Goal: Task Accomplishment & Management: Complete application form

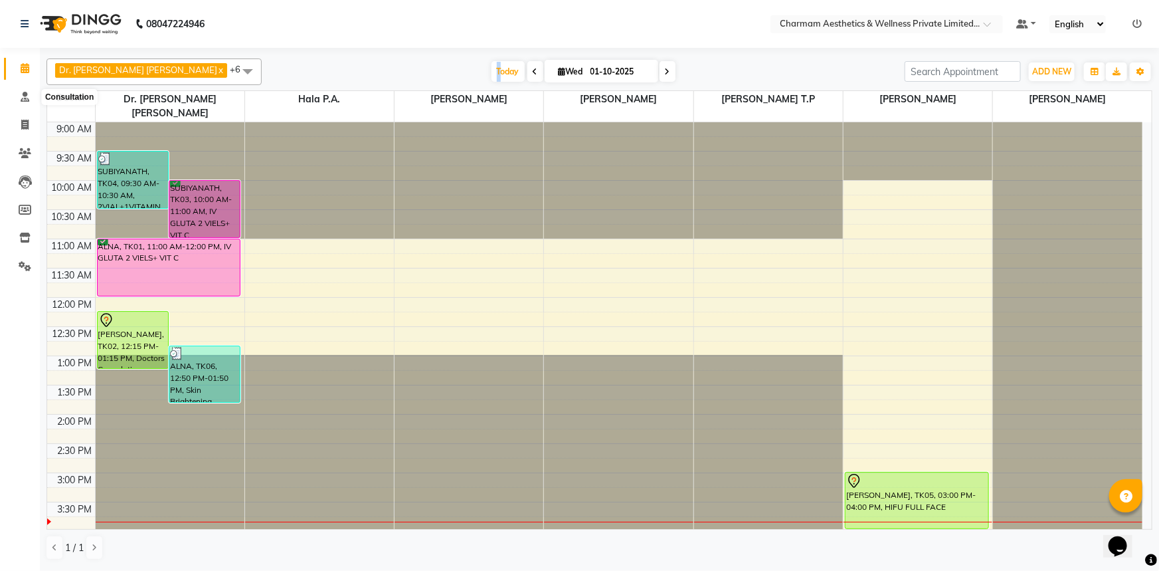
scroll to position [219, 0]
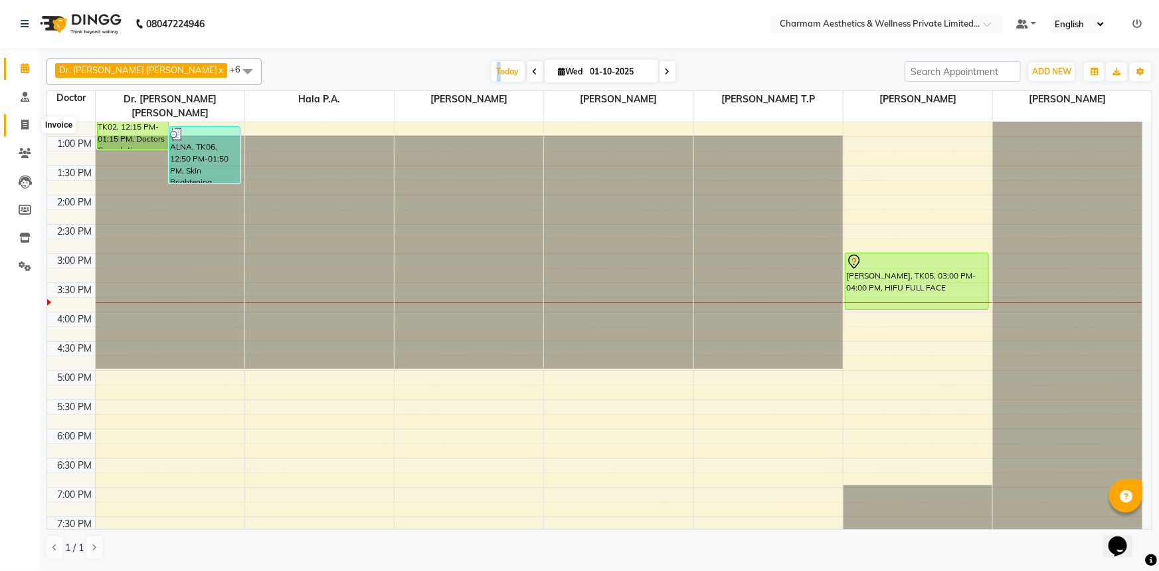
click at [23, 122] on icon at bounding box center [24, 125] width 7 height 10
select select "service"
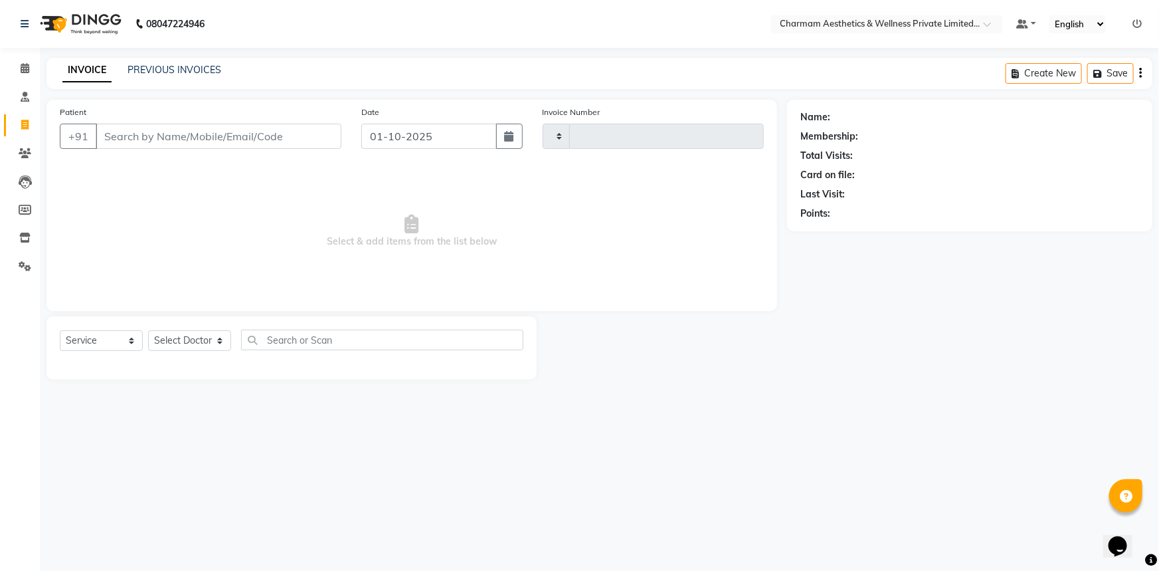
type input "0468"
select select "7625"
click at [153, 146] on input "Patient" at bounding box center [219, 136] width 246 height 25
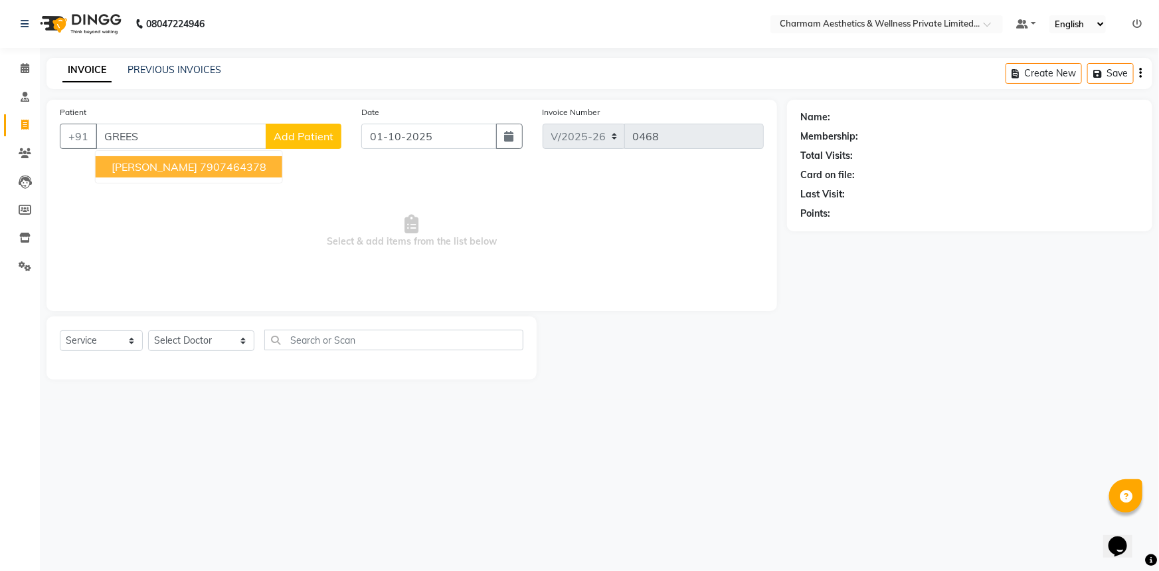
click at [163, 171] on span "[PERSON_NAME]" at bounding box center [155, 166] width 86 height 13
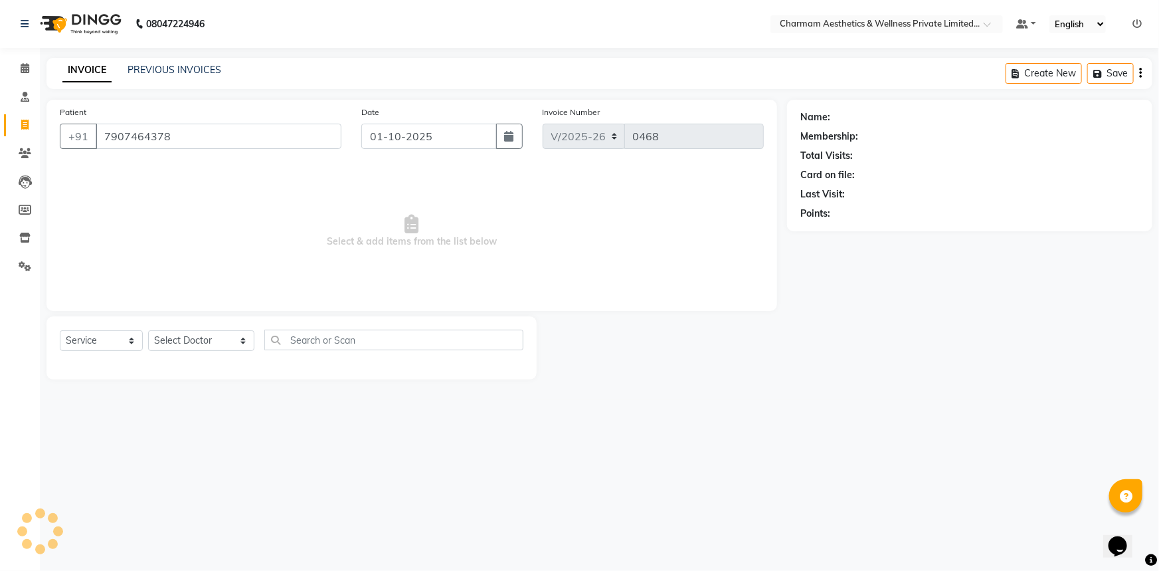
type input "7907464378"
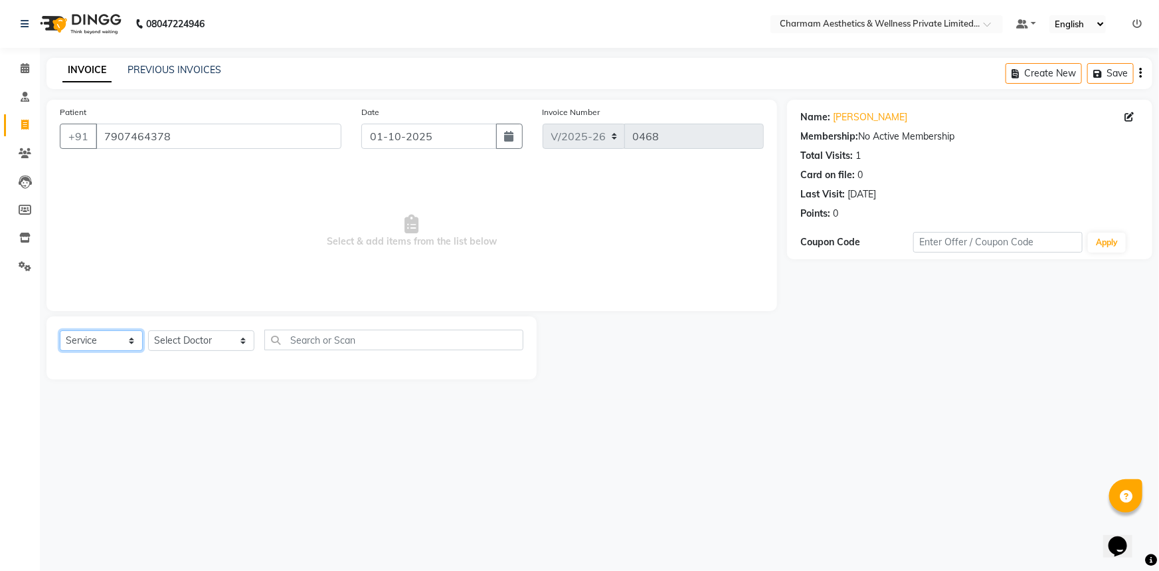
click at [134, 342] on select "Select Service Product Membership Package Voucher Prepaid Gift Card" at bounding box center [101, 340] width 83 height 21
click at [219, 342] on select "Select Doctor [PERSON_NAME] K Dr. [PERSON_NAME] [PERSON_NAME] [PERSON_NAME] [PE…" at bounding box center [201, 340] width 106 height 21
select select "69891"
click at [148, 330] on select "Select Doctor [PERSON_NAME] K Dr. [PERSON_NAME] [PERSON_NAME] [PERSON_NAME] [PE…" at bounding box center [201, 340] width 106 height 21
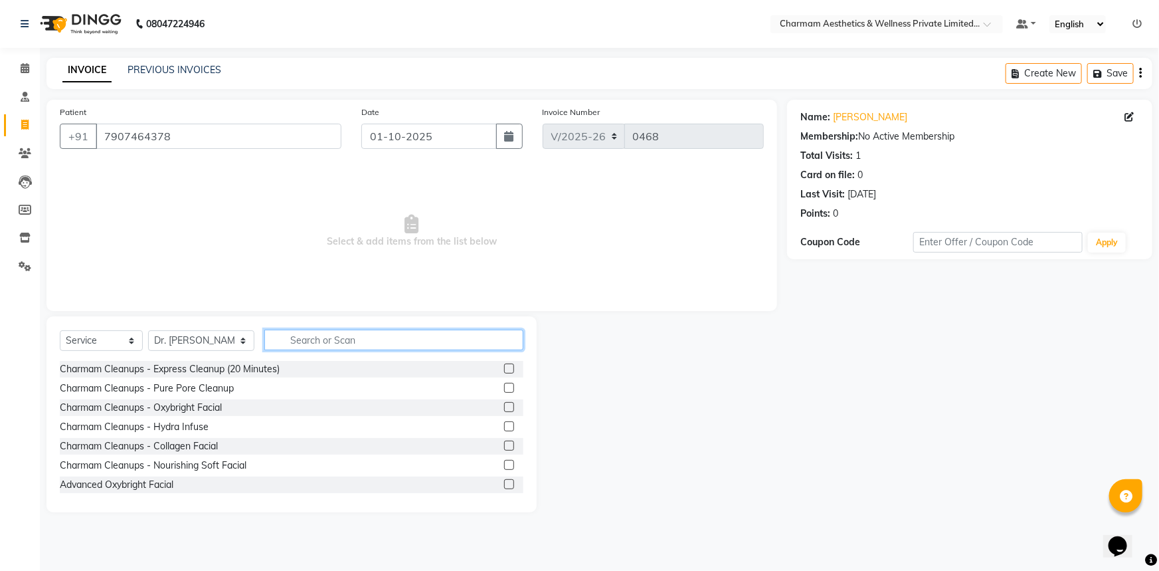
click at [280, 341] on input "text" at bounding box center [393, 340] width 259 height 21
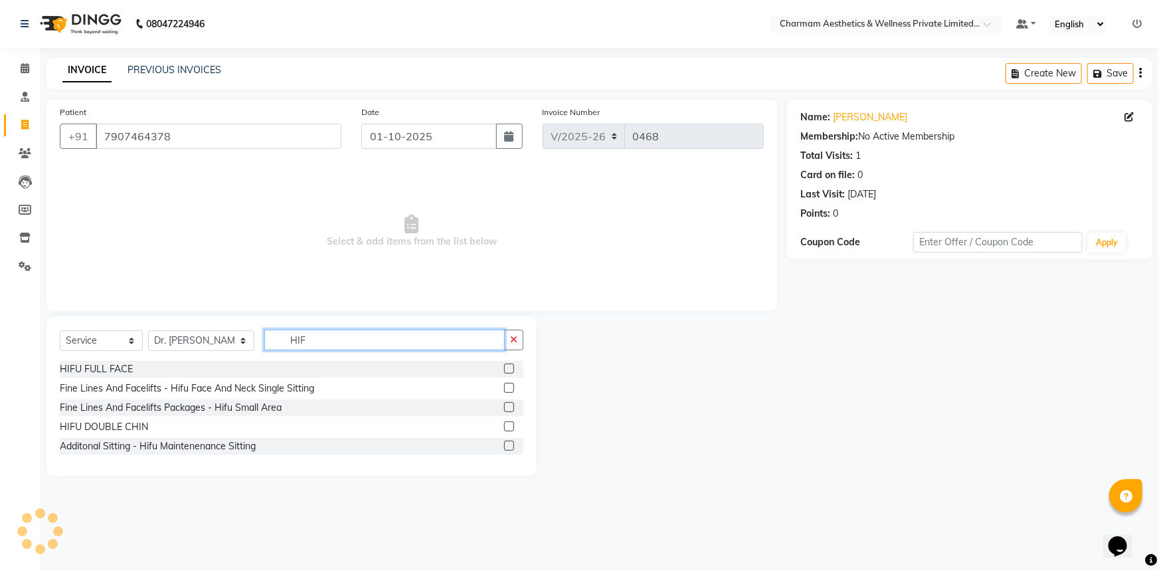
type input "HIF"
click at [512, 369] on label at bounding box center [509, 368] width 10 height 10
click at [512, 369] on input "checkbox" at bounding box center [508, 369] width 9 height 9
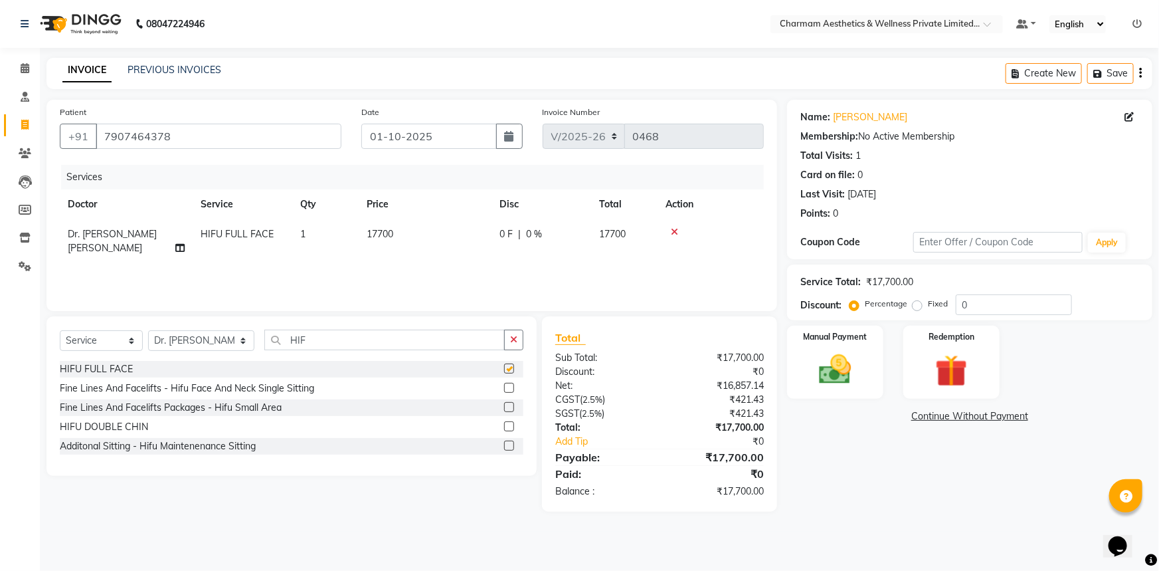
checkbox input "false"
click at [381, 227] on td "17700" at bounding box center [425, 241] width 133 height 44
select select "69891"
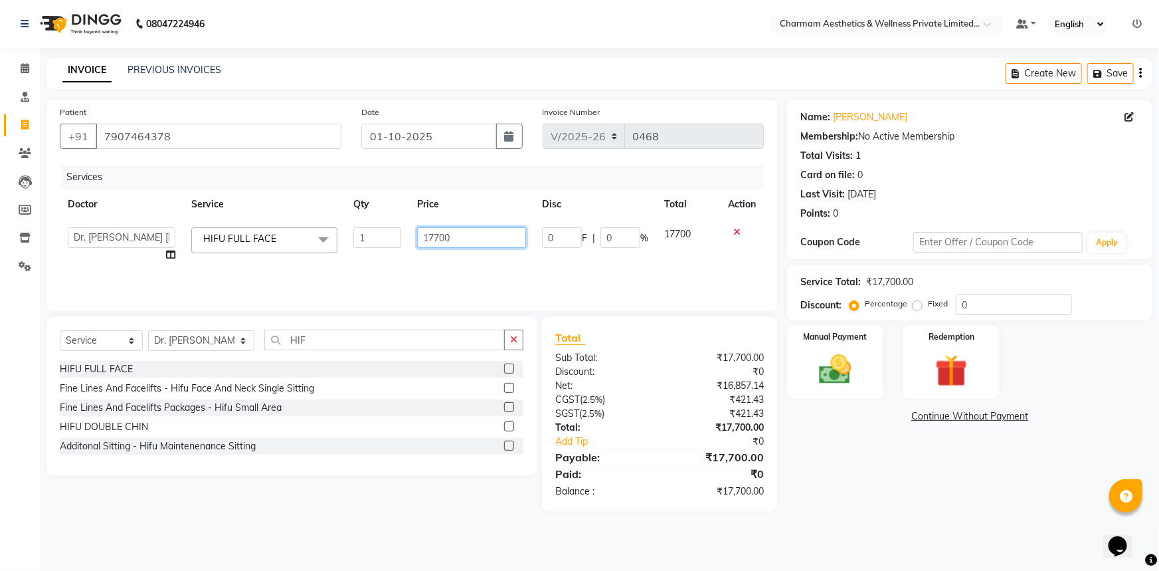
click at [457, 238] on input "17700" at bounding box center [471, 237] width 108 height 21
type input "15000"
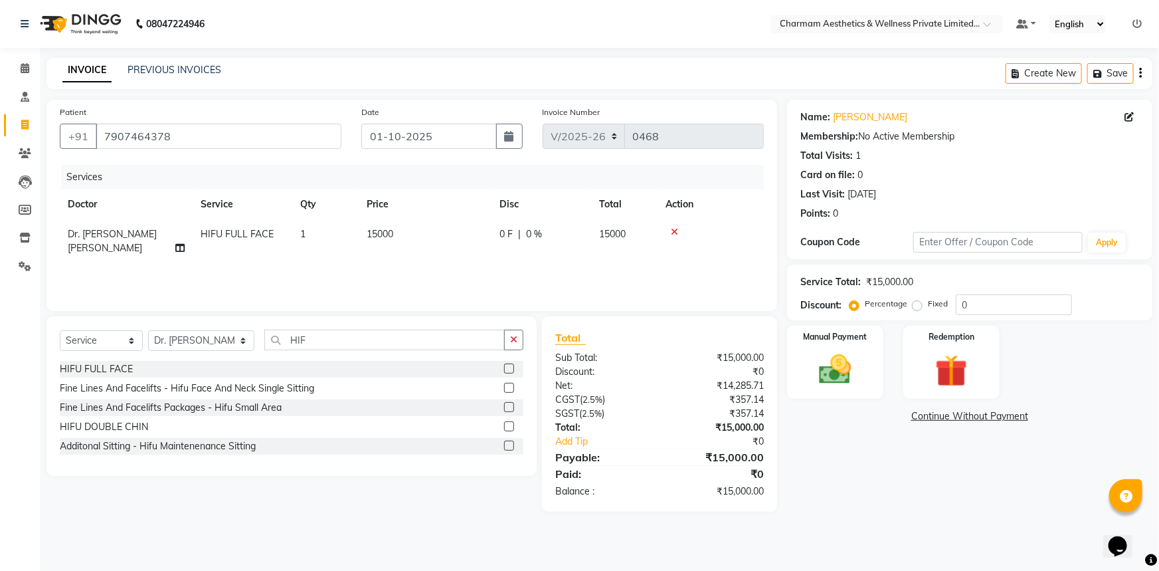
click at [671, 543] on div "08047224946 Select Location × Charmam Aesthetics & Wellness Private Limited, Ne…" at bounding box center [579, 285] width 1159 height 571
click at [799, 348] on div "Manual Payment" at bounding box center [835, 362] width 100 height 76
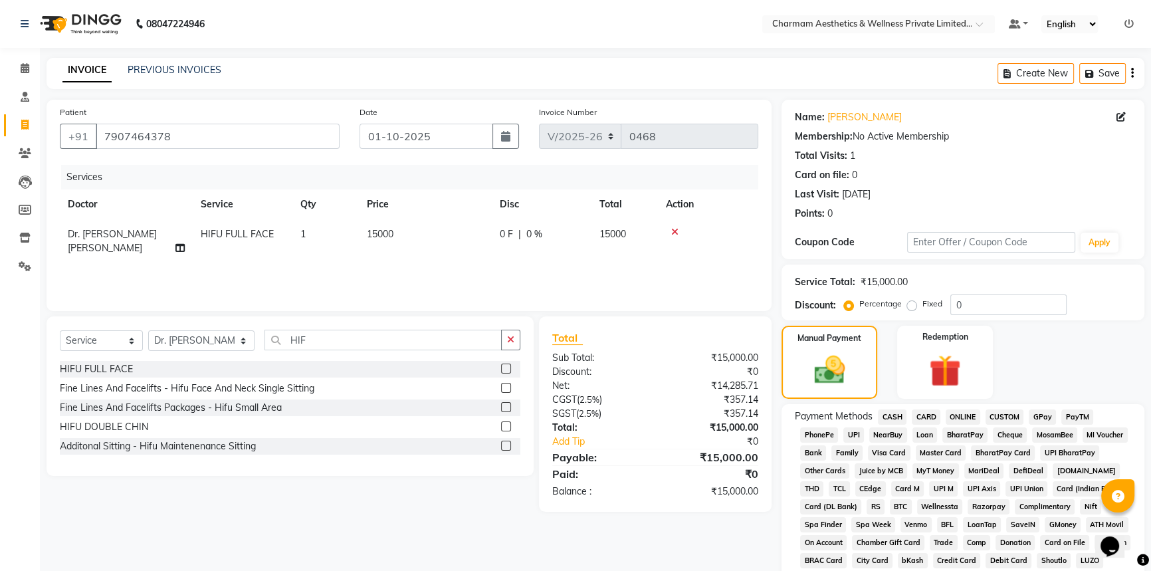
click at [962, 414] on span "ONLINE" at bounding box center [962, 416] width 35 height 15
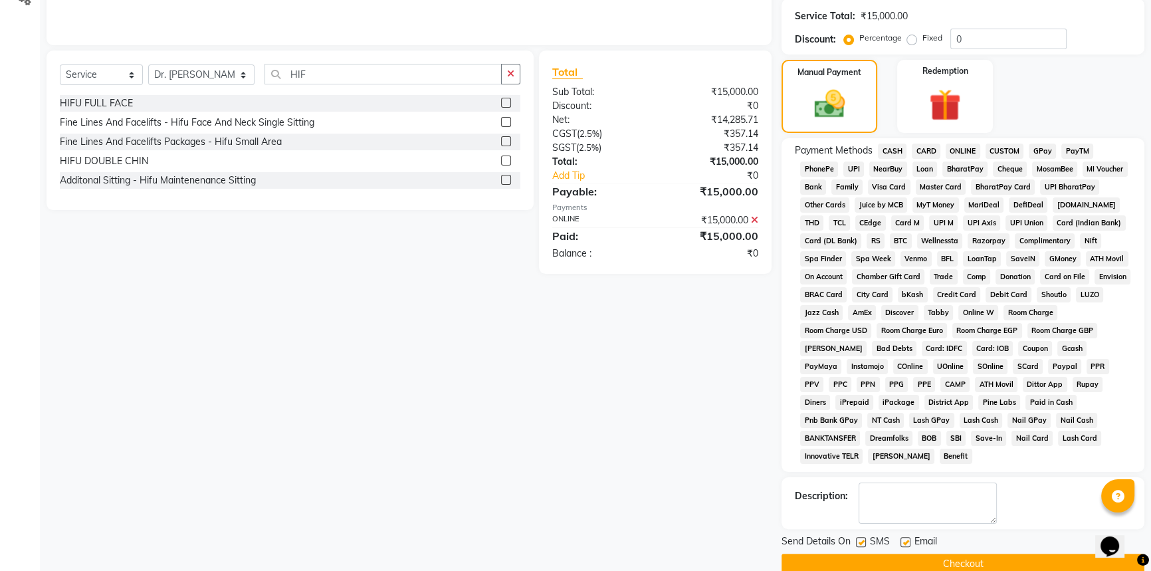
click at [904, 537] on label at bounding box center [905, 542] width 10 height 10
click at [904, 538] on input "checkbox" at bounding box center [904, 542] width 9 height 9
checkbox input "false"
click at [860, 537] on label at bounding box center [861, 542] width 10 height 10
click at [860, 538] on input "checkbox" at bounding box center [860, 542] width 9 height 9
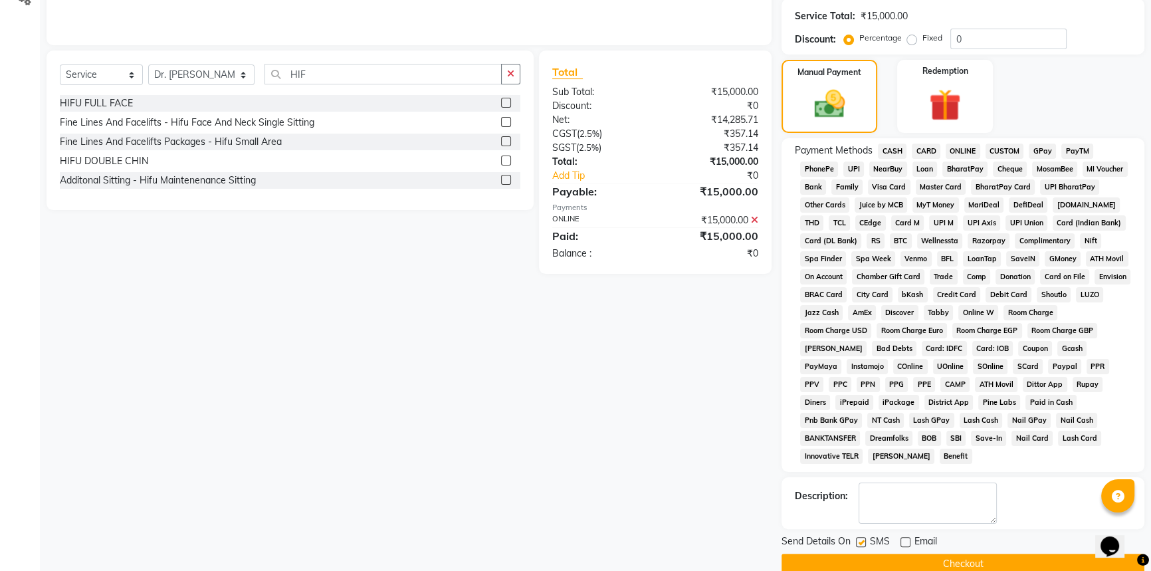
checkbox input "false"
click at [854, 553] on button "Checkout" at bounding box center [962, 563] width 363 height 21
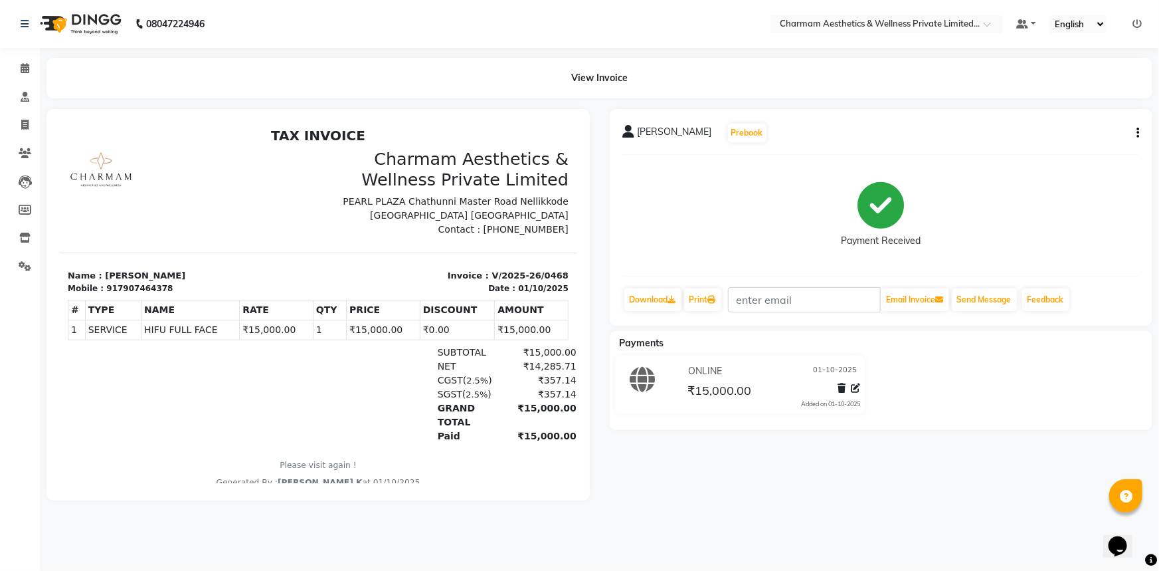
click at [1135, 132] on button "button" at bounding box center [1135, 133] width 8 height 14
click at [1097, 141] on div "Edit Invoice" at bounding box center [1084, 141] width 66 height 17
select select "service"
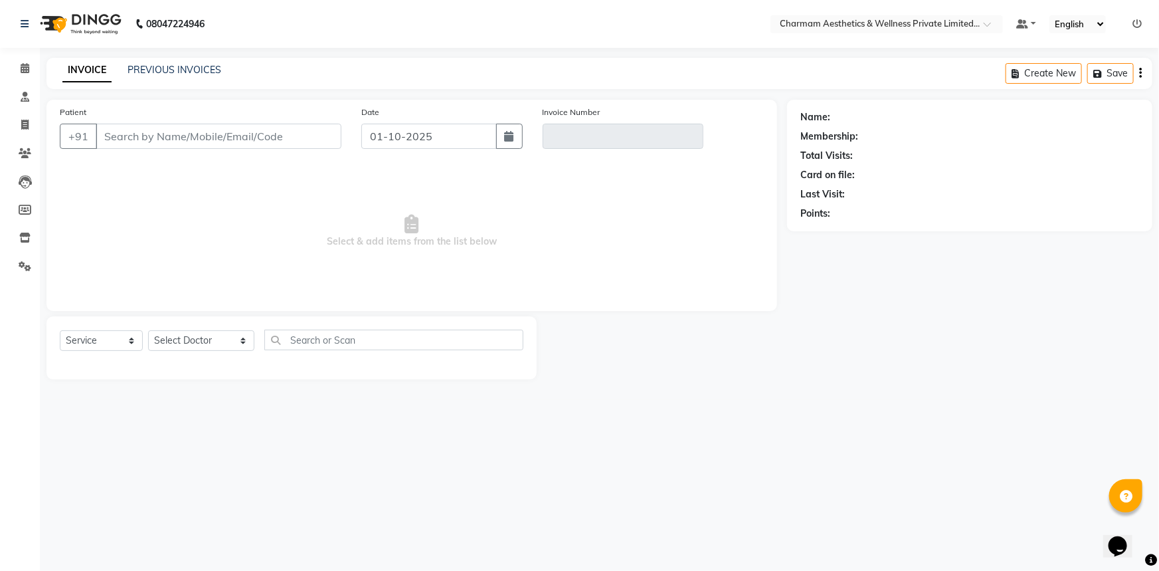
type input "7907464378"
type input "V/2025-26/0468"
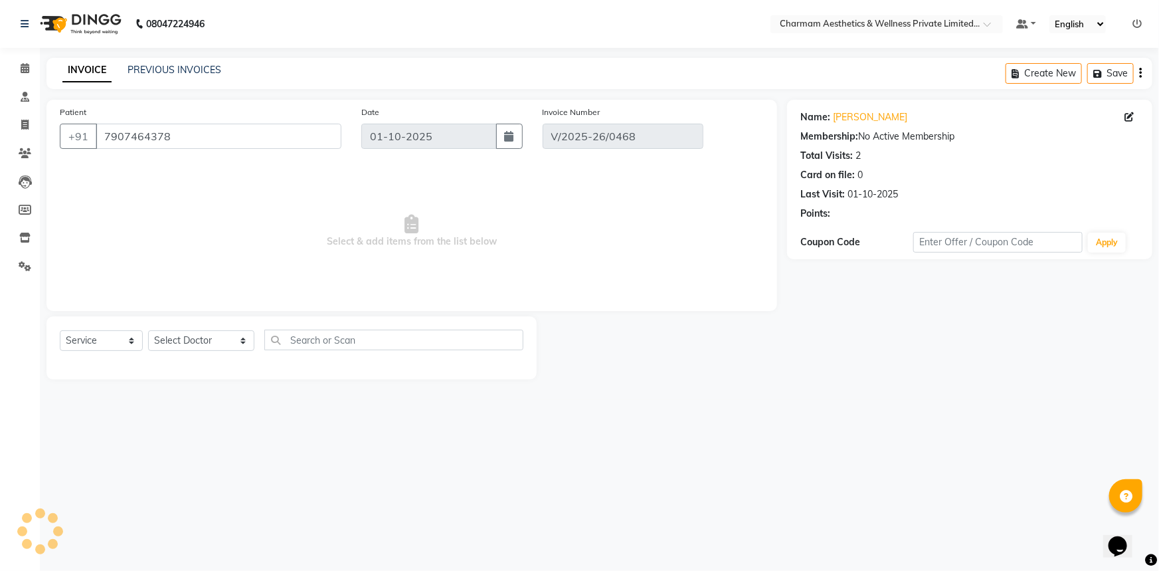
select select "select"
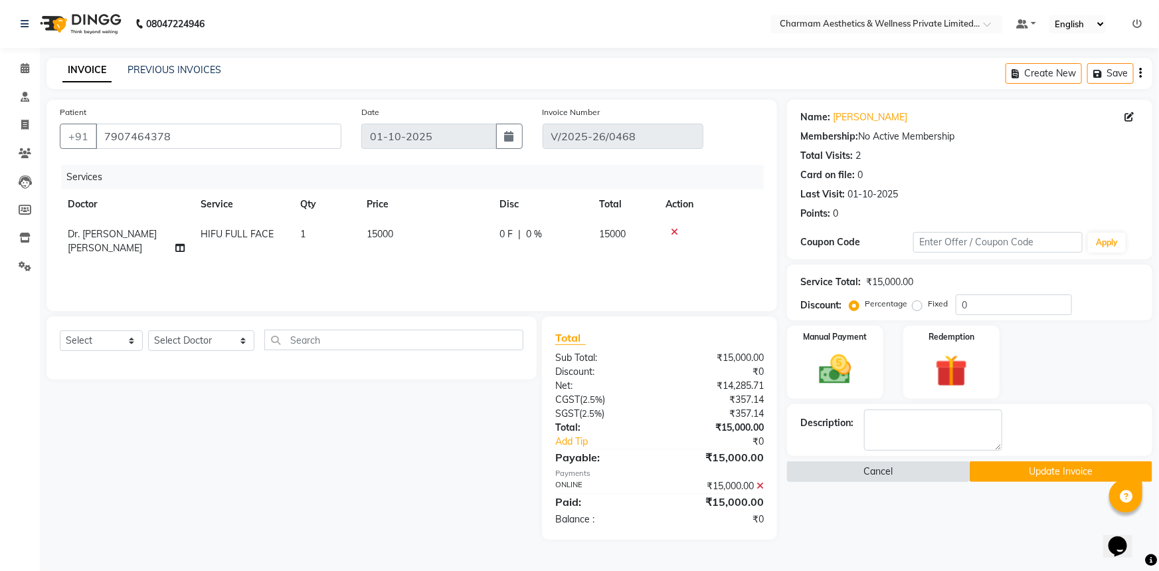
click at [846, 477] on button "Cancel" at bounding box center [878, 471] width 183 height 21
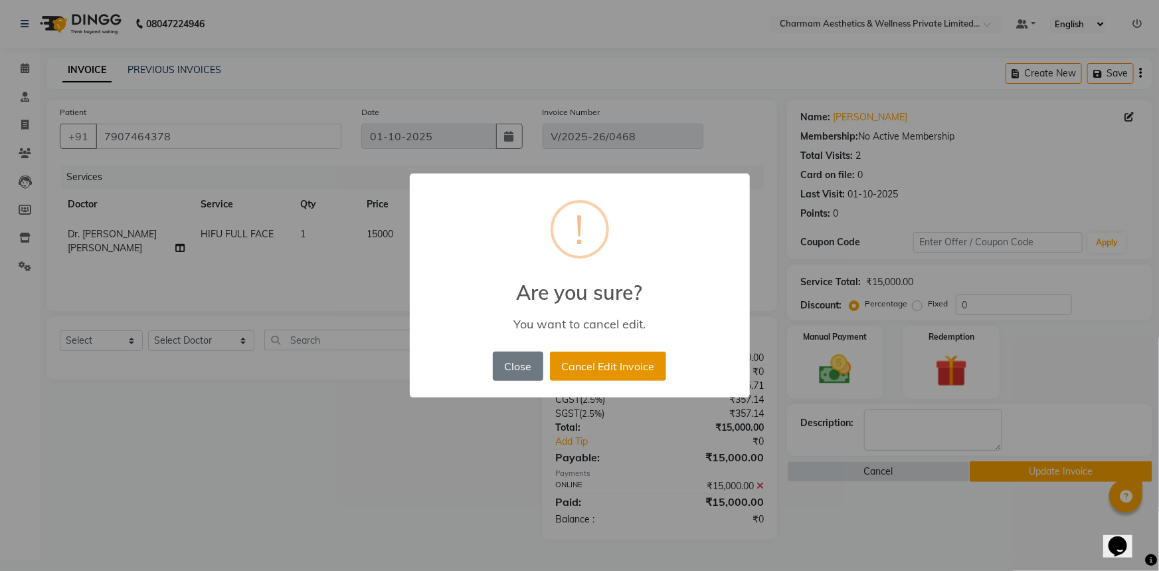
click at [589, 366] on button "Cancel Edit Invoice" at bounding box center [608, 365] width 116 height 29
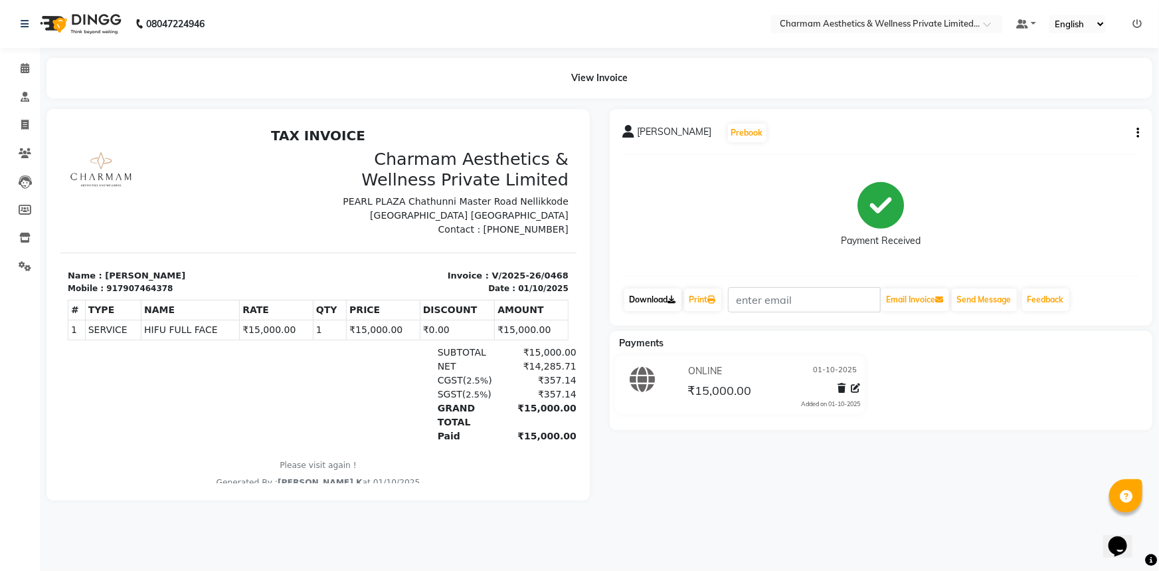
click at [663, 296] on link "Download" at bounding box center [653, 299] width 57 height 23
click at [19, 125] on span at bounding box center [24, 125] width 23 height 15
select select "service"
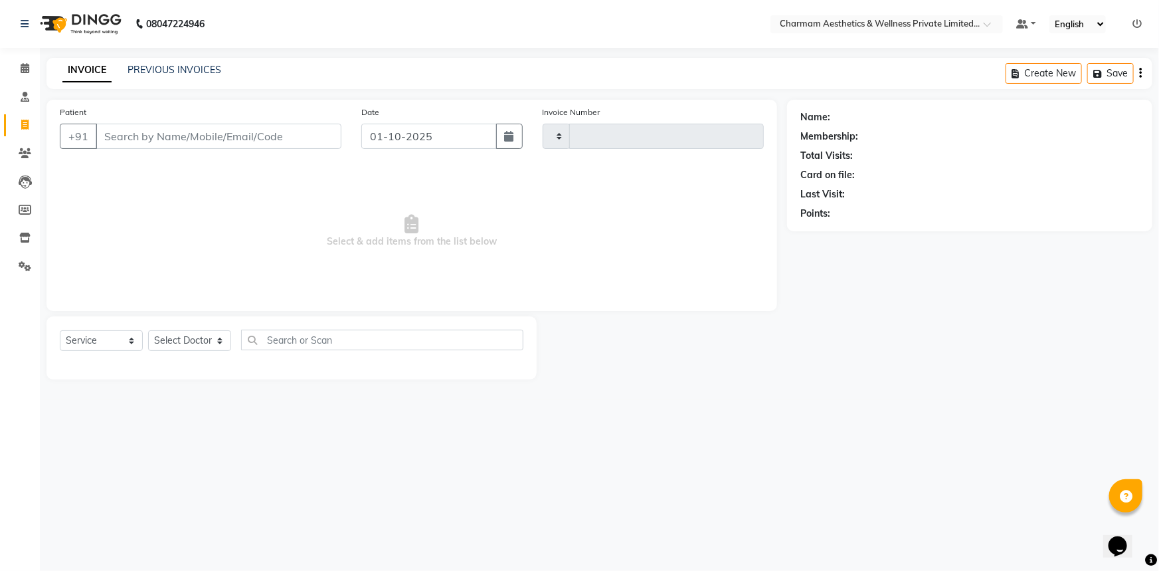
type input "0469"
select select "7625"
click at [173, 73] on link "PREVIOUS INVOICES" at bounding box center [175, 70] width 94 height 12
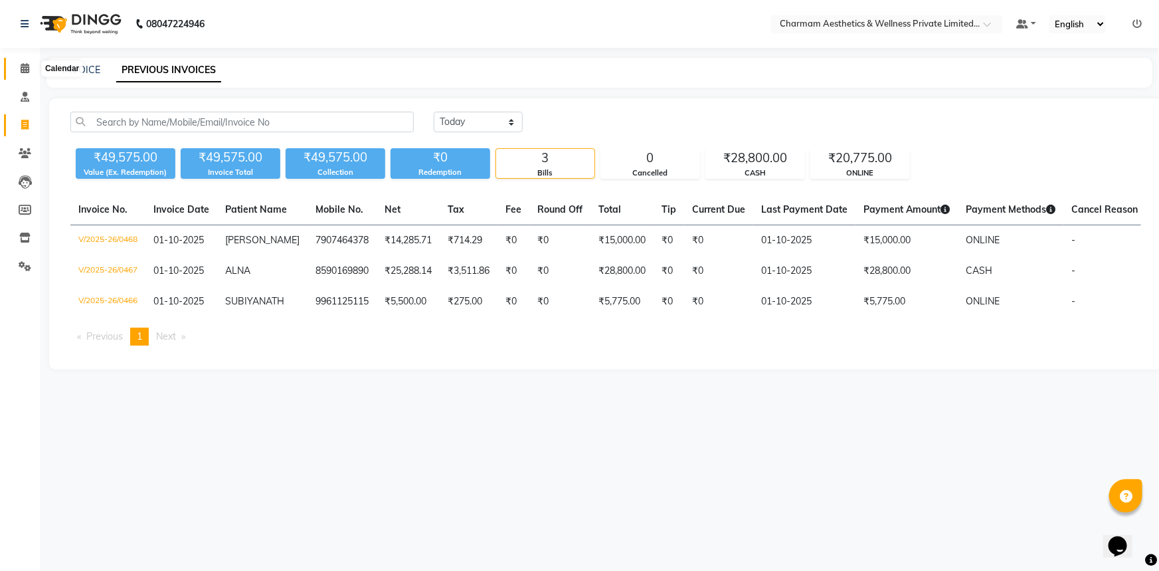
click at [27, 64] on icon at bounding box center [25, 68] width 9 height 10
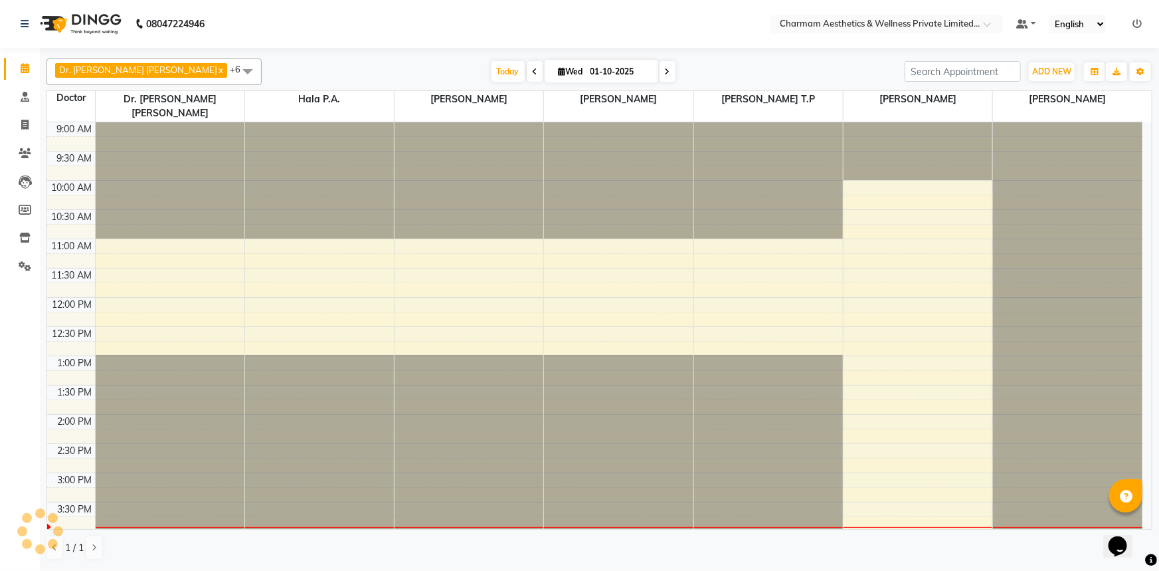
scroll to position [193, 0]
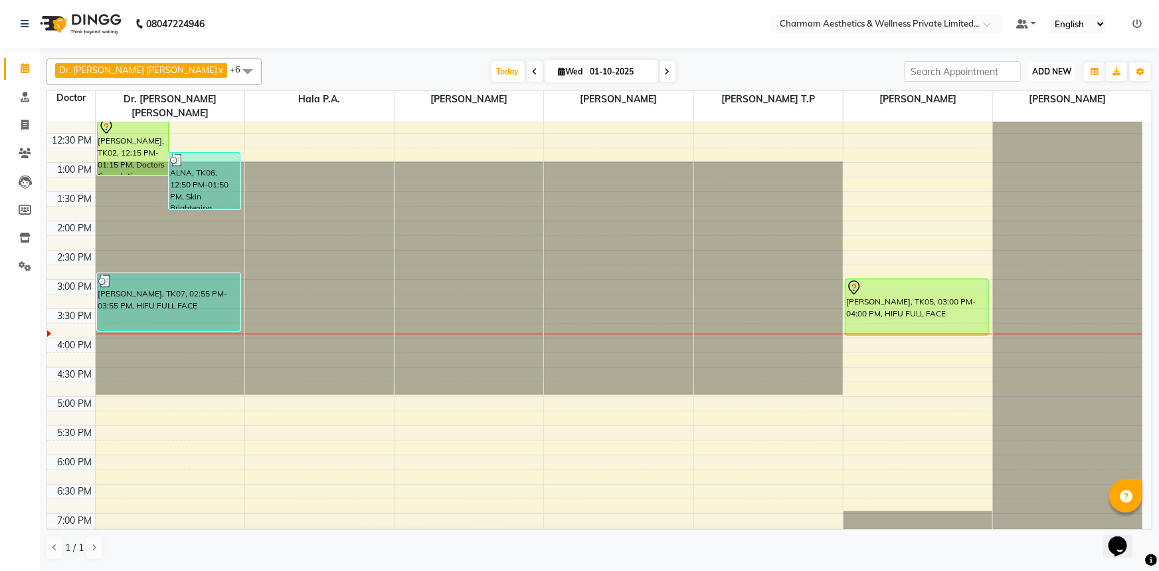
click at [1060, 72] on span "ADD NEW" at bounding box center [1051, 71] width 39 height 10
click at [989, 136] on link "Add Patient" at bounding box center [1022, 131] width 105 height 17
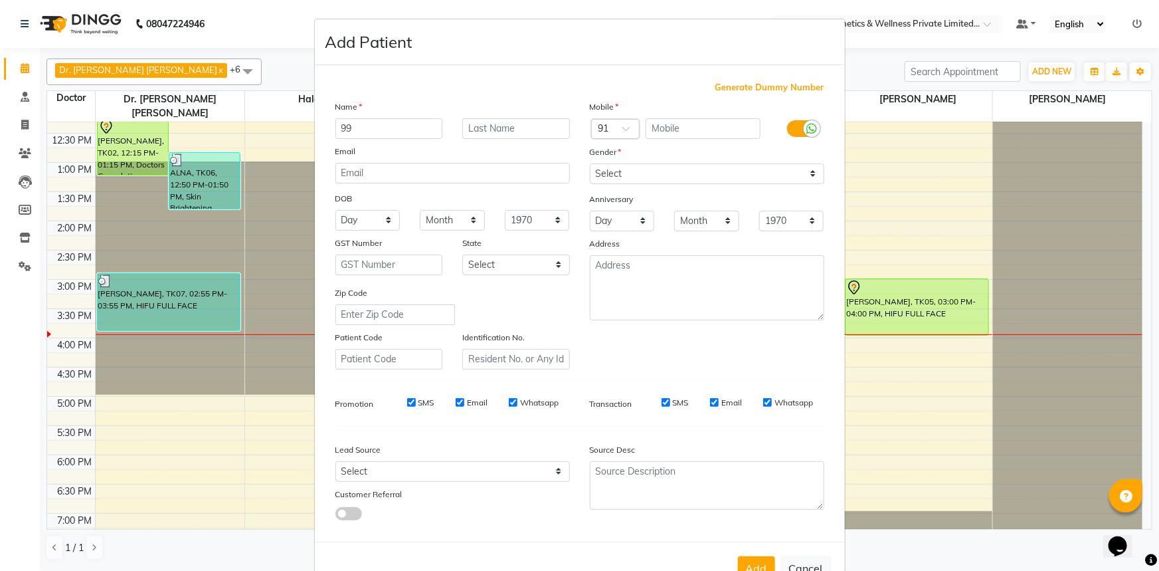
type input "9"
type input "NEHLA"
click at [678, 124] on input "text" at bounding box center [703, 128] width 115 height 21
type input "9995789757"
click at [807, 171] on select "Select [DEMOGRAPHIC_DATA] [DEMOGRAPHIC_DATA] Other Prefer Not To Say" at bounding box center [707, 173] width 235 height 21
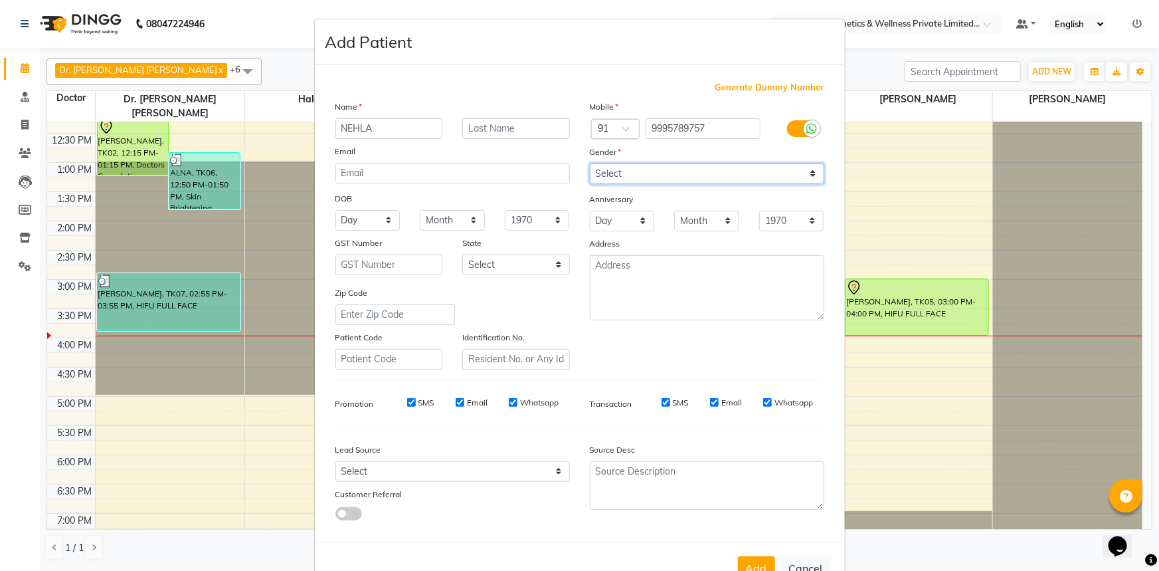
select select "[DEMOGRAPHIC_DATA]"
click at [590, 163] on select "Select [DEMOGRAPHIC_DATA] [DEMOGRAPHIC_DATA] Other Prefer Not To Say" at bounding box center [707, 173] width 235 height 21
drag, startPoint x: 765, startPoint y: 399, endPoint x: 755, endPoint y: 403, distance: 10.5
click at [763, 401] on div "Whatsapp" at bounding box center [788, 403] width 50 height 12
click at [757, 403] on div "SMS Email Whatsapp" at bounding box center [728, 403] width 192 height 12
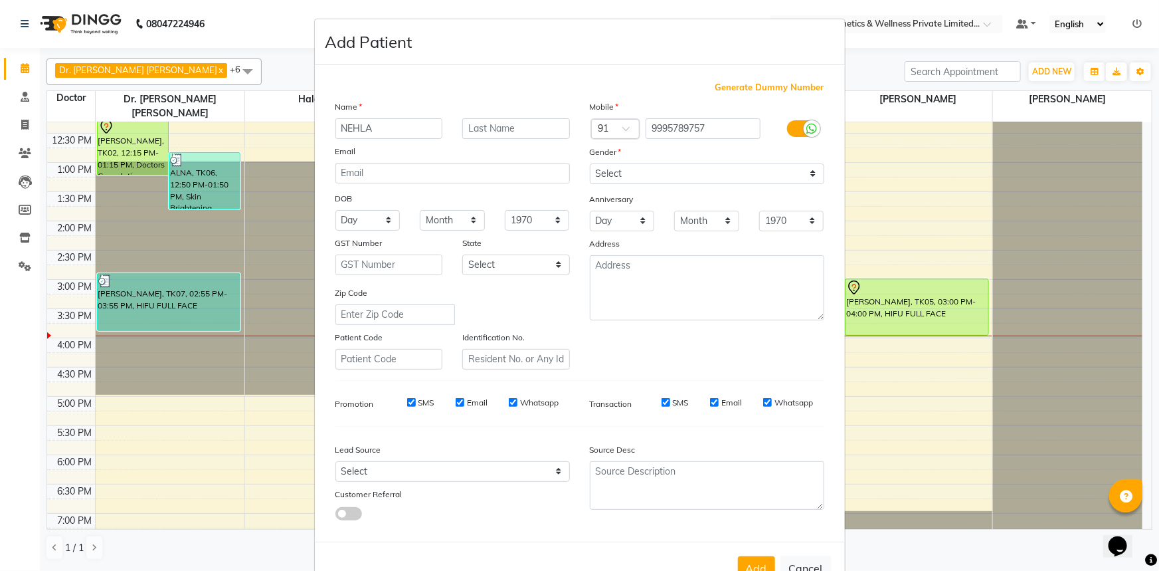
click at [763, 405] on input "Whatsapp" at bounding box center [767, 402] width 9 height 9
checkbox input "false"
click at [722, 407] on label "Email" at bounding box center [732, 403] width 21 height 12
click at [718, 407] on input "Email" at bounding box center [714, 402] width 9 height 9
checkbox input "false"
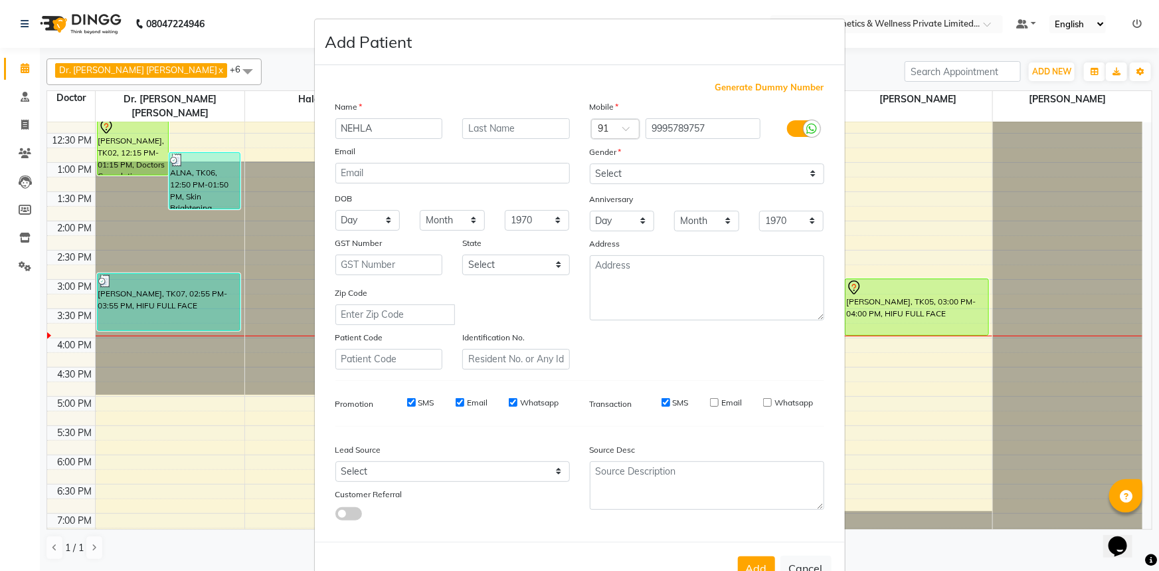
drag, startPoint x: 664, startPoint y: 405, endPoint x: 648, endPoint y: 408, distance: 16.2
click at [664, 405] on input "SMS" at bounding box center [666, 402] width 9 height 9
checkbox input "false"
click at [509, 406] on input "Whatsapp" at bounding box center [513, 402] width 9 height 9
checkbox input "false"
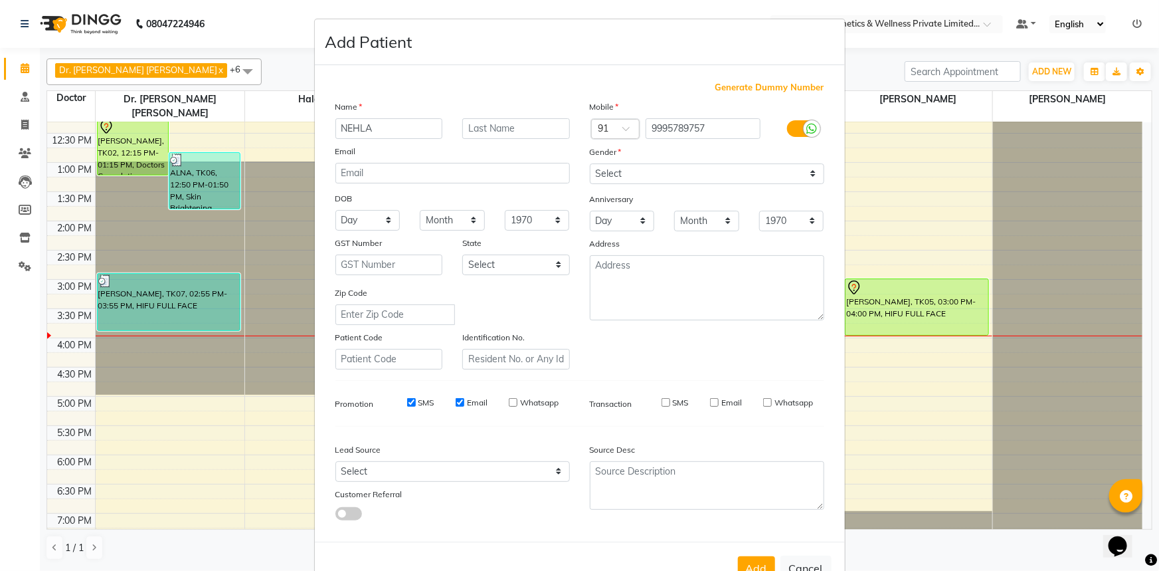
click at [451, 411] on div "SMS Email Whatsapp" at bounding box center [473, 406] width 212 height 19
drag, startPoint x: 460, startPoint y: 408, endPoint x: 439, endPoint y: 416, distance: 22.7
click at [456, 413] on div "SMS Email Whatsapp" at bounding box center [473, 406] width 212 height 19
click at [411, 406] on input "SMS" at bounding box center [411, 402] width 9 height 9
checkbox input "false"
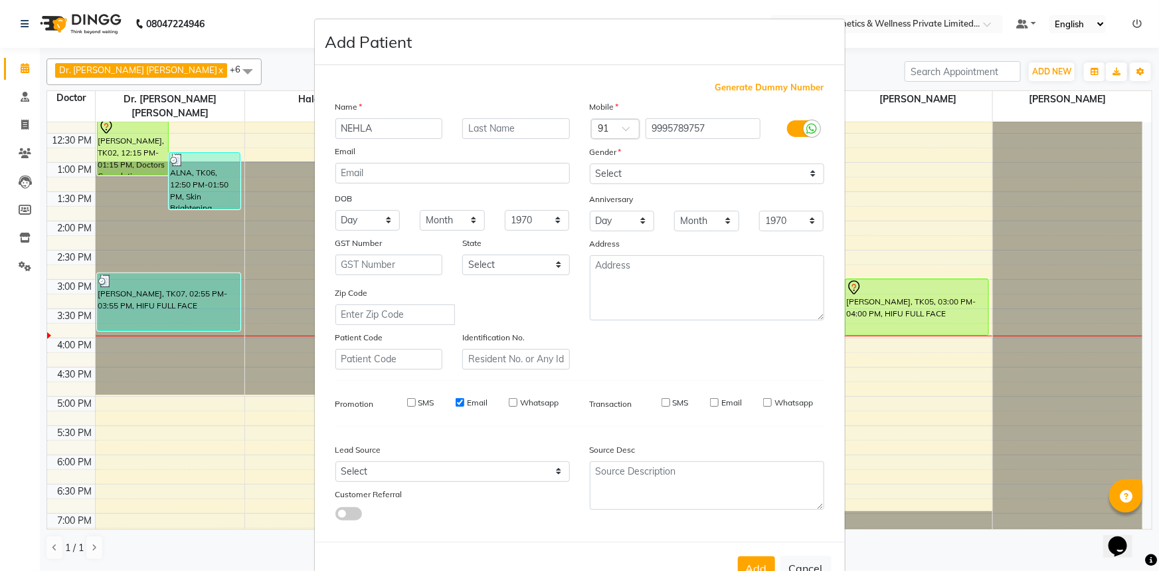
click at [457, 404] on input "Email" at bounding box center [460, 402] width 9 height 9
checkbox input "false"
click at [738, 562] on button "Add" at bounding box center [756, 568] width 37 height 24
select select
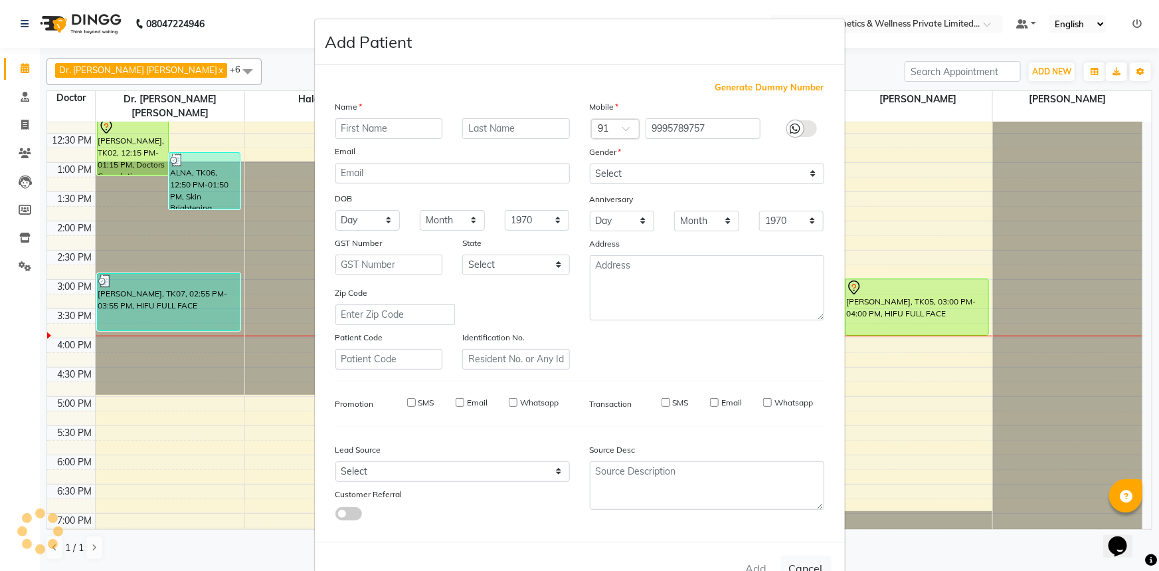
select select
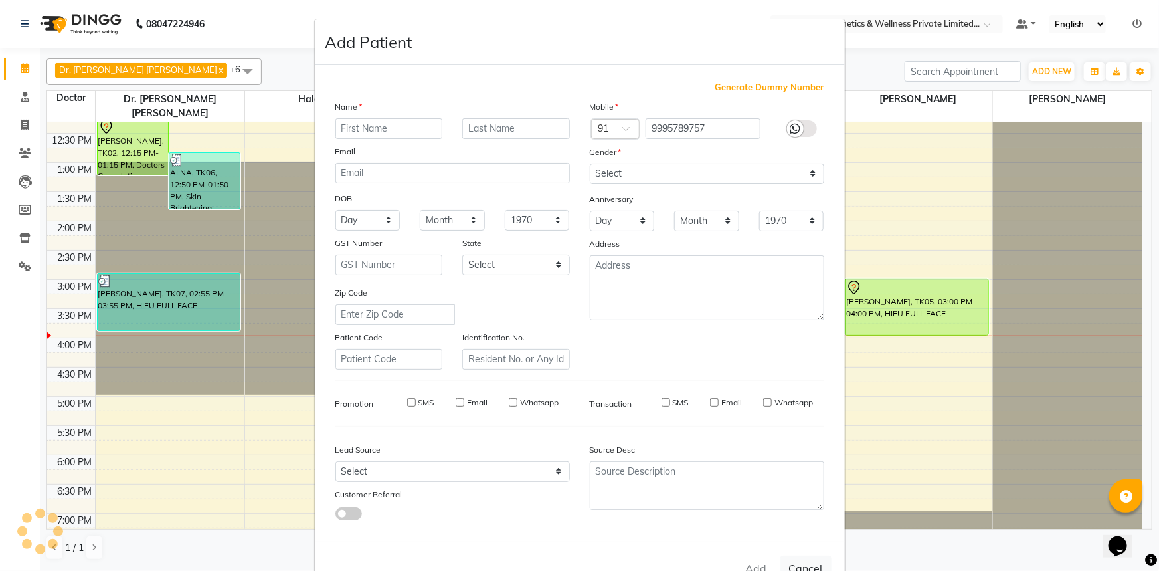
checkbox input "false"
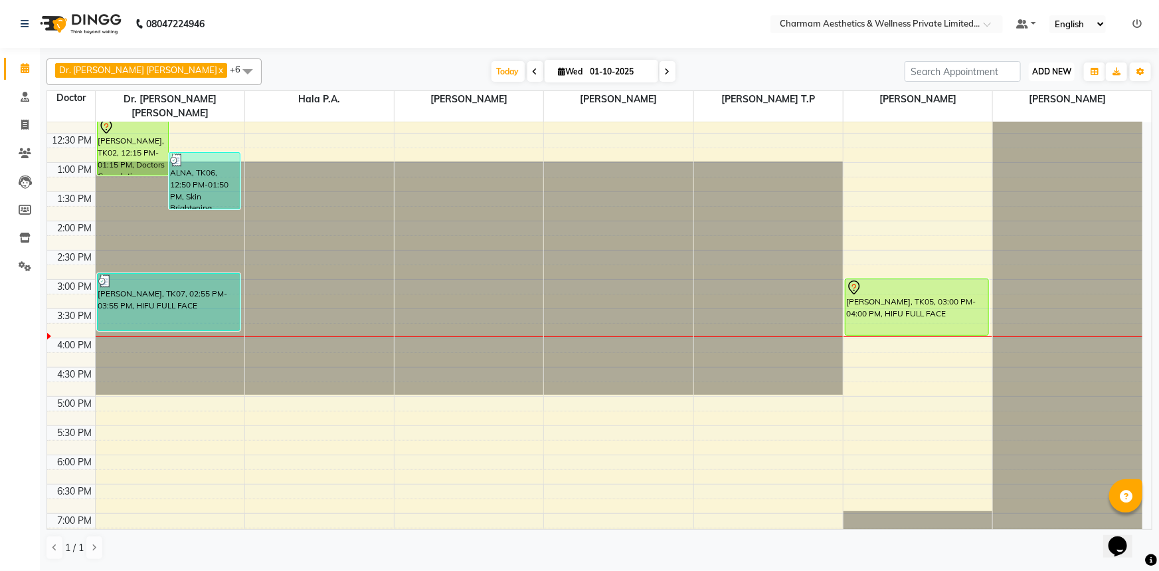
click at [1049, 72] on span "ADD NEW" at bounding box center [1051, 71] width 39 height 10
click at [559, 69] on icon at bounding box center [562, 71] width 7 height 9
select select "10"
select select "2025"
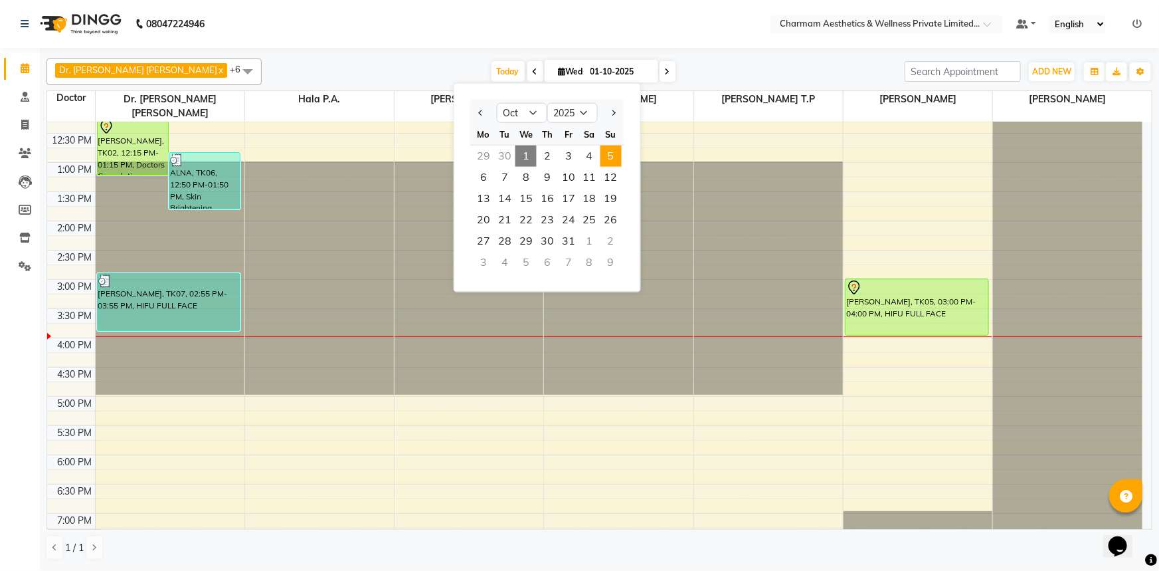
click at [605, 154] on span "5" at bounding box center [611, 156] width 21 height 21
type input "05-10-2025"
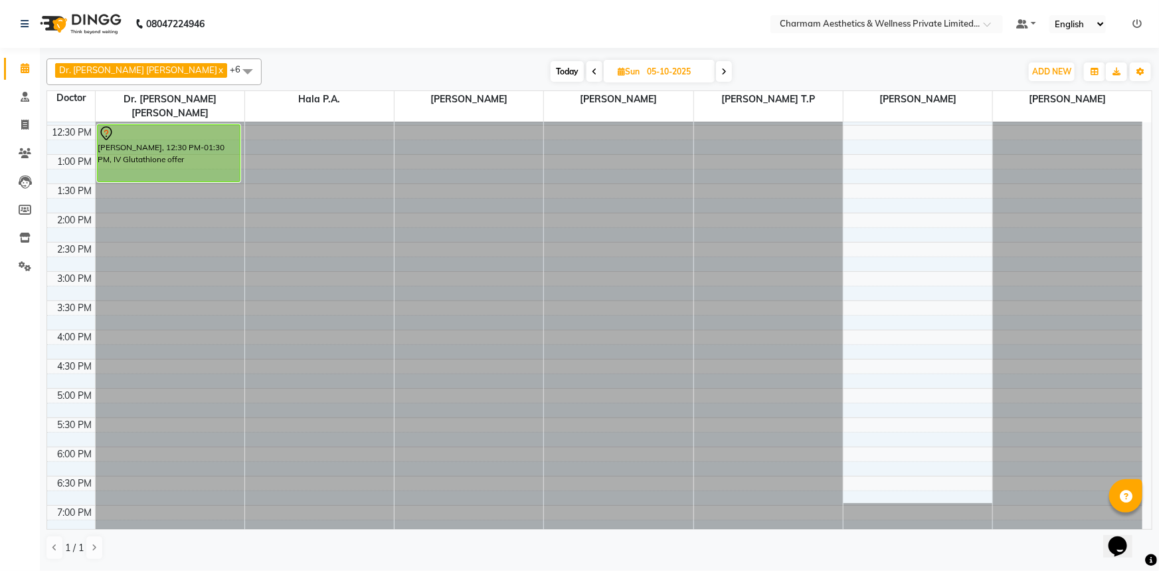
scroll to position [203, 0]
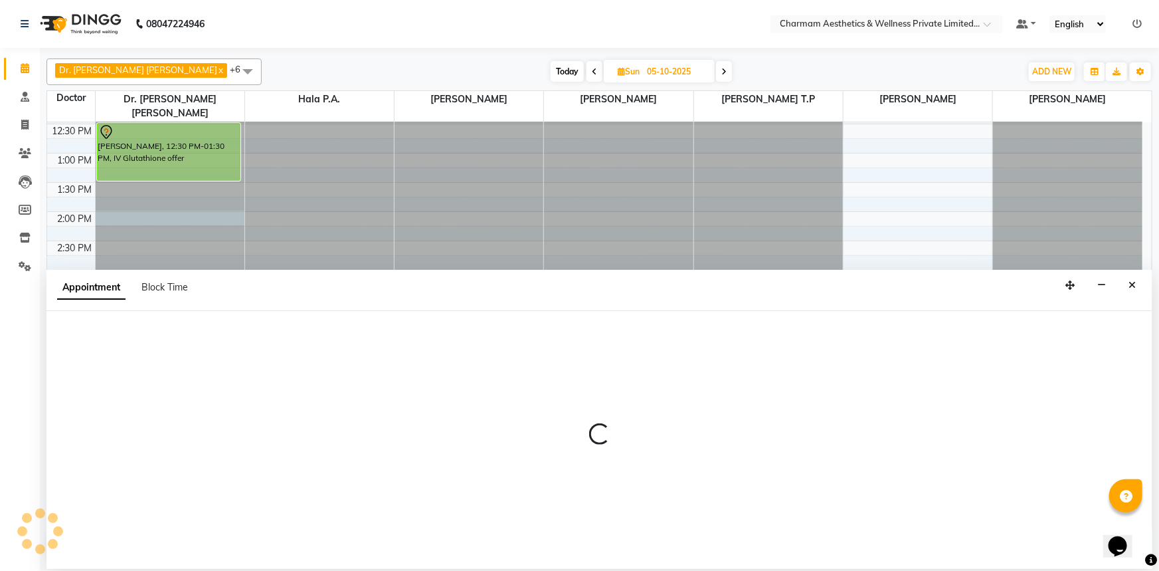
select select "69891"
select select "840"
select select "tentative"
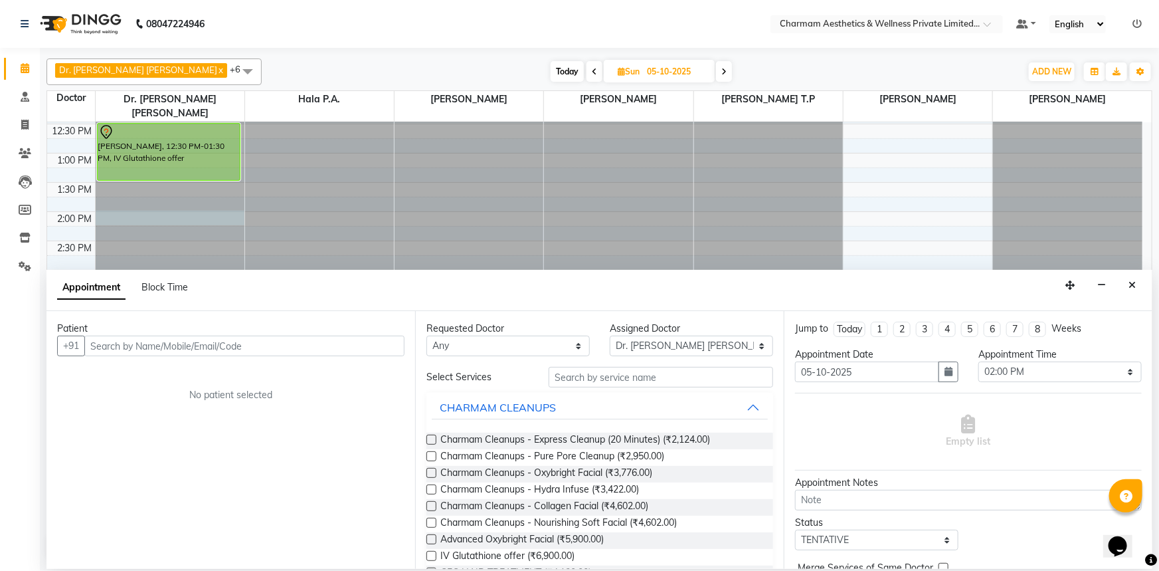
drag, startPoint x: 126, startPoint y: 353, endPoint x: 114, endPoint y: 355, distance: 12.1
click at [126, 353] on input "text" at bounding box center [244, 346] width 320 height 21
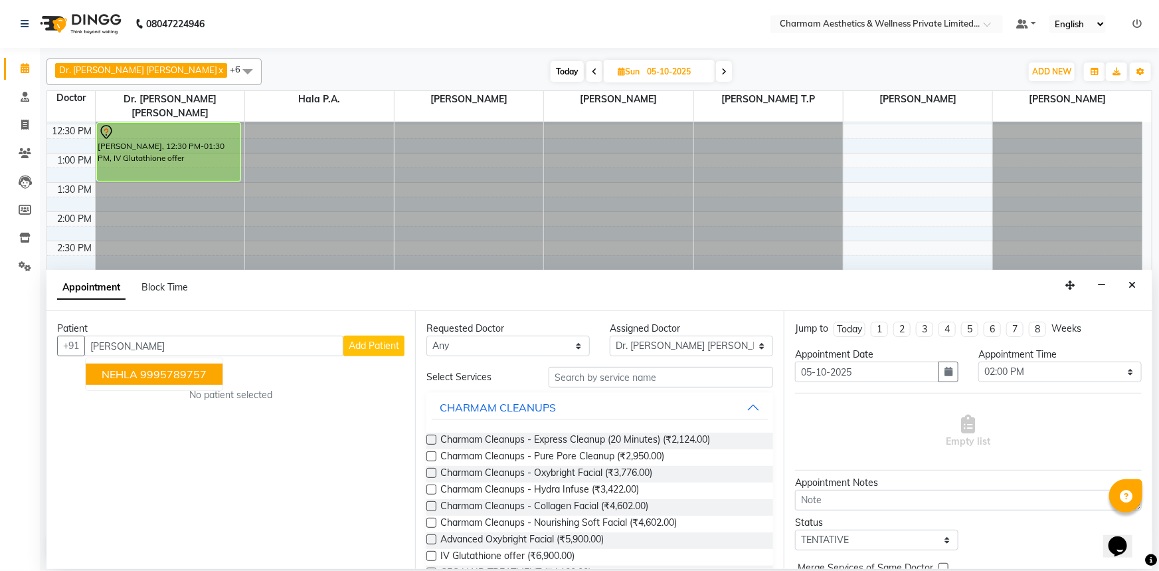
click at [157, 369] on ngb-highlight "9995789757" at bounding box center [173, 373] width 66 height 13
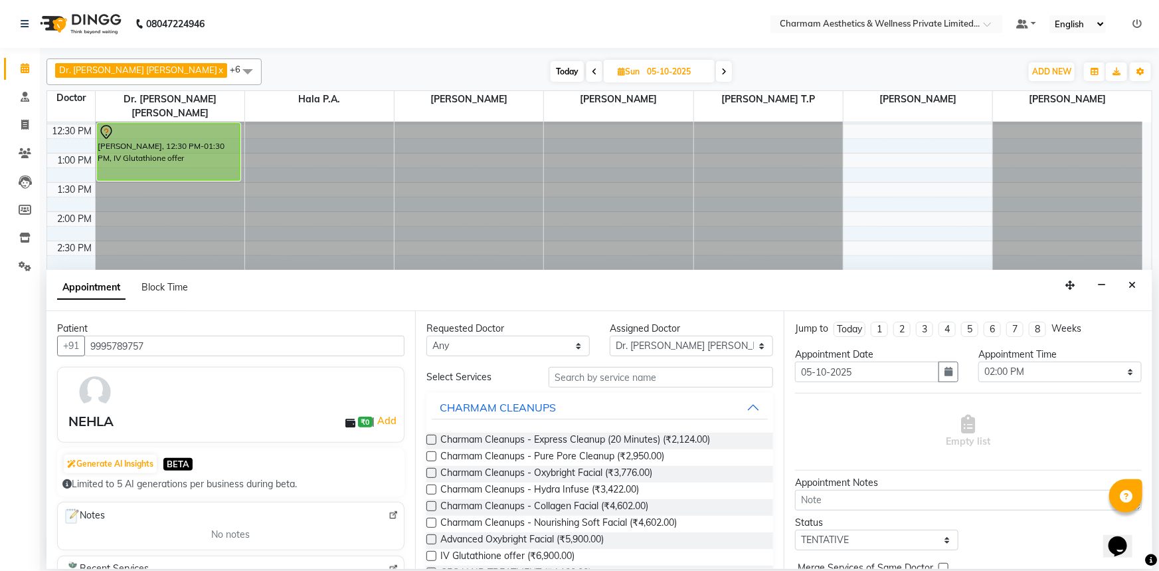
type input "9995789757"
click at [573, 346] on select "Any [PERSON_NAME] K Dr. [PERSON_NAME] [PERSON_NAME] [PERSON_NAME] [PERSON_NAME]…" at bounding box center [508, 346] width 163 height 21
select select "69891"
click at [427, 336] on select "Any [PERSON_NAME] K Dr. [PERSON_NAME] [PERSON_NAME] [PERSON_NAME] [PERSON_NAME]…" at bounding box center [508, 346] width 163 height 21
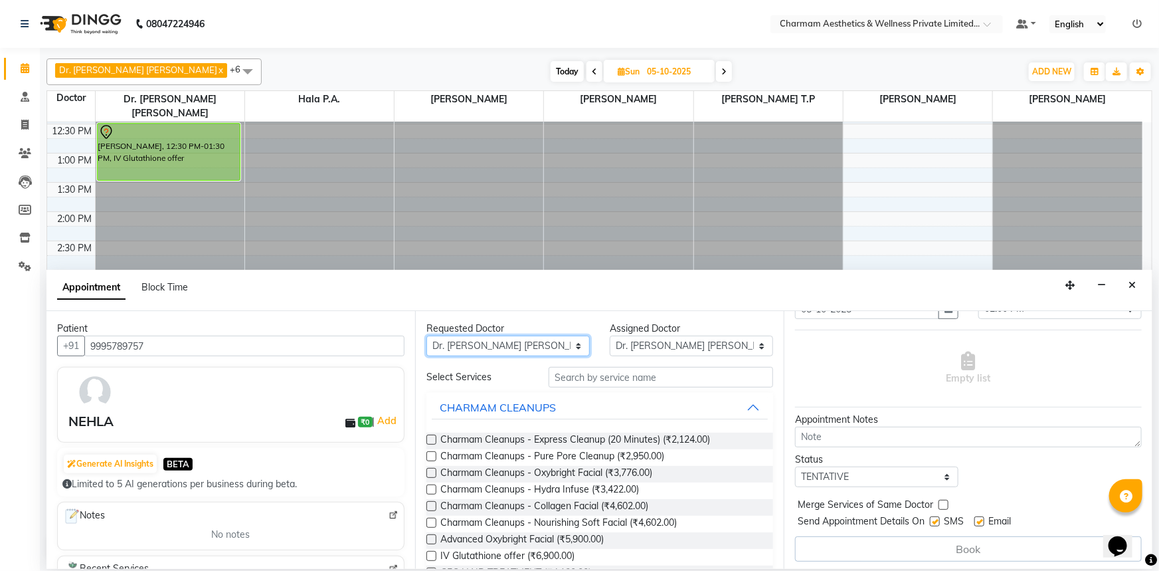
scroll to position [65, 0]
click at [603, 379] on input "text" at bounding box center [661, 377] width 225 height 21
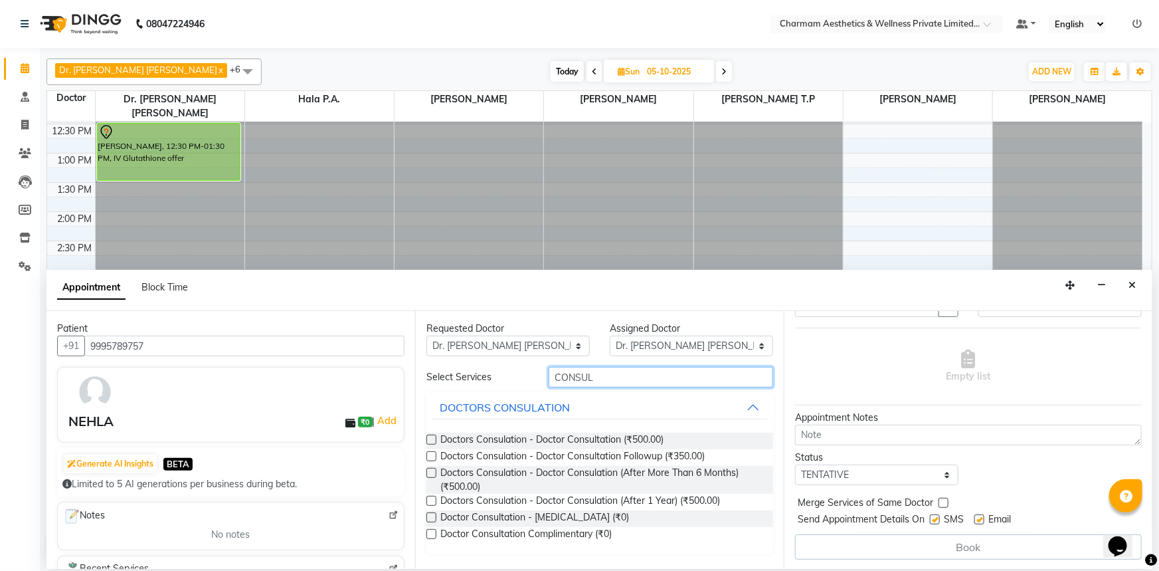
type input "CONSUL"
click at [431, 438] on label at bounding box center [432, 440] width 10 height 10
click at [431, 438] on input "checkbox" at bounding box center [431, 441] width 9 height 9
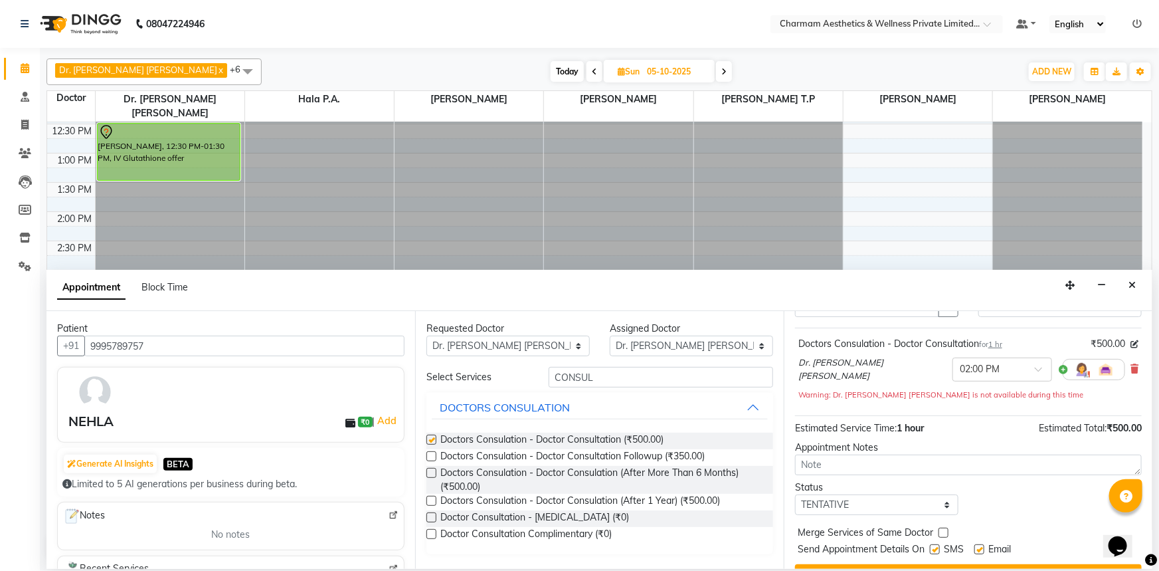
checkbox input "false"
click at [825, 467] on textarea at bounding box center [968, 464] width 347 height 21
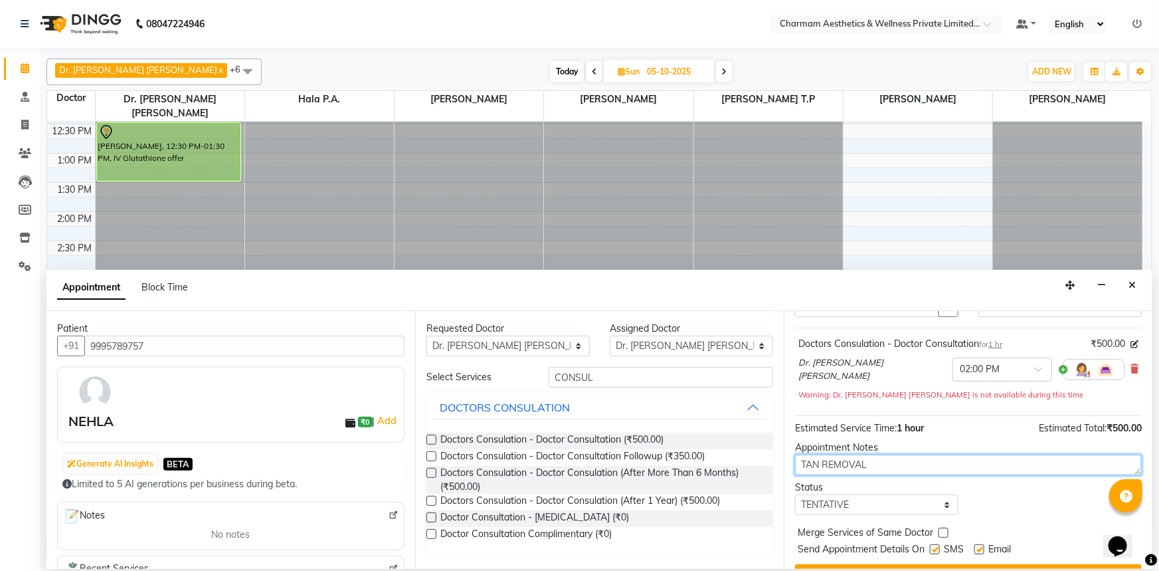
scroll to position [92, 0]
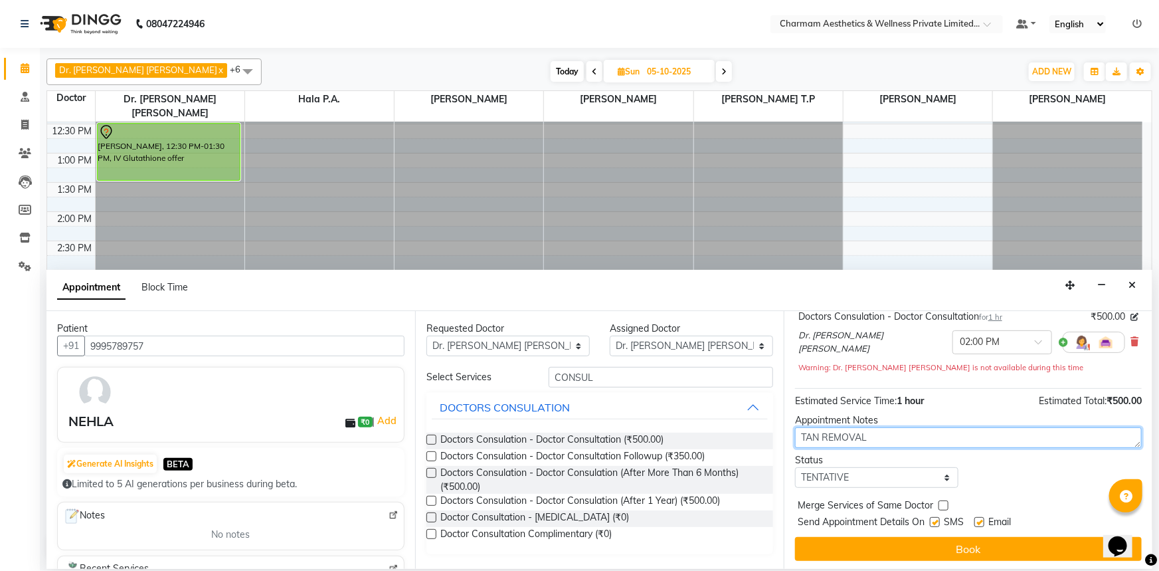
type textarea "TAN REMOVAL"
click at [981, 525] on div at bounding box center [979, 525] width 9 height 14
click at [979, 521] on label at bounding box center [980, 522] width 10 height 10
click at [979, 521] on input "checkbox" at bounding box center [979, 523] width 9 height 9
checkbox input "false"
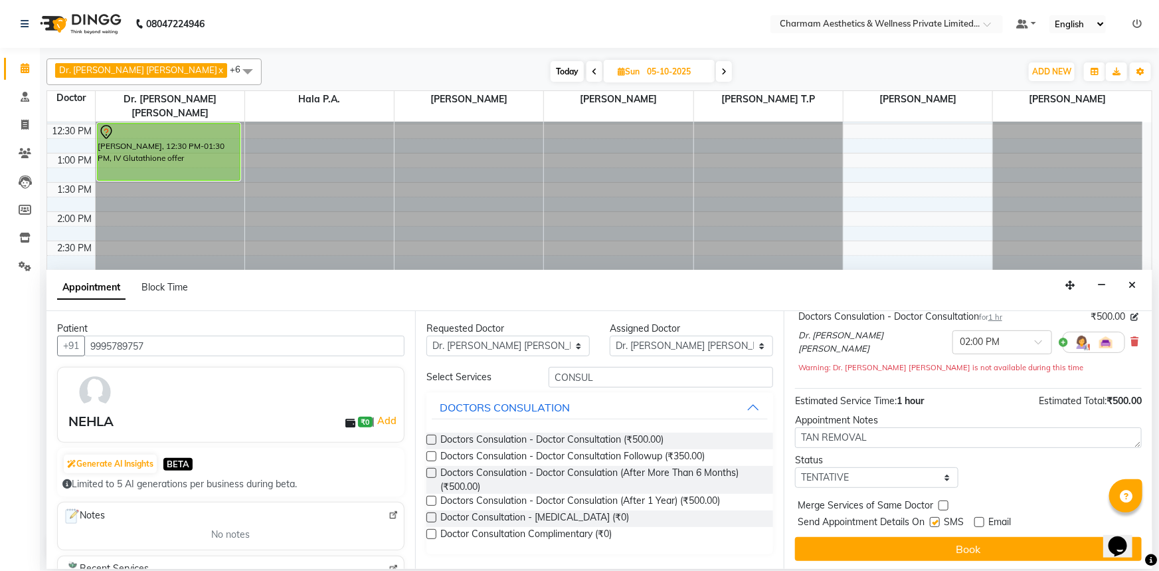
click at [936, 520] on label at bounding box center [935, 522] width 10 height 10
click at [936, 520] on input "checkbox" at bounding box center [934, 523] width 9 height 9
checkbox input "false"
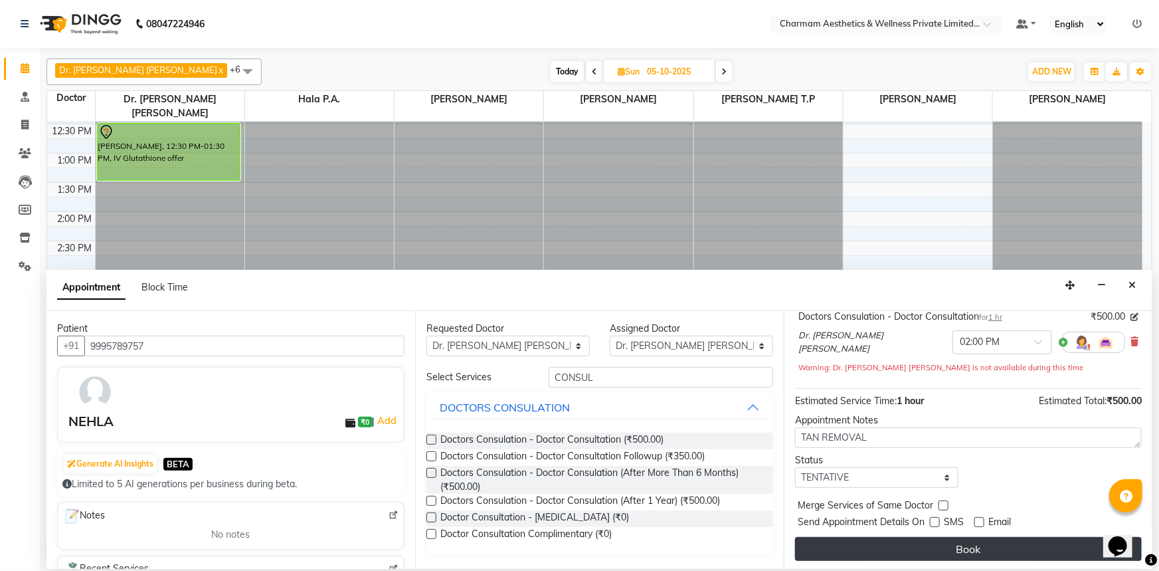
click at [937, 540] on button "Book" at bounding box center [968, 549] width 347 height 24
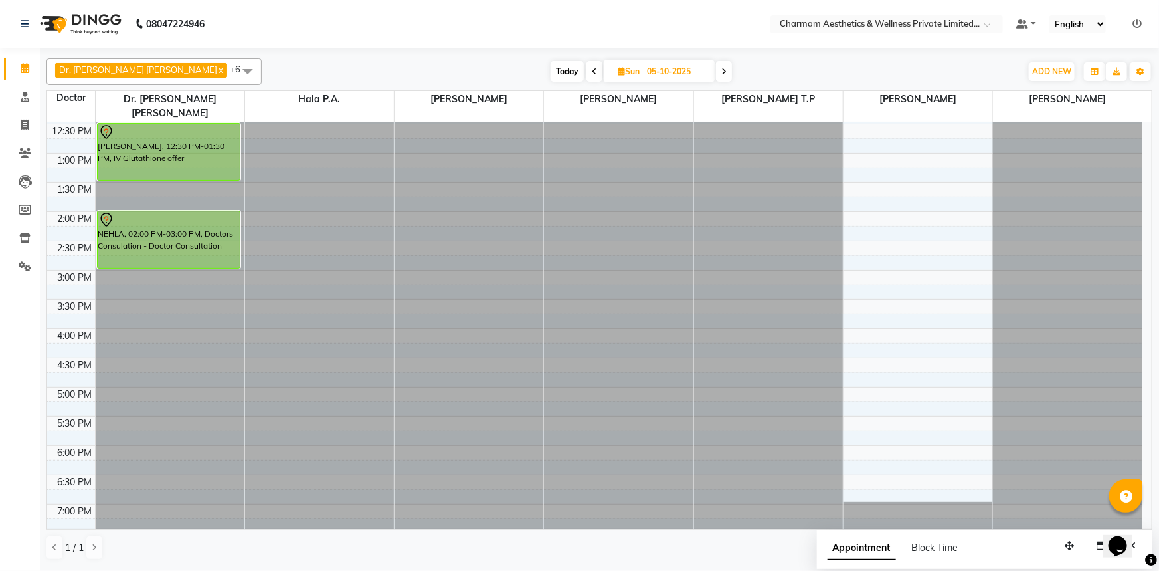
click at [551, 63] on span "Today" at bounding box center [567, 71] width 33 height 21
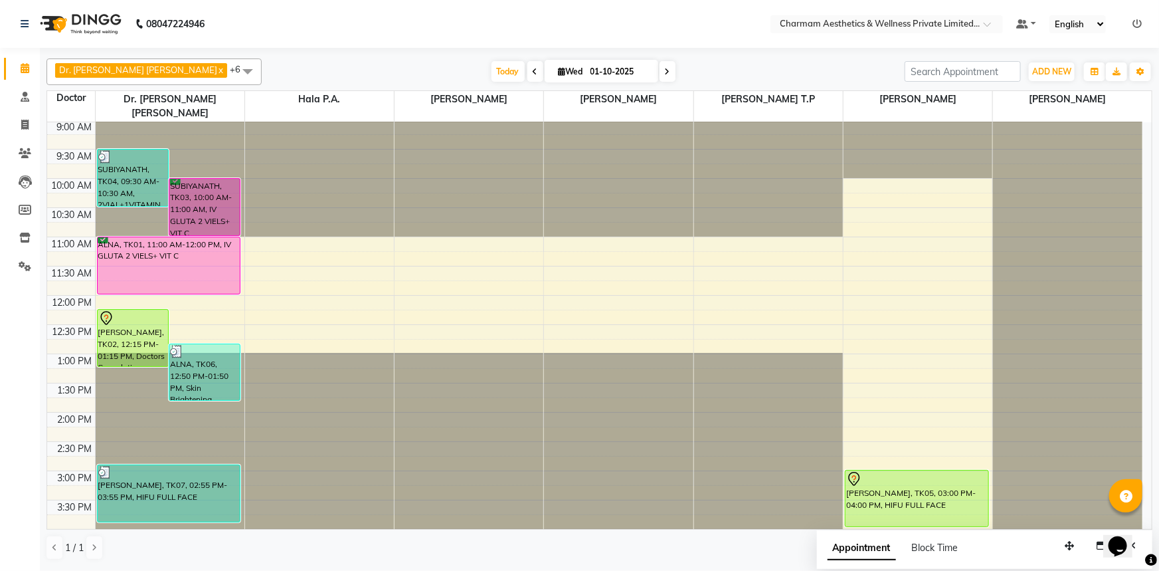
scroll to position [0, 0]
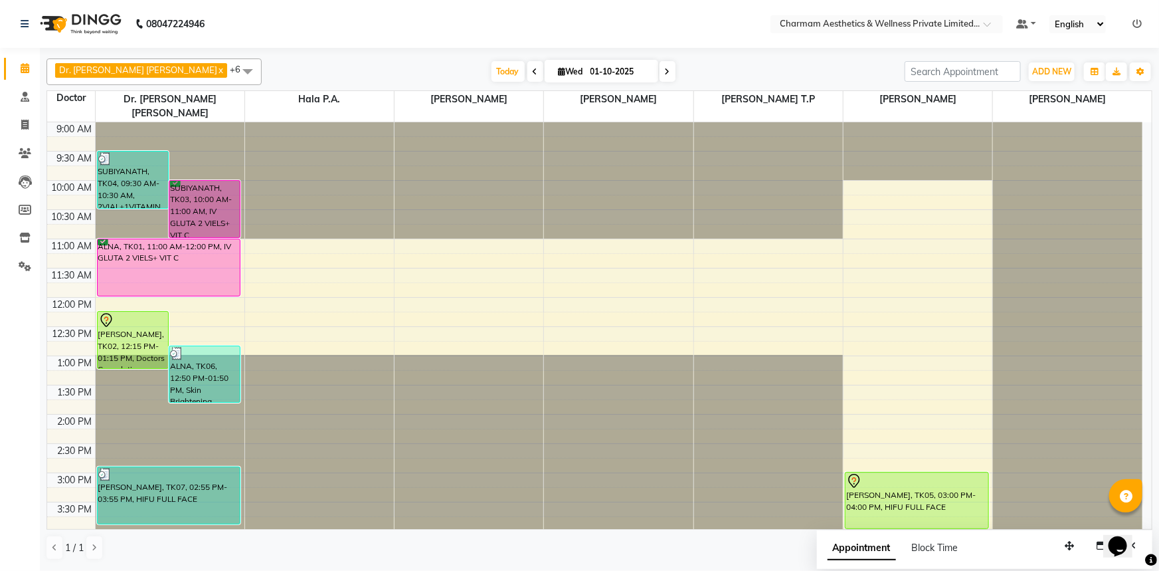
click at [665, 70] on icon at bounding box center [667, 72] width 5 height 8
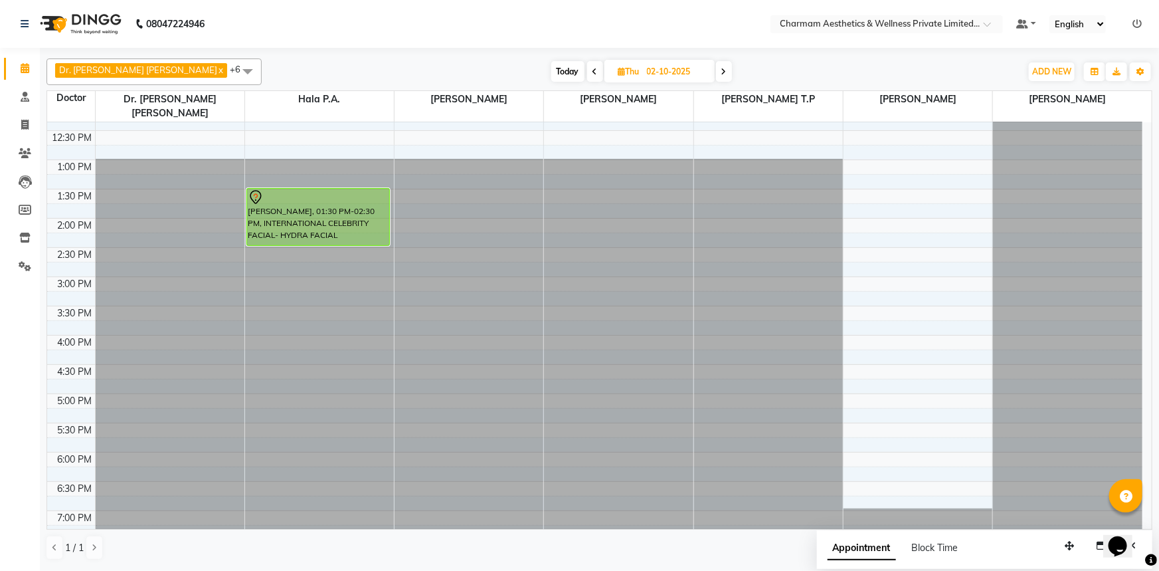
scroll to position [219, 0]
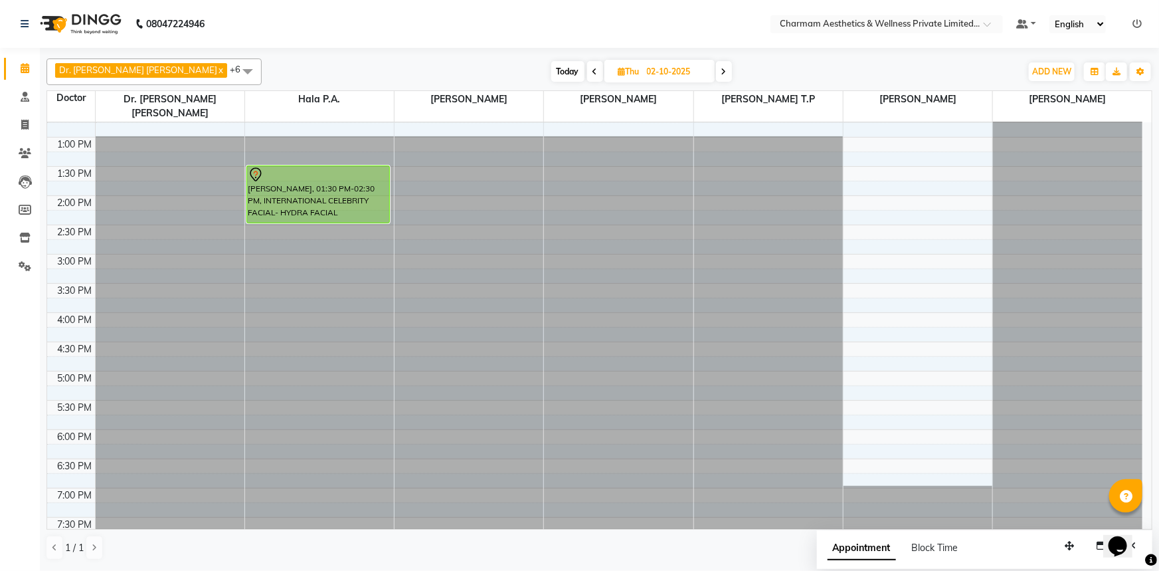
click at [722, 68] on icon at bounding box center [724, 72] width 5 height 8
type input "03-10-2025"
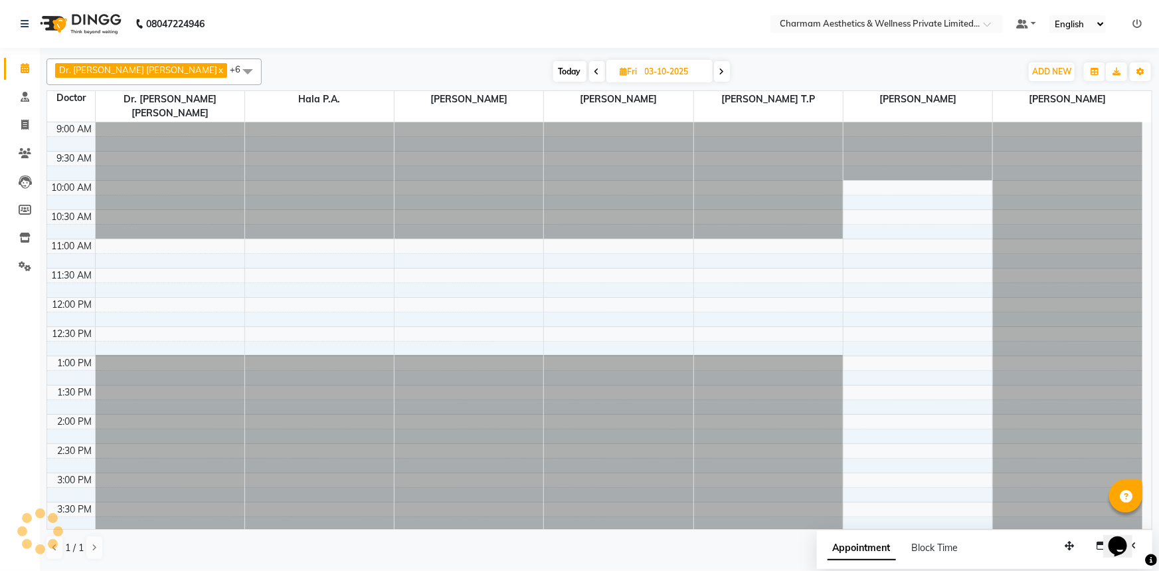
scroll to position [219, 0]
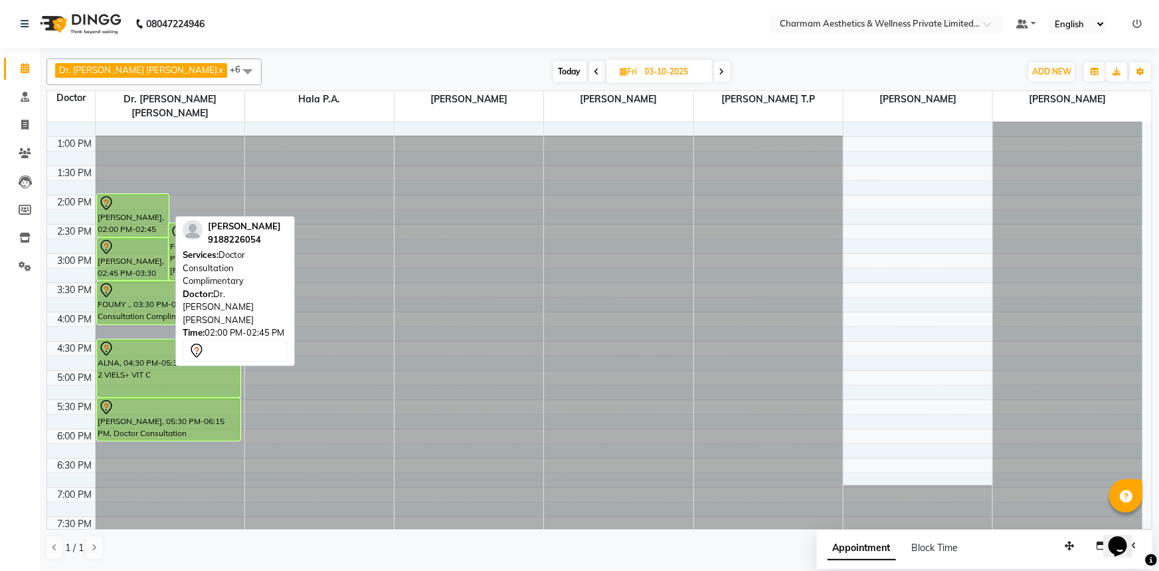
click at [156, 199] on div "[PERSON_NAME], 02:00 PM-02:45 PM, Doctor Consultation Complimentary" at bounding box center [133, 216] width 70 height 42
select select "7"
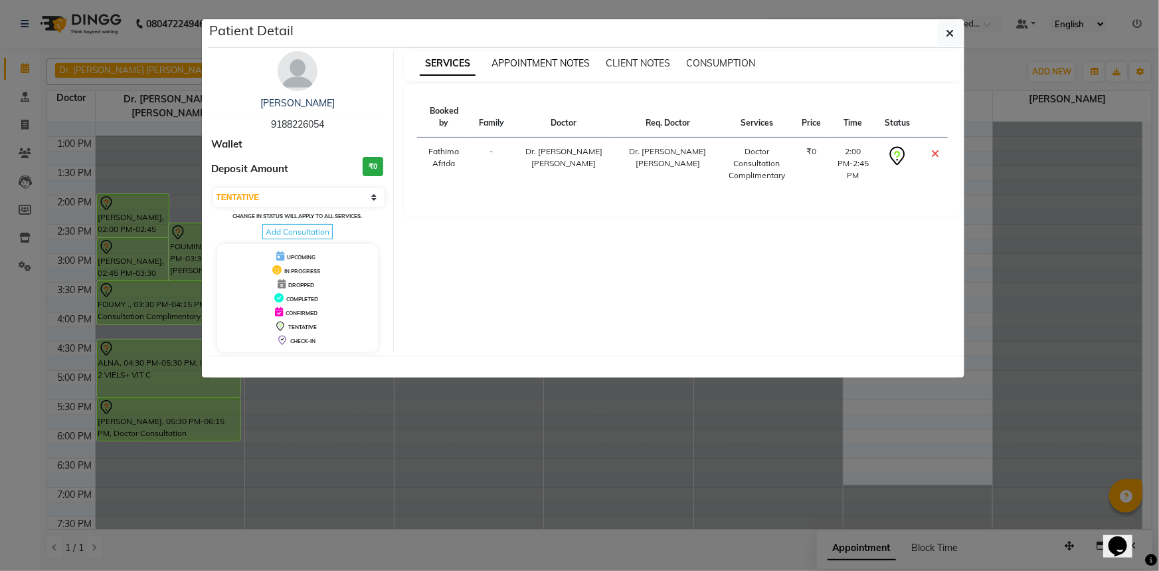
click at [532, 57] on span "APPOINTMENT NOTES" at bounding box center [541, 63] width 98 height 12
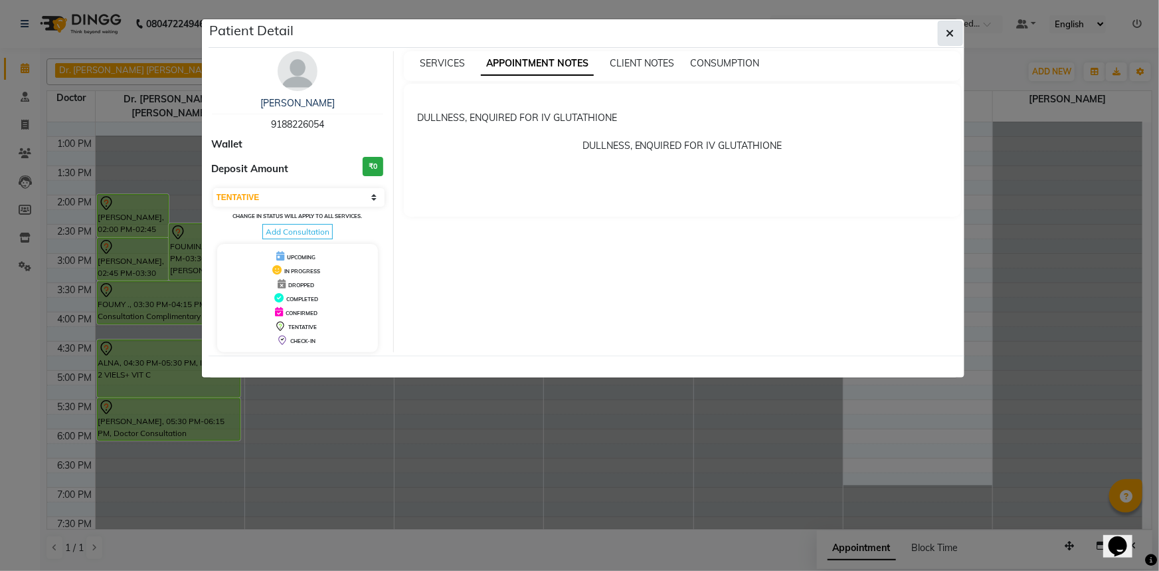
click at [948, 28] on icon "button" at bounding box center [951, 33] width 8 height 11
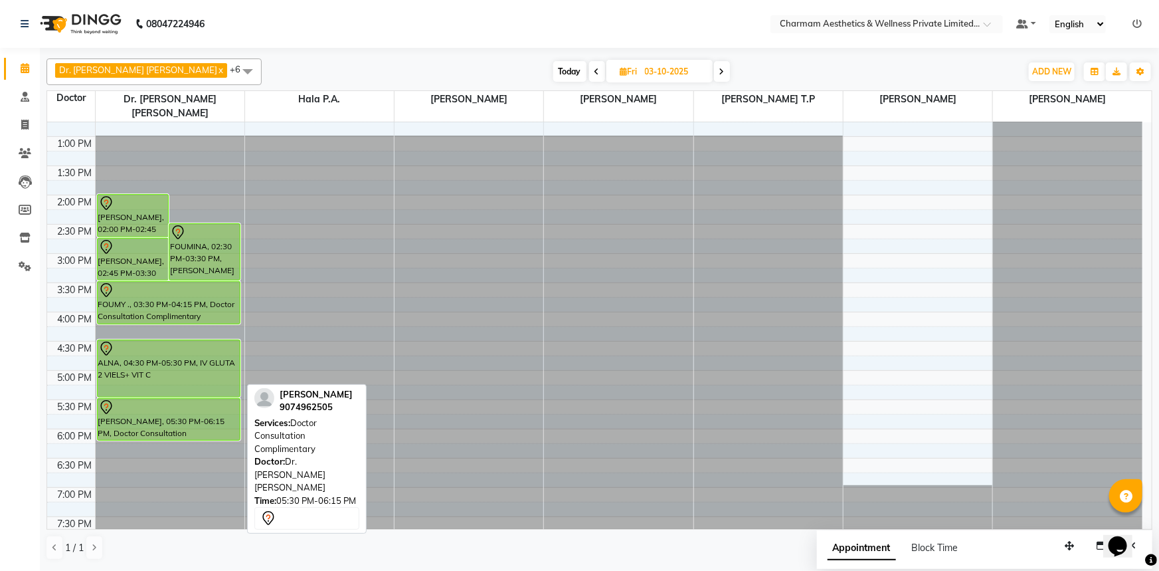
click at [205, 407] on div "[PERSON_NAME], 05:30 PM-06:15 PM, Doctor Consultation Complimentary" at bounding box center [169, 419] width 143 height 41
select select "7"
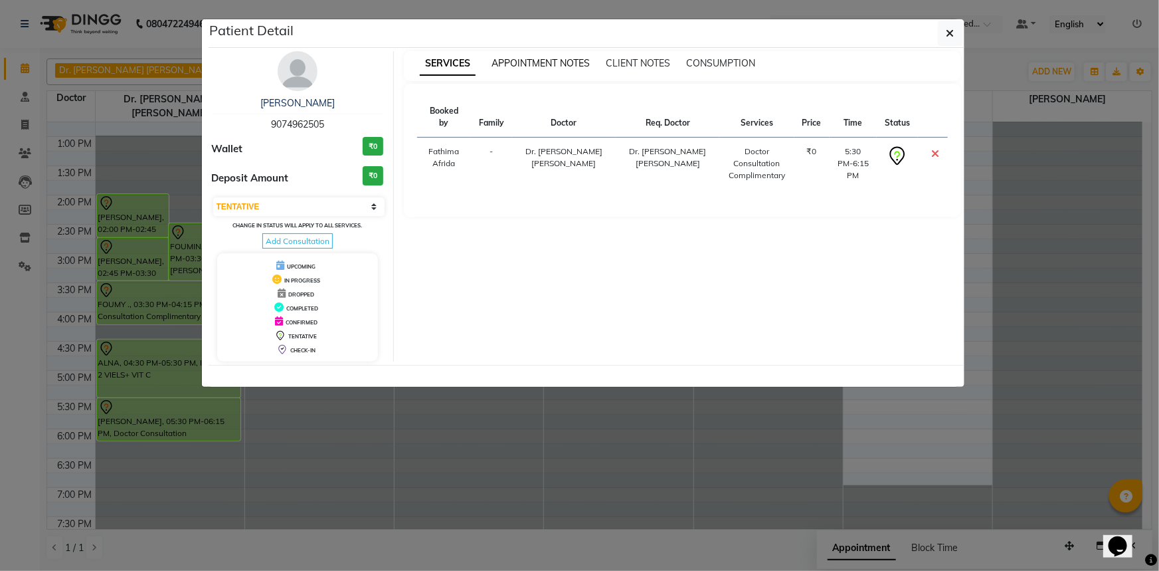
click at [558, 60] on span "APPOINTMENT NOTES" at bounding box center [541, 63] width 98 height 12
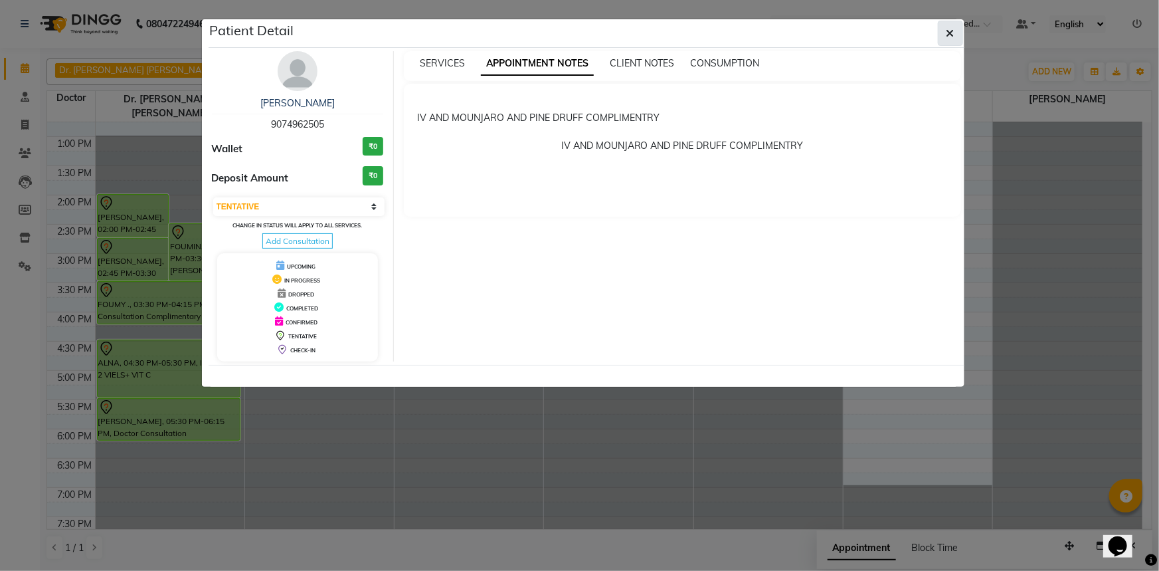
click at [961, 21] on button "button" at bounding box center [950, 33] width 25 height 25
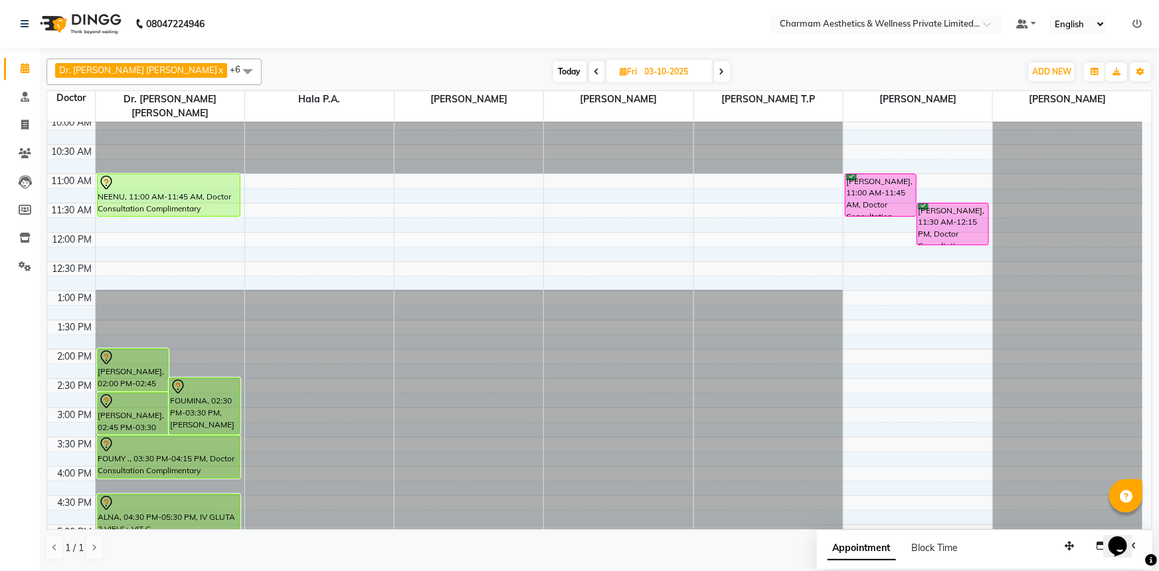
scroll to position [0, 0]
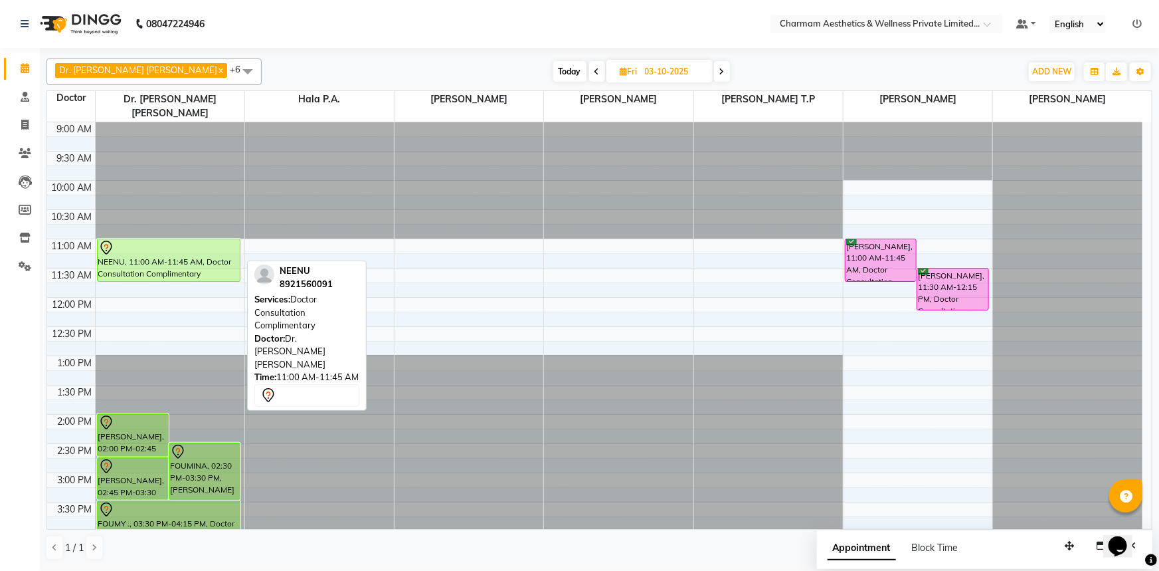
click at [229, 240] on div at bounding box center [169, 248] width 142 height 16
select select "7"
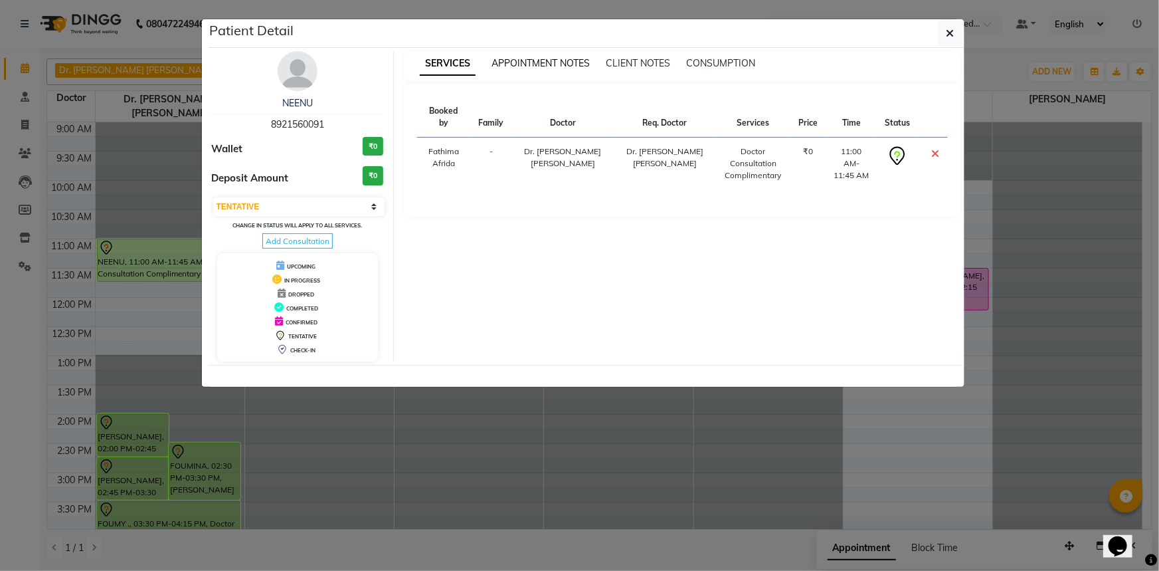
click at [547, 63] on span "APPOINTMENT NOTES" at bounding box center [541, 63] width 98 height 12
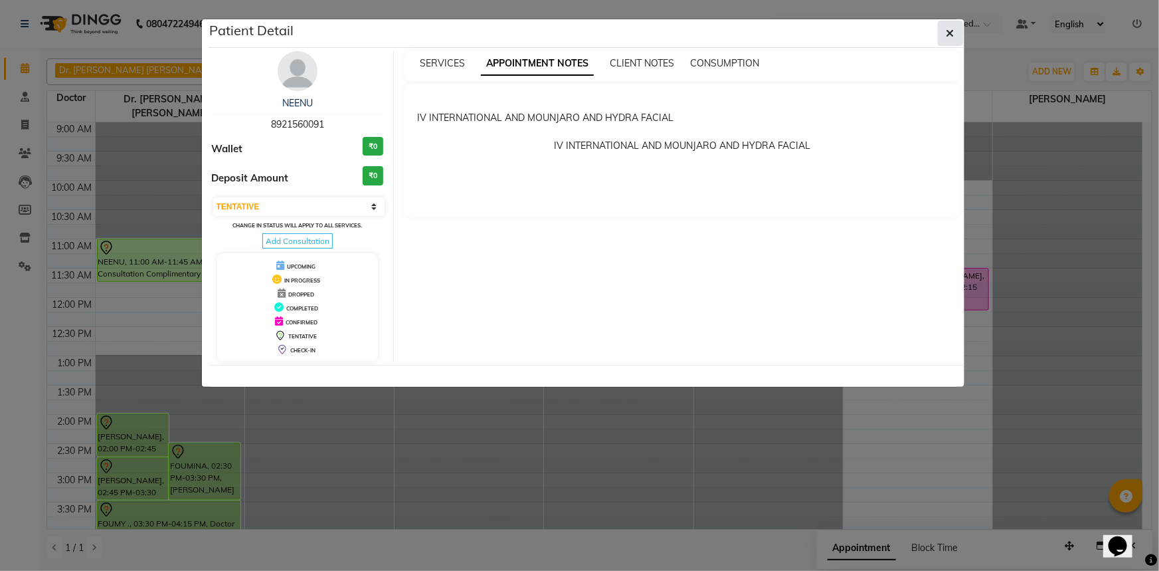
click at [950, 35] on icon "button" at bounding box center [951, 33] width 8 height 11
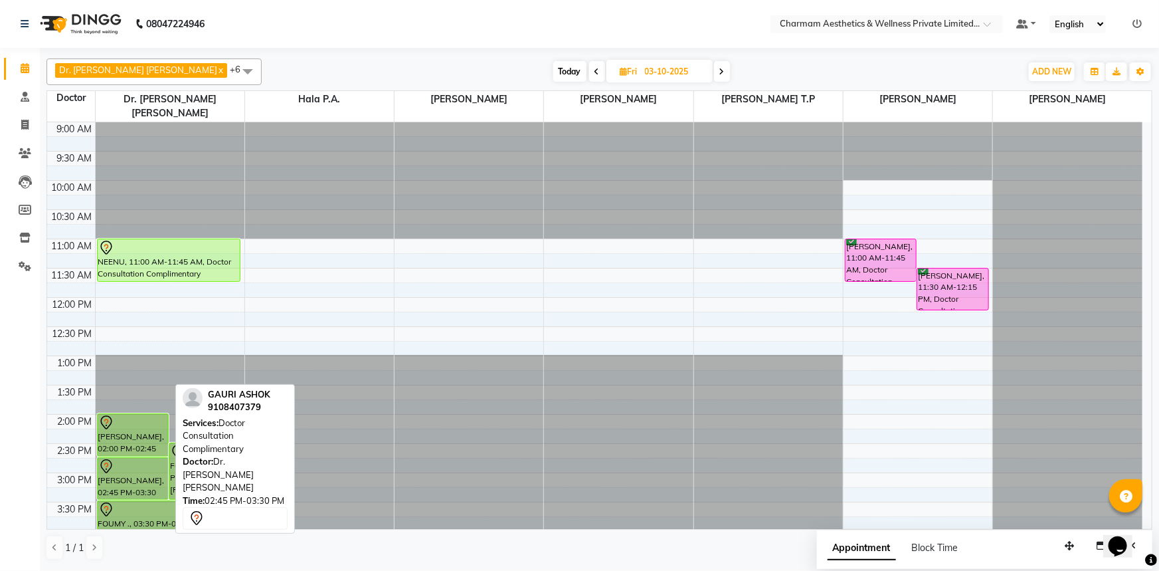
click at [130, 468] on div "[PERSON_NAME], 02:45 PM-03:30 PM, Doctor Consultation Complimentary" at bounding box center [133, 478] width 70 height 41
select select "7"
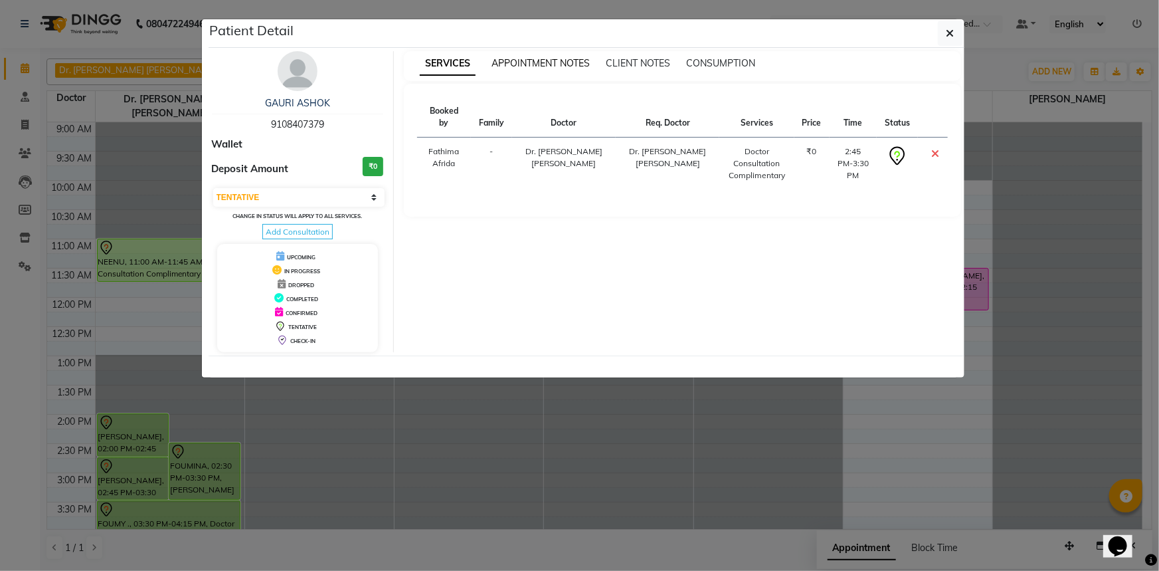
click at [518, 60] on span "APPOINTMENT NOTES" at bounding box center [541, 63] width 98 height 12
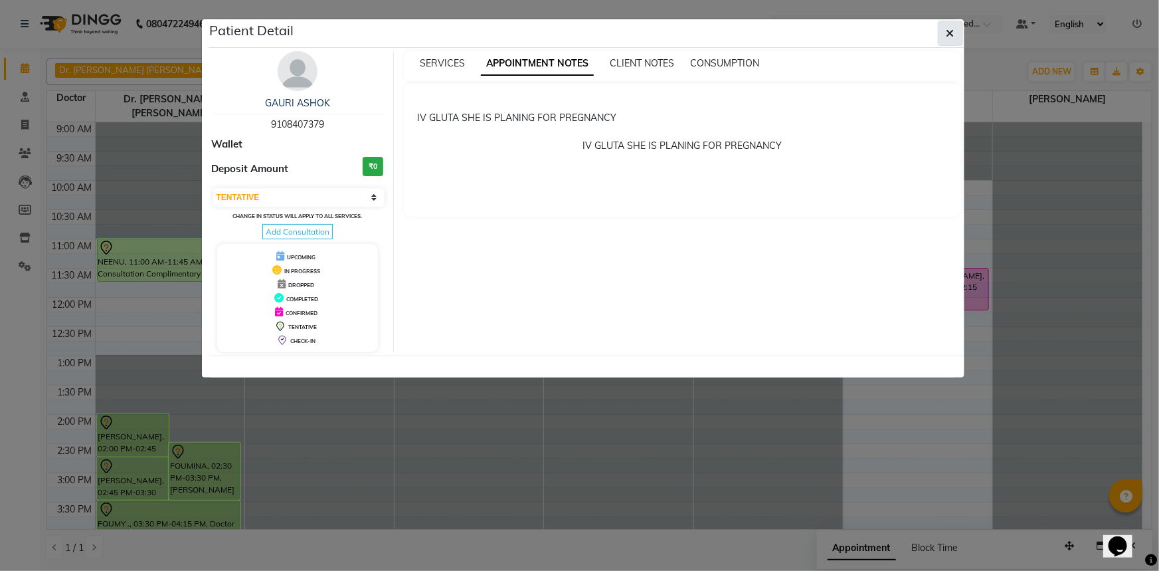
click at [943, 37] on button "button" at bounding box center [950, 33] width 25 height 25
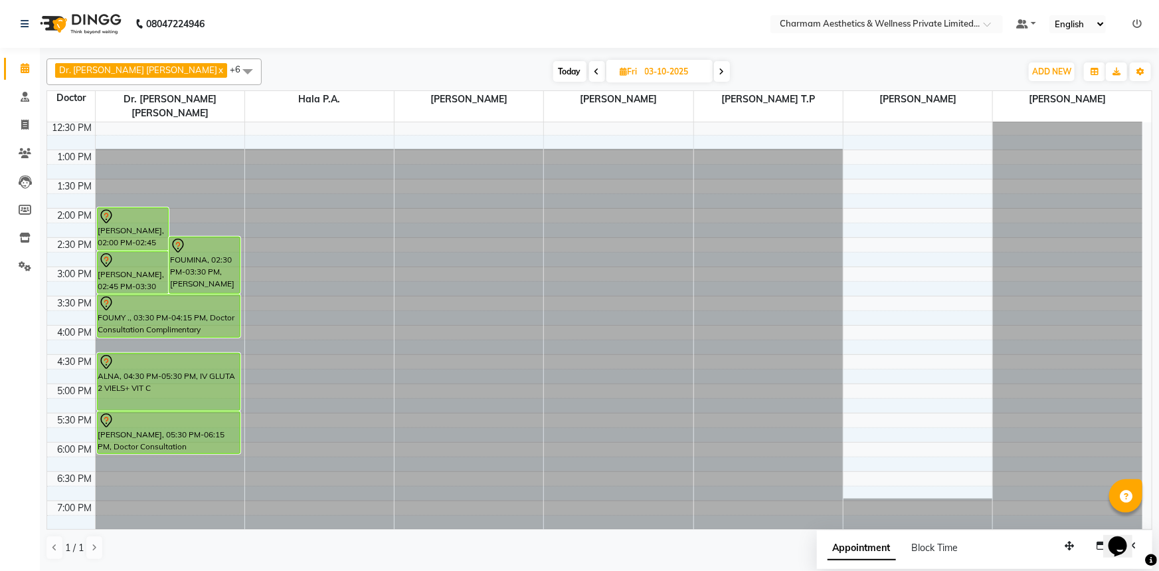
scroll to position [213, 0]
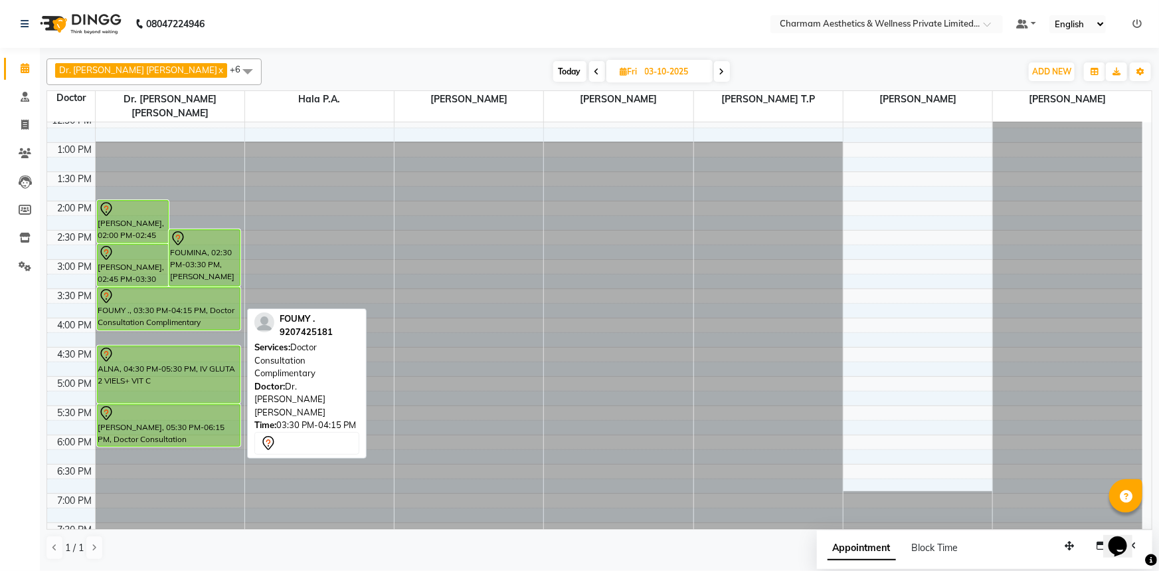
click at [193, 296] on div "FOUMY ., 03:30 PM-04:15 PM, Doctor Consultation Complimentary" at bounding box center [169, 309] width 143 height 42
select select "7"
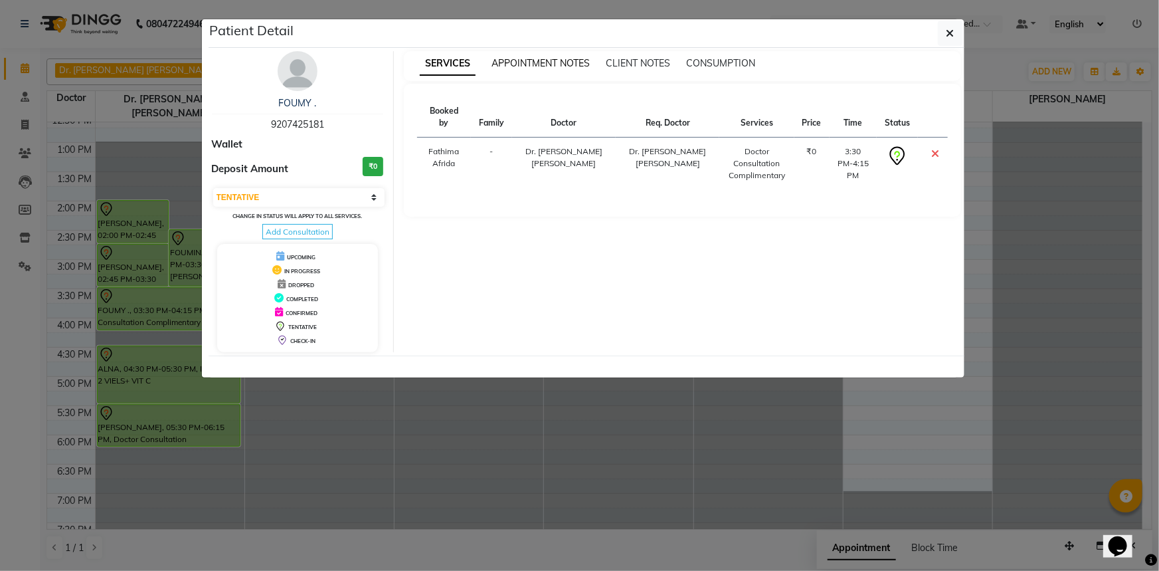
click at [536, 59] on span "APPOINTMENT NOTES" at bounding box center [541, 63] width 98 height 12
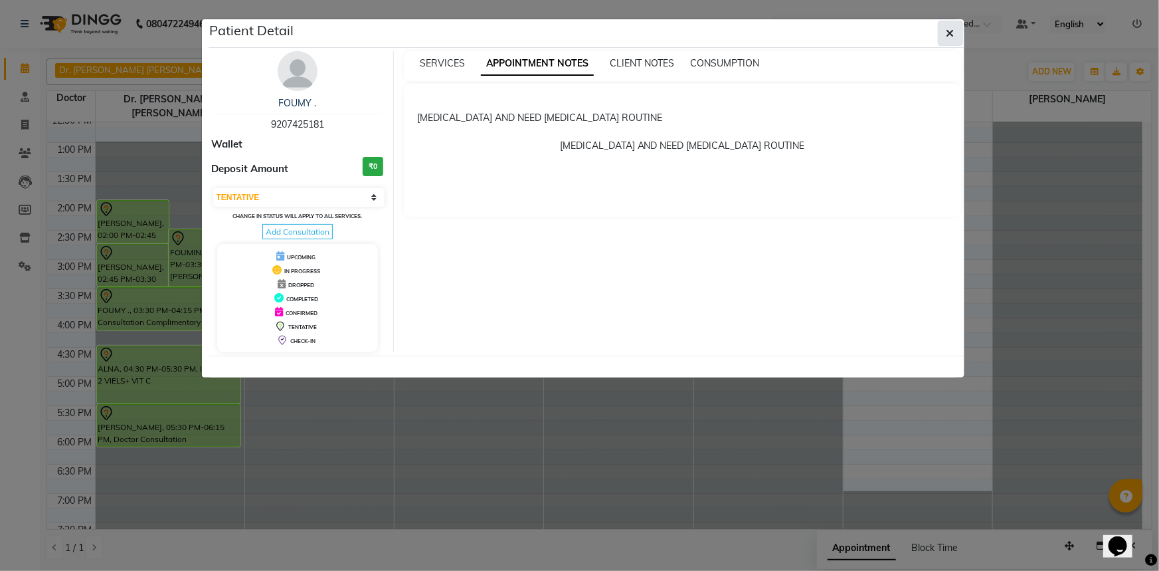
click at [947, 36] on icon "button" at bounding box center [951, 33] width 8 height 11
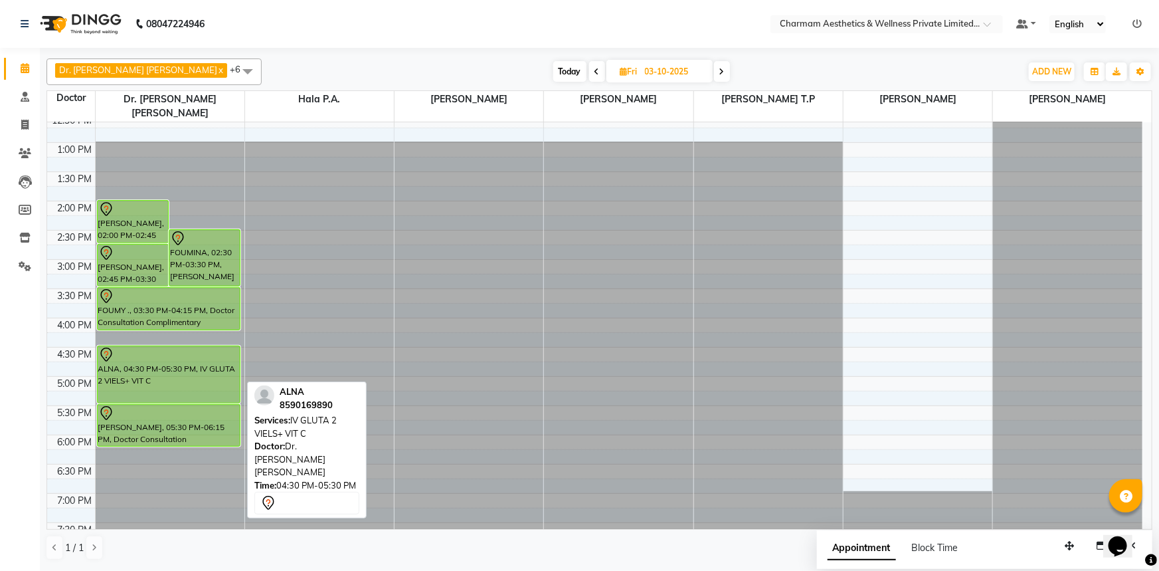
click at [144, 357] on div "ALNA, 04:30 PM-05:30 PM, IV GLUTA 2 VIELS+ VIT C" at bounding box center [169, 374] width 143 height 56
select select "7"
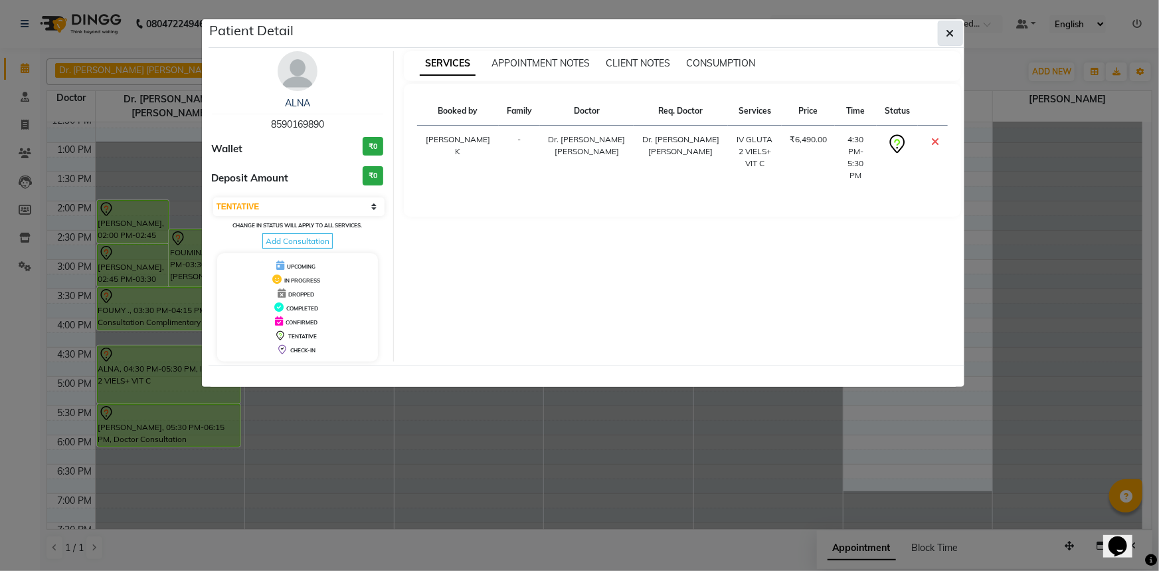
click at [957, 27] on button "button" at bounding box center [950, 33] width 25 height 25
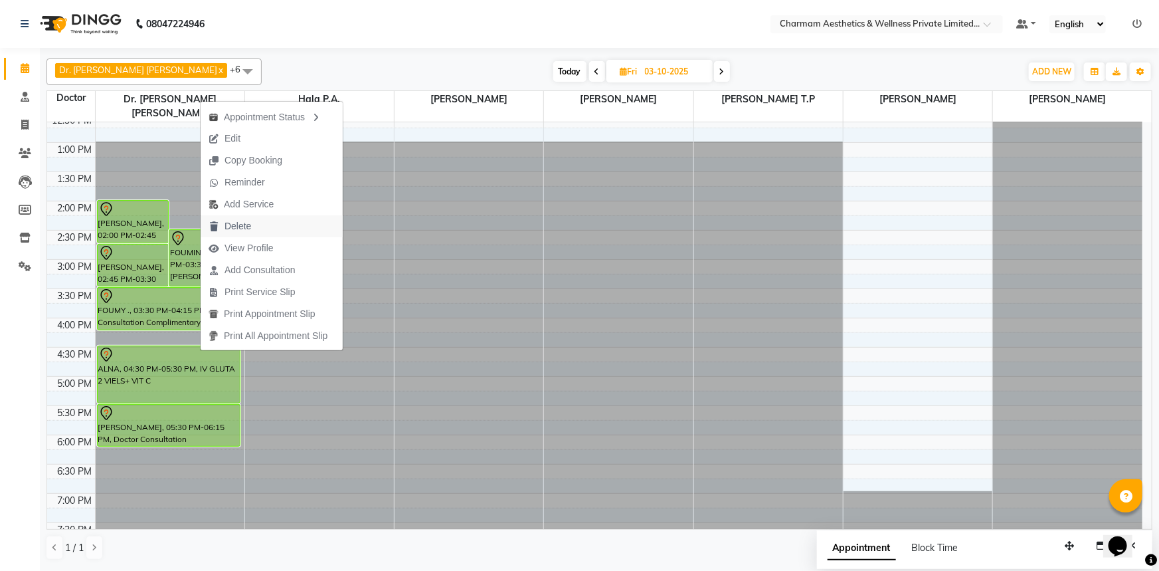
click at [246, 223] on span "Delete" at bounding box center [238, 226] width 27 height 14
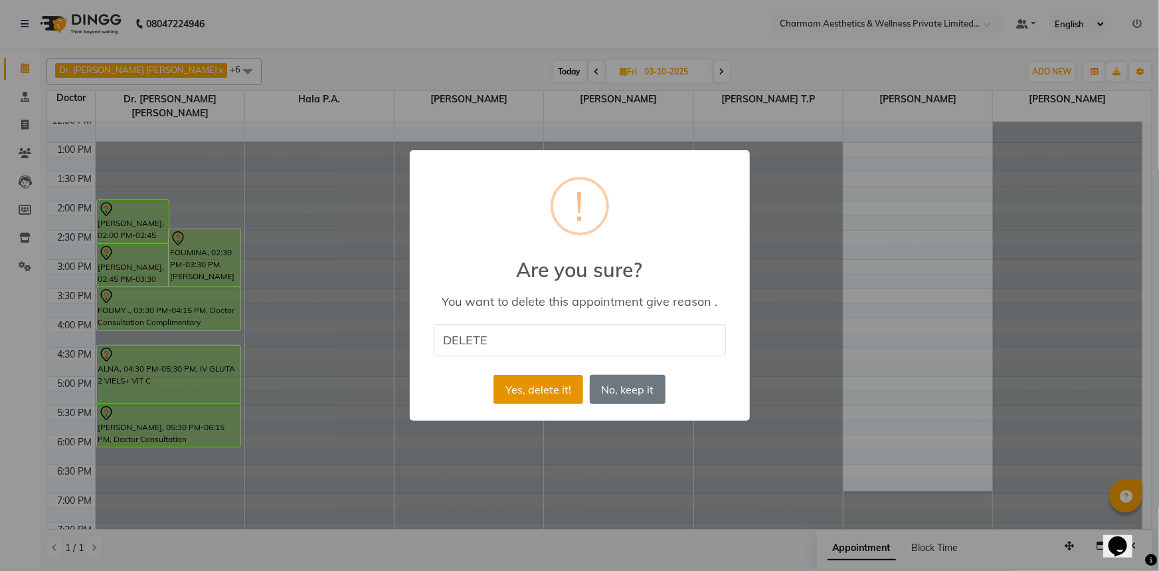
type input "DELETE"
click at [538, 391] on button "Yes, delete it!" at bounding box center [538, 389] width 89 height 29
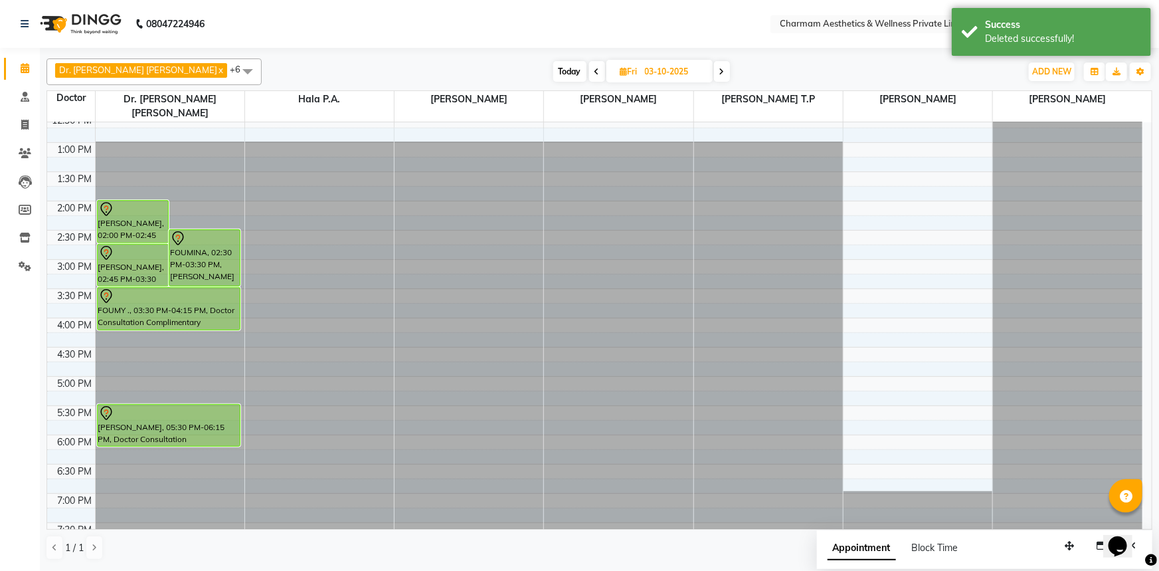
click at [553, 68] on span "Today" at bounding box center [569, 71] width 33 height 21
type input "01-10-2025"
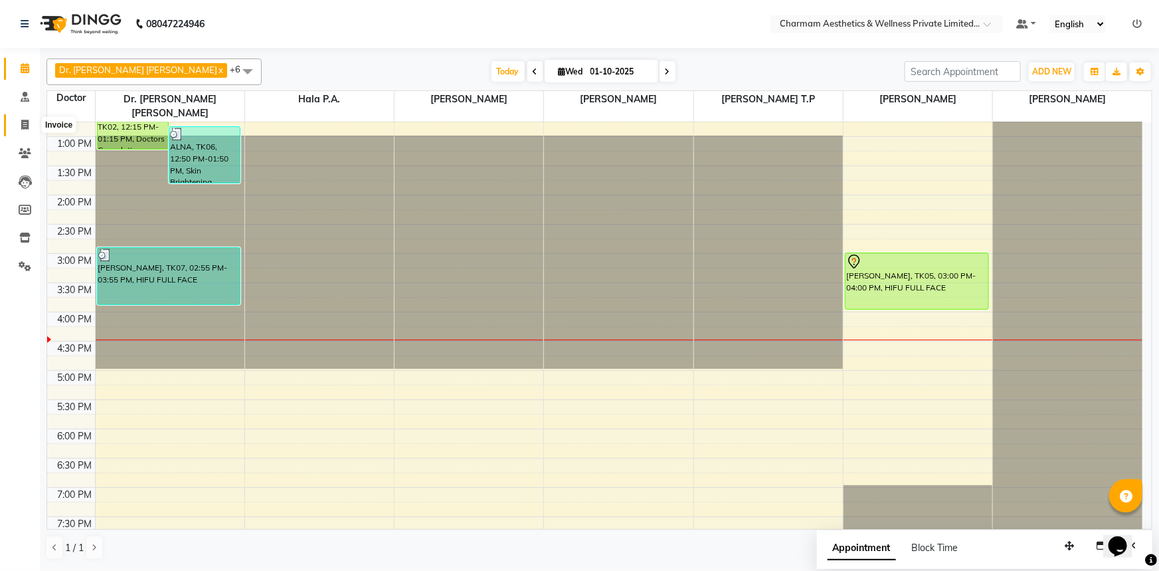
click at [22, 118] on span at bounding box center [24, 125] width 23 height 15
select select "service"
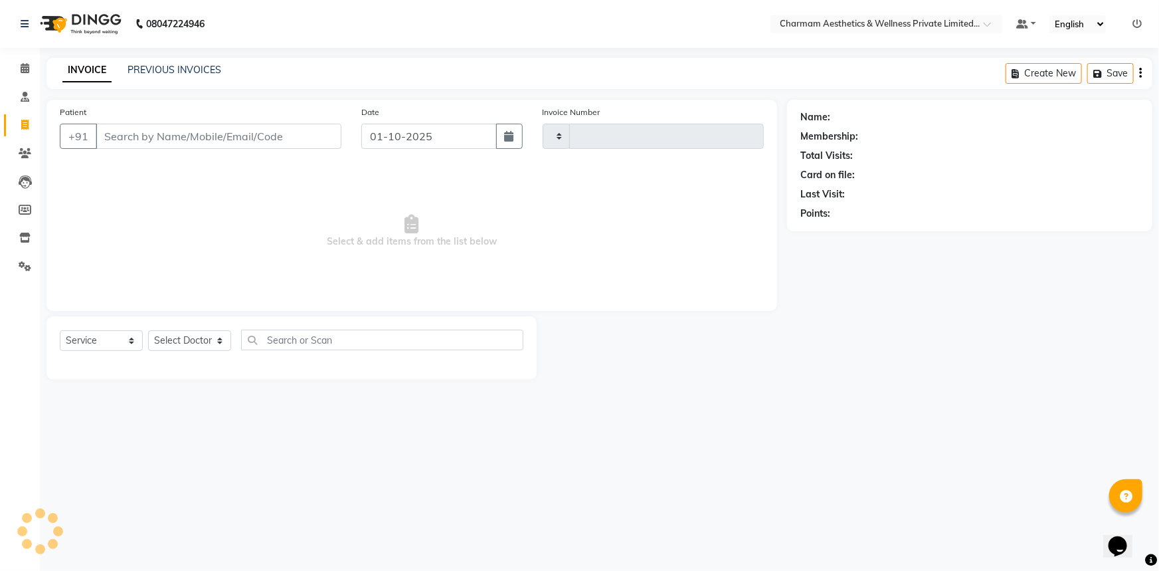
type input "0469"
select select "7625"
click at [138, 64] on link "PREVIOUS INVOICES" at bounding box center [175, 70] width 94 height 12
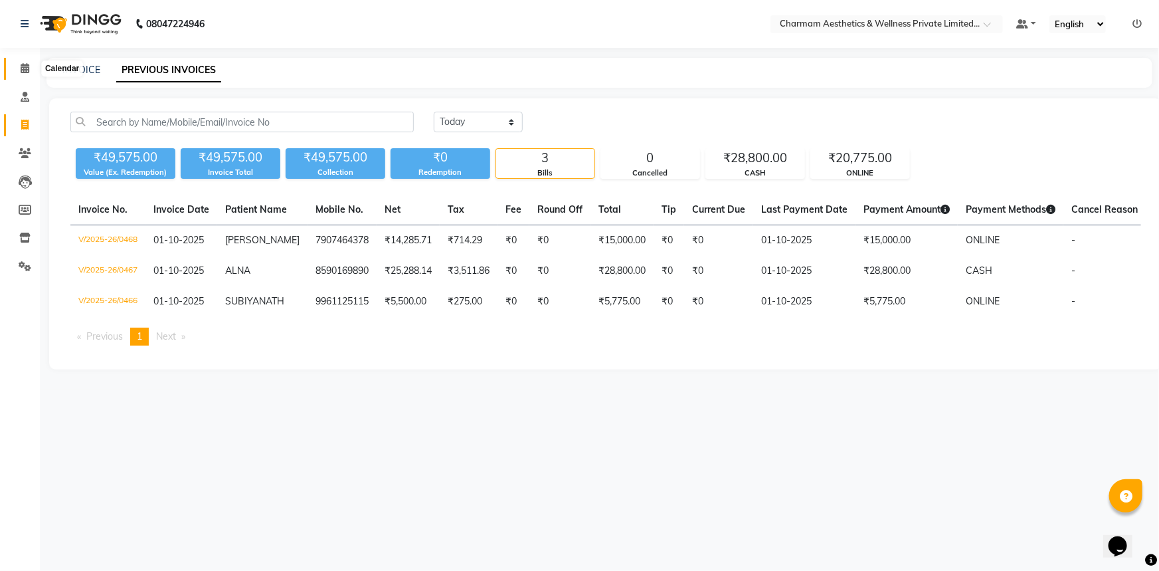
click at [25, 74] on span at bounding box center [24, 68] width 23 height 15
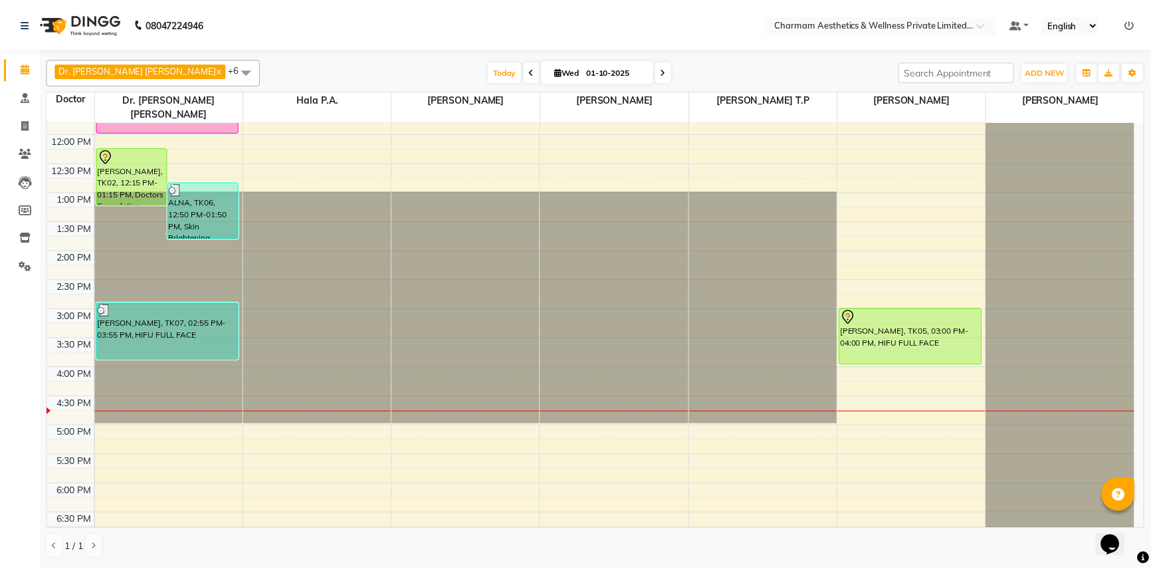
scroll to position [181, 0]
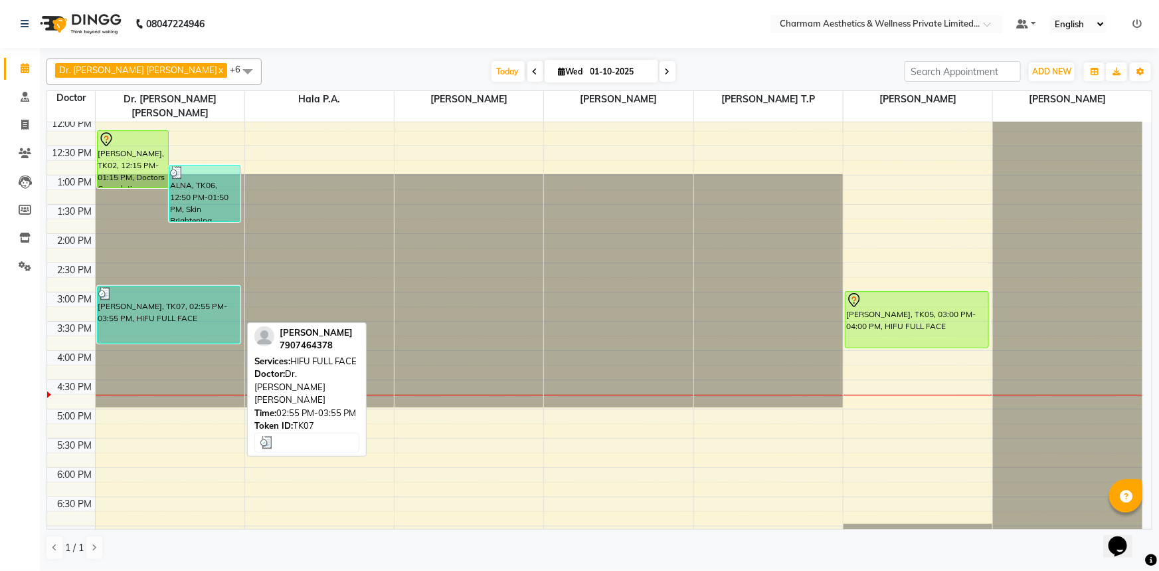
click at [181, 317] on div "[PERSON_NAME], TK07, 02:55 PM-03:55 PM, HIFU FULL FACE" at bounding box center [169, 314] width 143 height 56
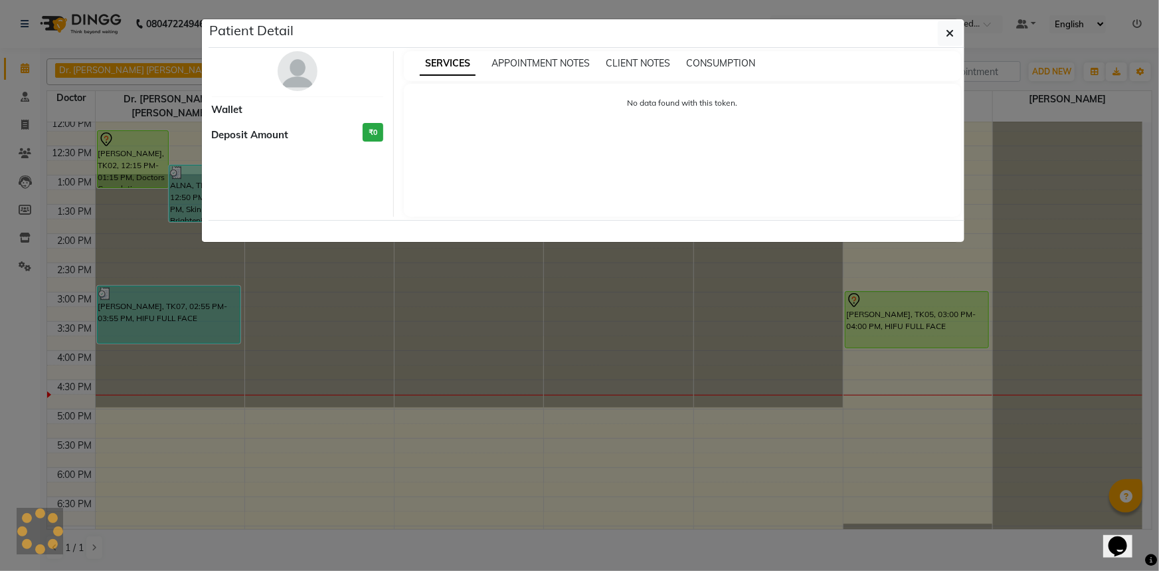
select select "3"
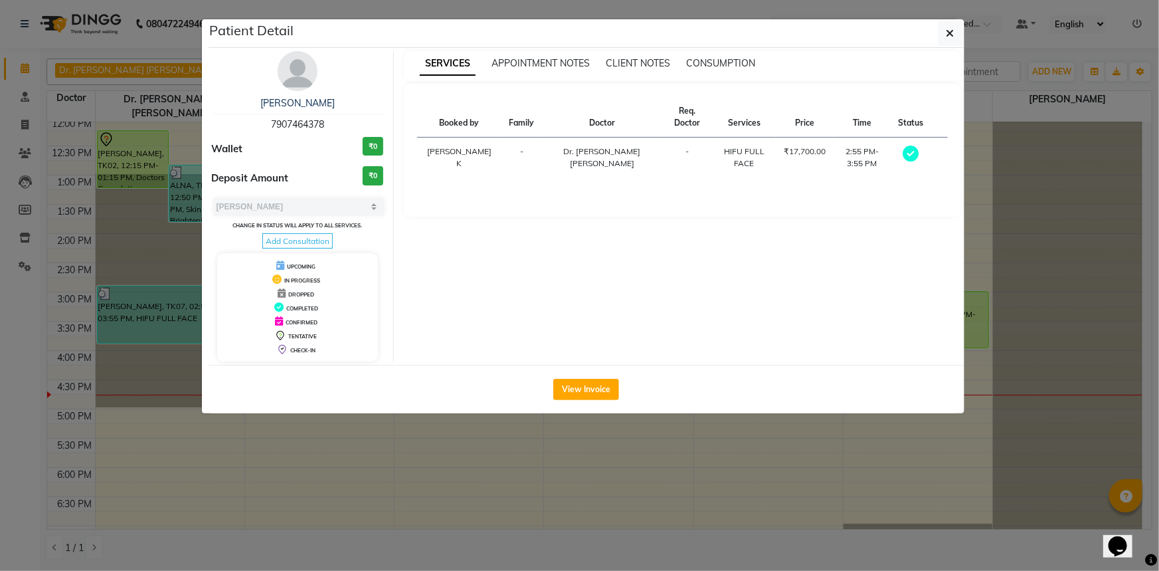
click at [326, 239] on span "Add Consultation" at bounding box center [297, 240] width 70 height 15
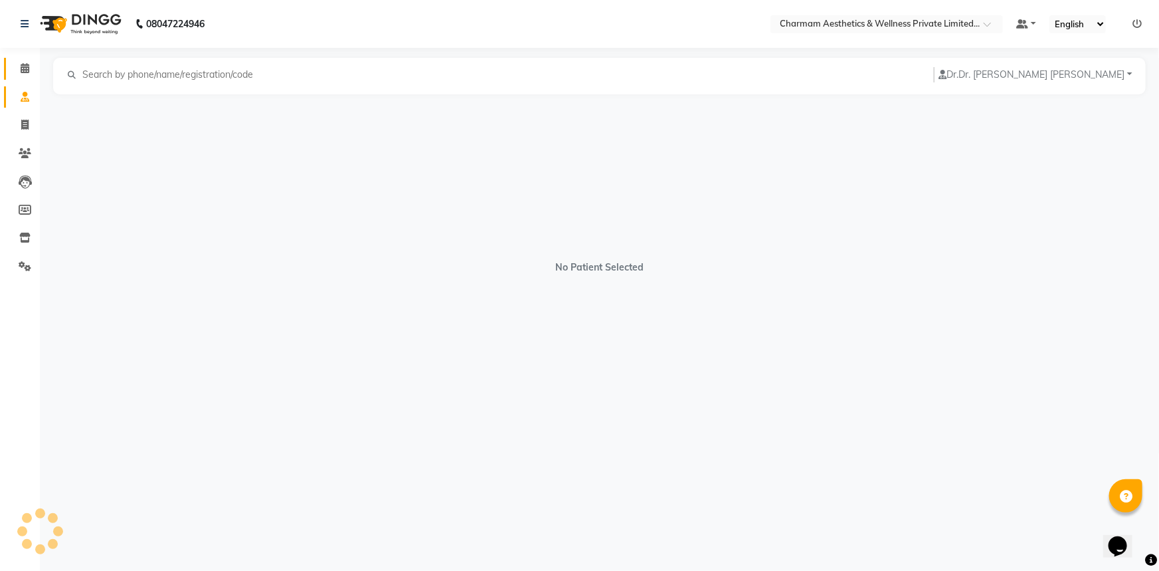
select select "[DEMOGRAPHIC_DATA]"
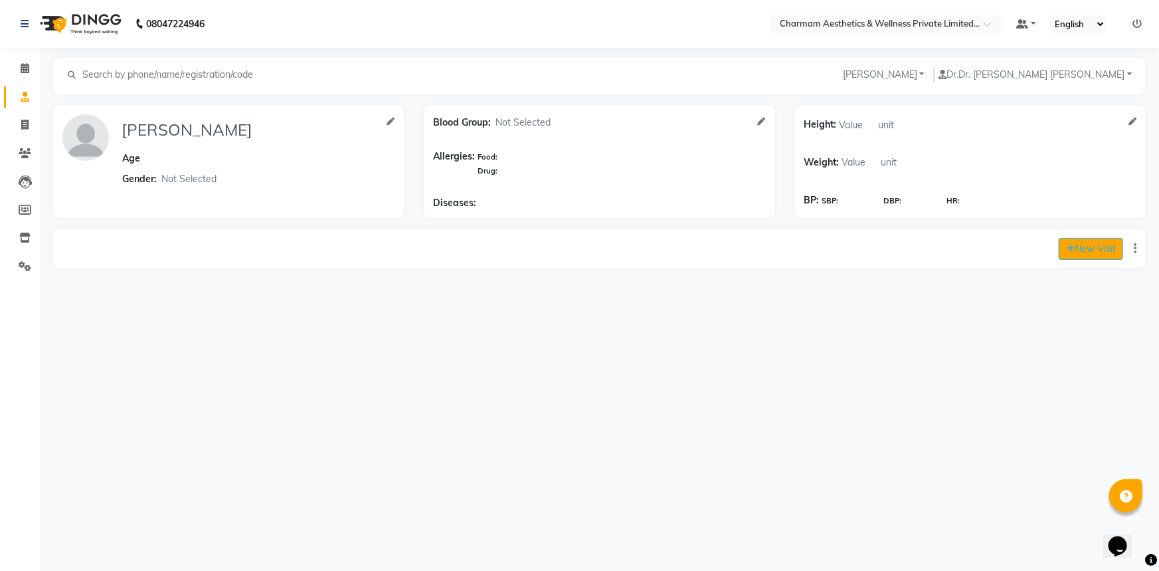
click at [1096, 246] on button "New Visit" at bounding box center [1091, 249] width 64 height 22
select select "1005"
select select "inPerson"
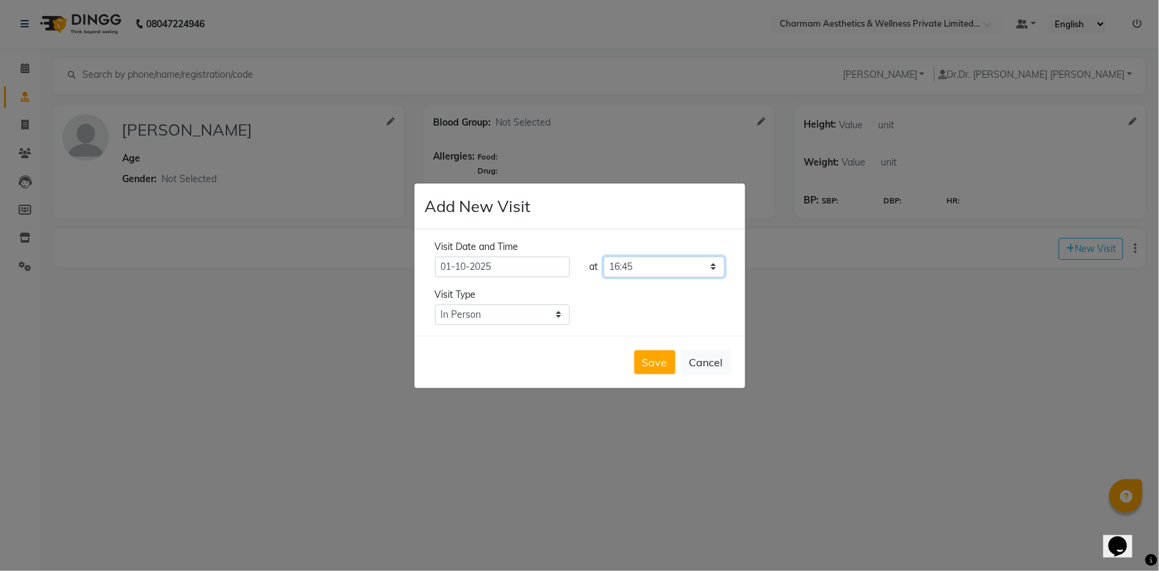
click at [685, 272] on select "Select time 09:00 09:15 09:30 09:45 10:00 10:15 10:30 10:45 11:00 11:15 11:30 1…" at bounding box center [664, 266] width 121 height 21
select select "960"
click at [604, 256] on select "Select time 09:00 09:15 09:30 09:45 10:00 10:15 10:30 10:45 11:00 11:15 11:30 1…" at bounding box center [664, 266] width 121 height 21
click at [671, 357] on button "Save" at bounding box center [655, 362] width 41 height 24
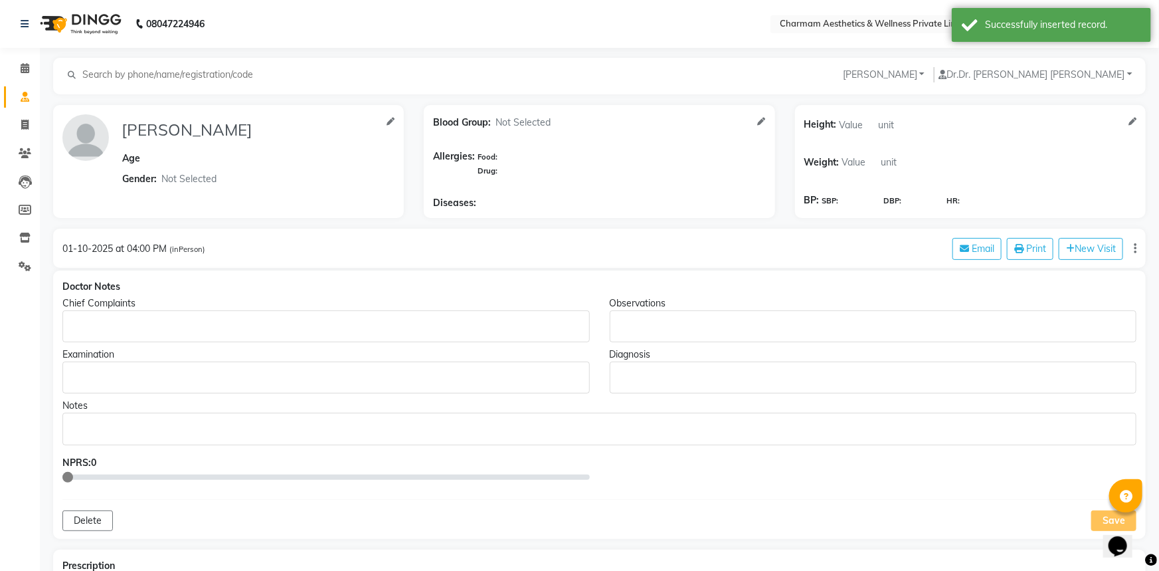
type input "[PERSON_NAME]"
select select "[DEMOGRAPHIC_DATA]"
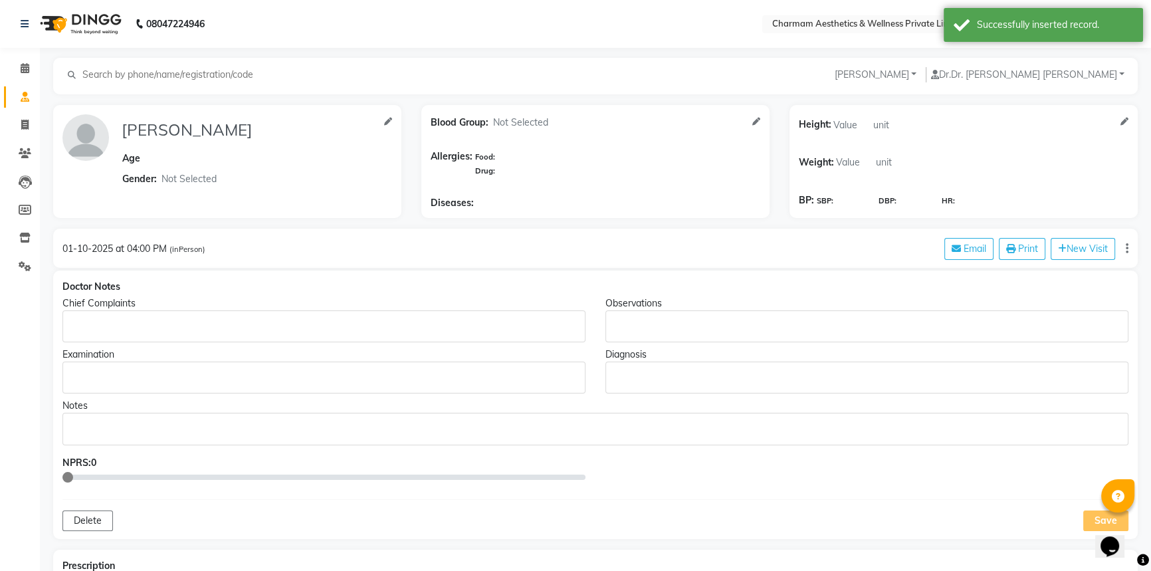
scroll to position [60, 0]
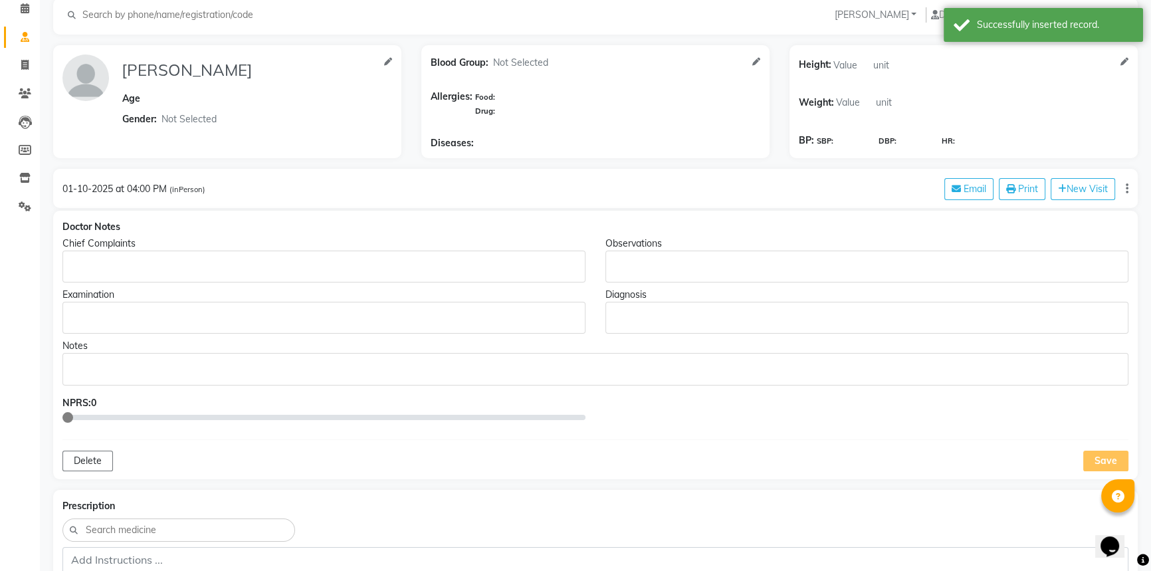
click at [152, 373] on p "Rich Text Editor, main" at bounding box center [594, 369] width 1053 height 14
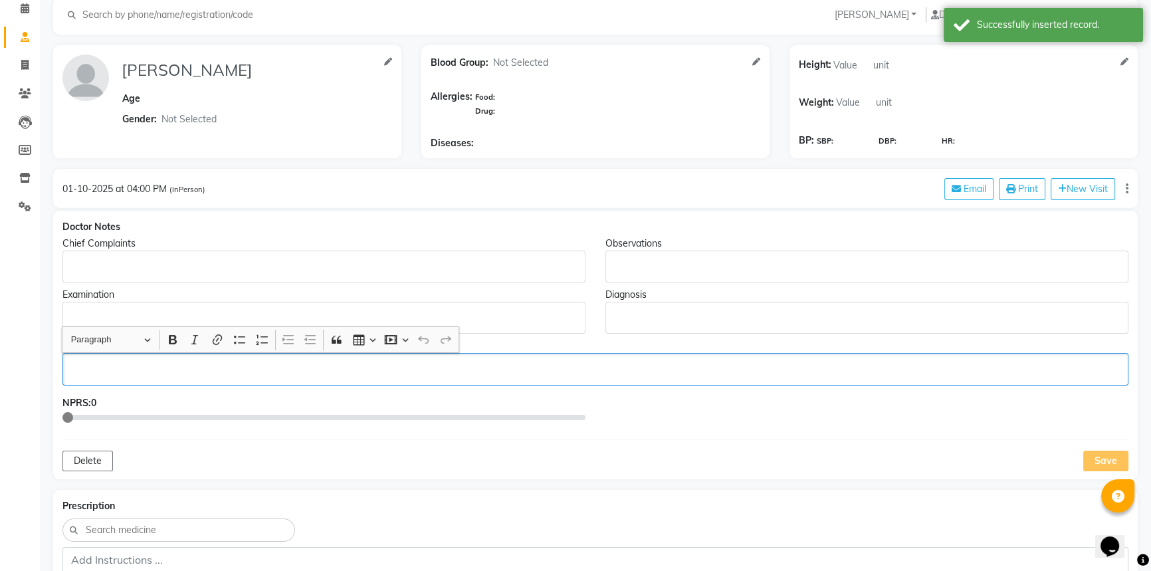
scroll to position [60, 0]
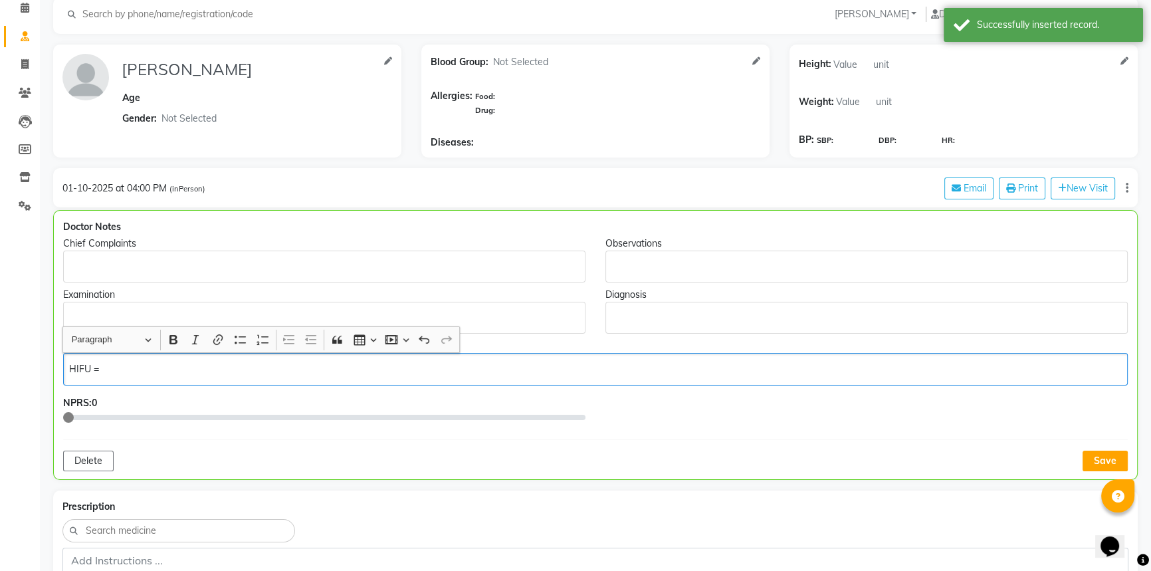
drag, startPoint x: 152, startPoint y: 374, endPoint x: 236, endPoint y: 460, distance: 120.3
click at [223, 445] on div "Doctor Notes Chief Complaints Observations Examination Diagnosis Notes HIFU = N…" at bounding box center [595, 345] width 1084 height 270
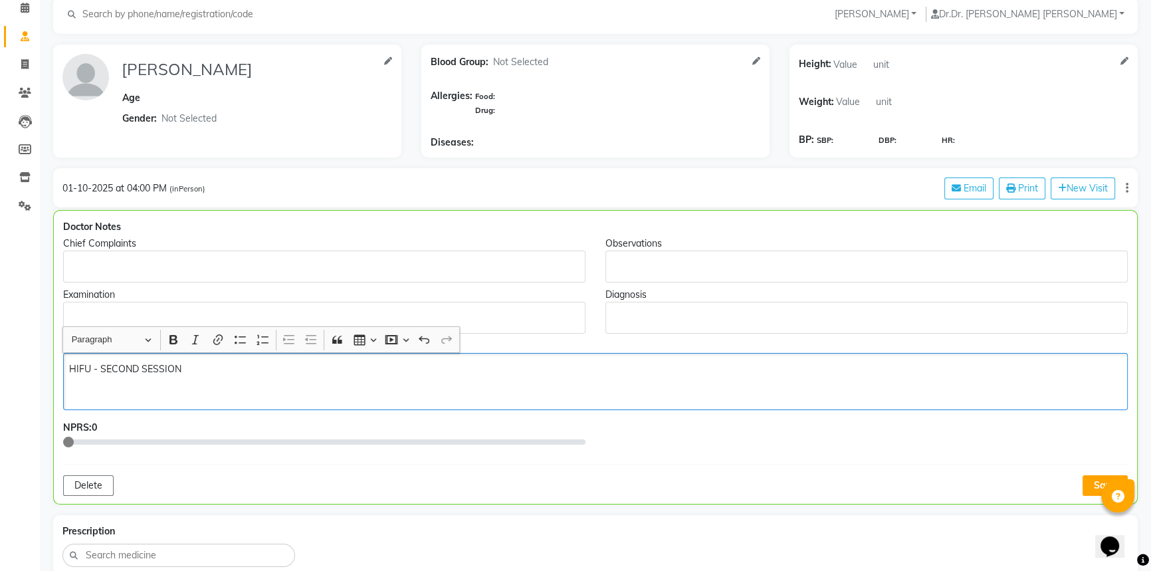
drag, startPoint x: 324, startPoint y: 314, endPoint x: 629, endPoint y: 599, distance: 417.4
click at [629, 510] on html "08047224946 Select Location × Charmam Aesthetics & Wellness Private Limited, Ne…" at bounding box center [575, 225] width 1151 height 571
click at [307, 395] on p "Rich Text Editor, main" at bounding box center [595, 394] width 1052 height 14
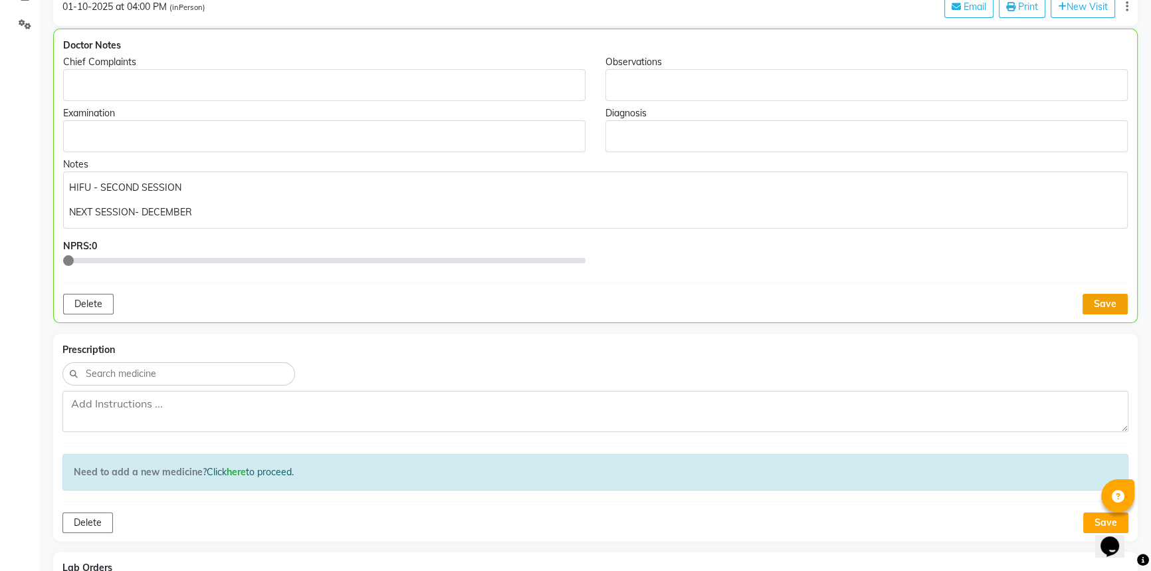
click at [1108, 306] on button "Save" at bounding box center [1104, 304] width 45 height 21
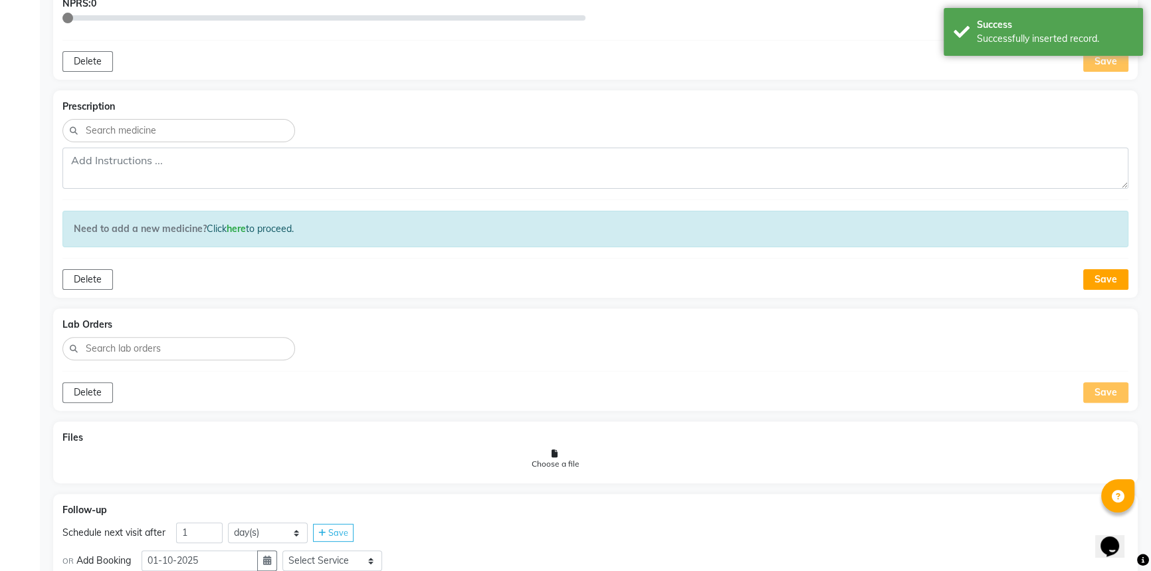
scroll to position [516, 0]
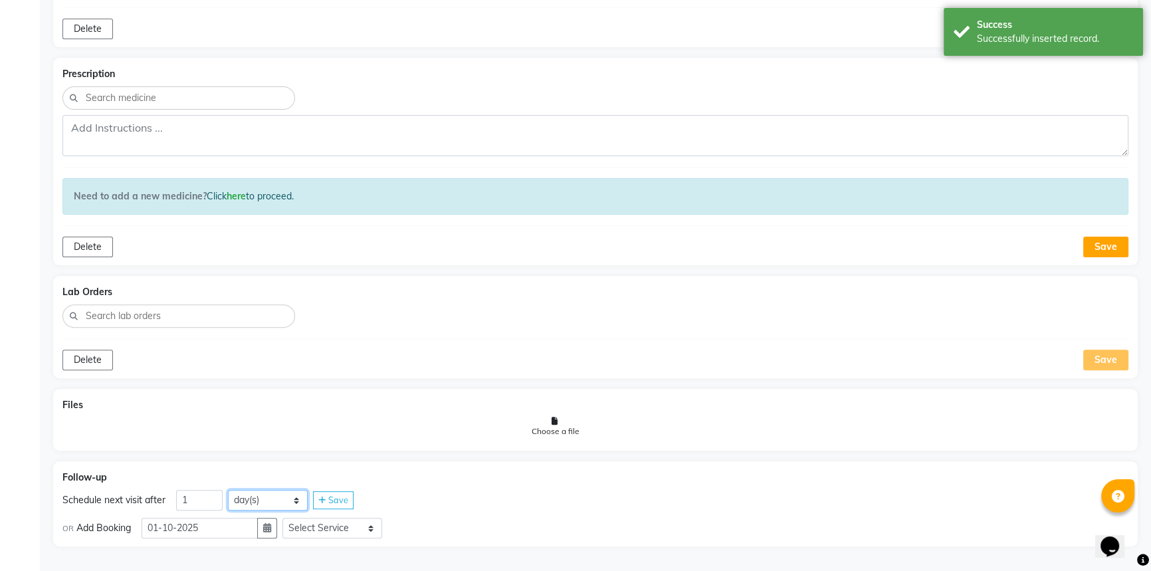
click at [260, 502] on select "day(s) week(s) month(s)" at bounding box center [268, 500] width 80 height 21
select select "month"
click at [228, 490] on select "day(s) week(s) month(s)" at bounding box center [268, 500] width 80 height 21
click at [193, 502] on input "1" at bounding box center [199, 500] width 47 height 21
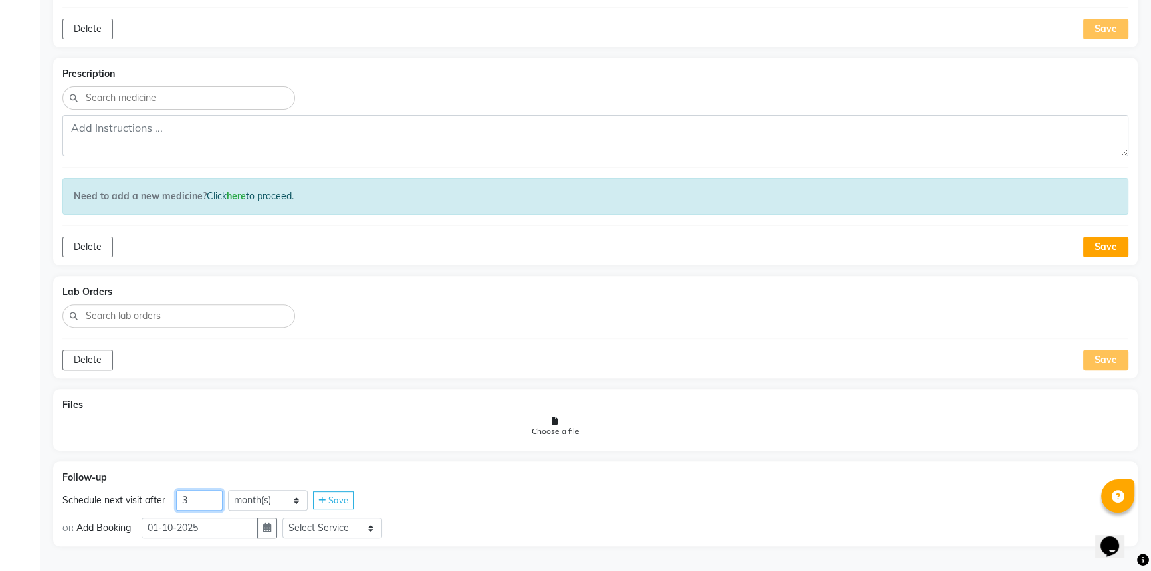
type input "3"
click at [338, 496] on span "Save" at bounding box center [338, 499] width 20 height 11
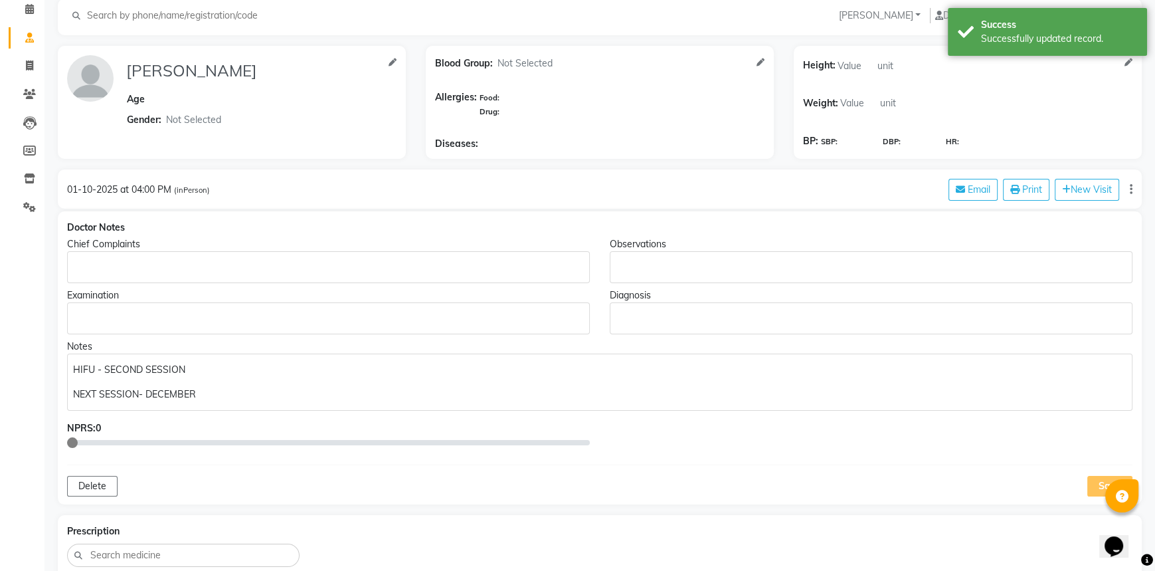
scroll to position [0, 0]
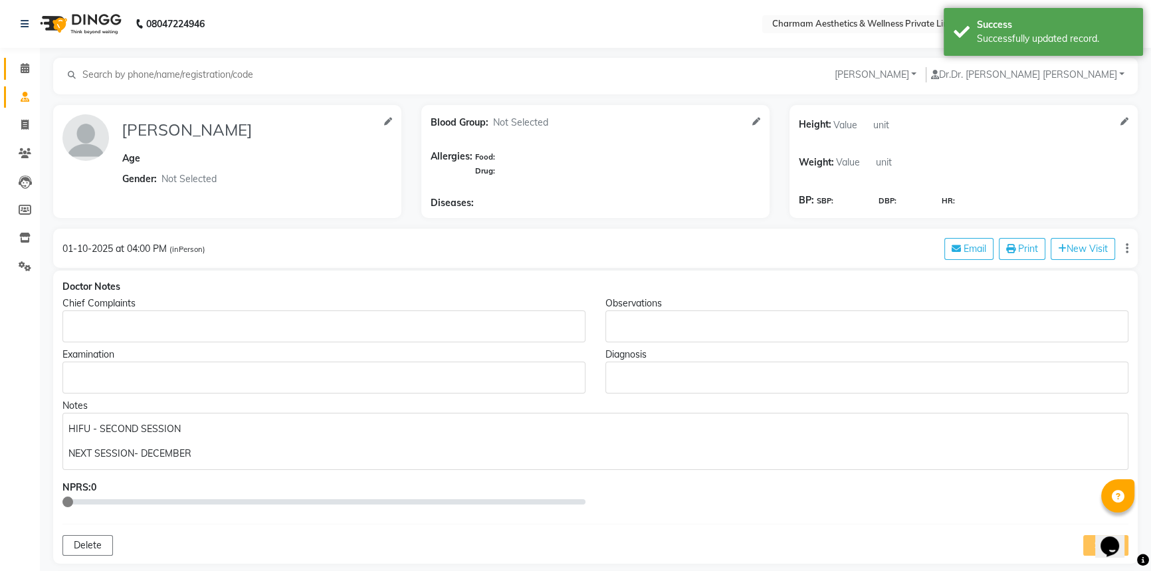
click at [22, 60] on link "Calendar" at bounding box center [20, 69] width 32 height 22
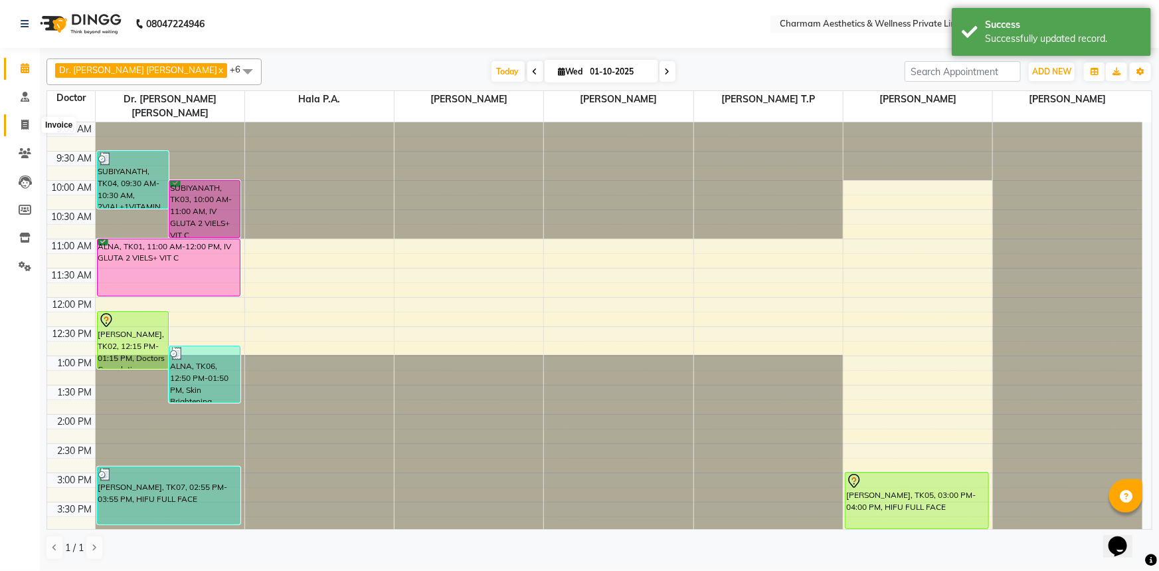
click at [29, 121] on span at bounding box center [24, 125] width 23 height 15
select select "service"
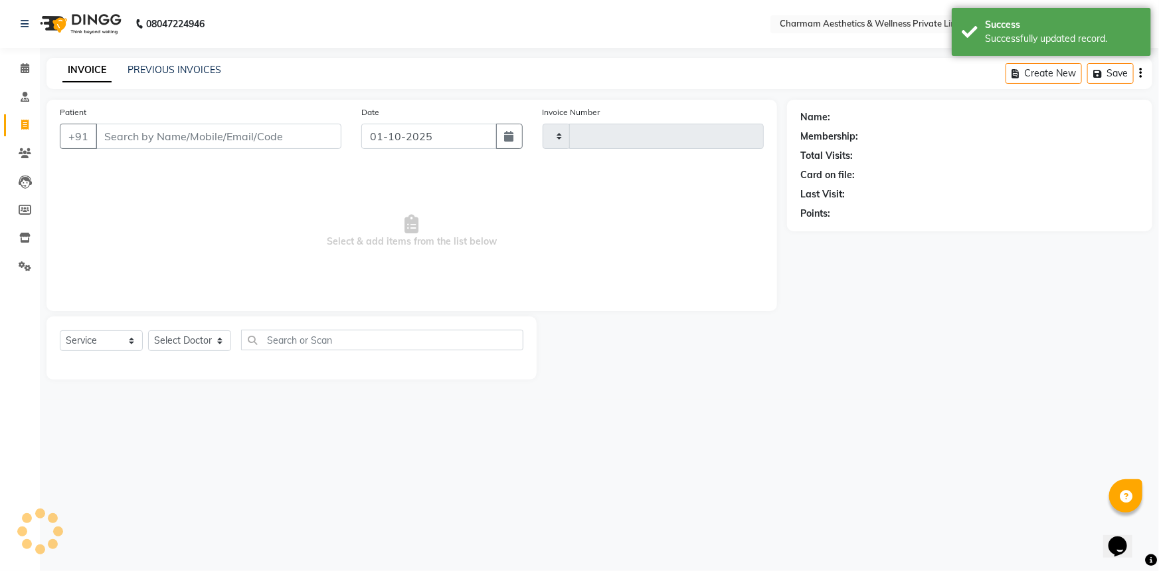
type input "0469"
select select "7625"
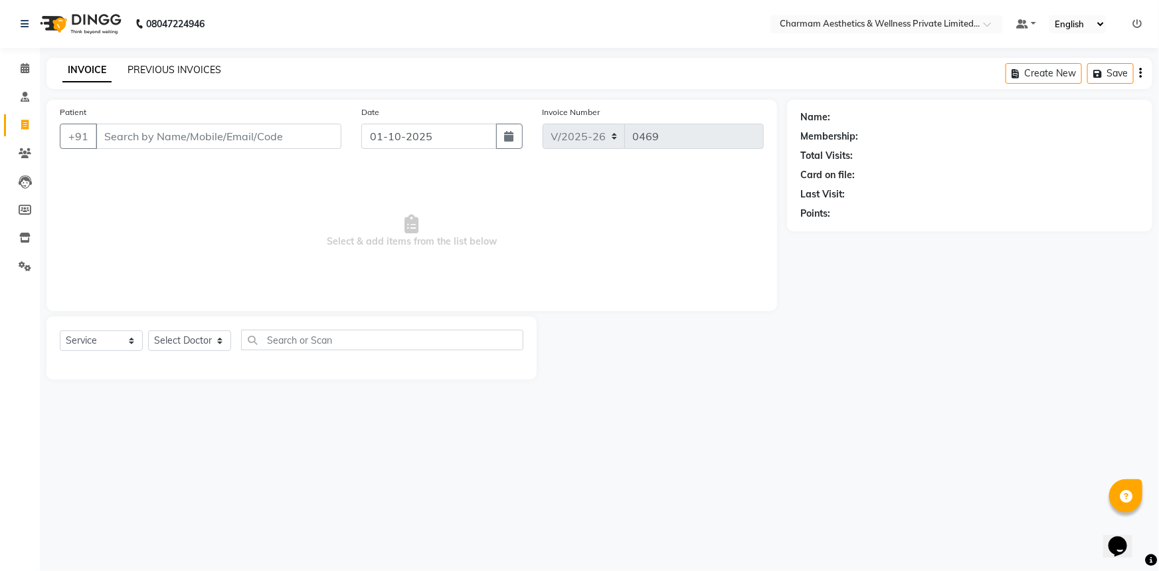
click at [183, 71] on link "PREVIOUS INVOICES" at bounding box center [175, 70] width 94 height 12
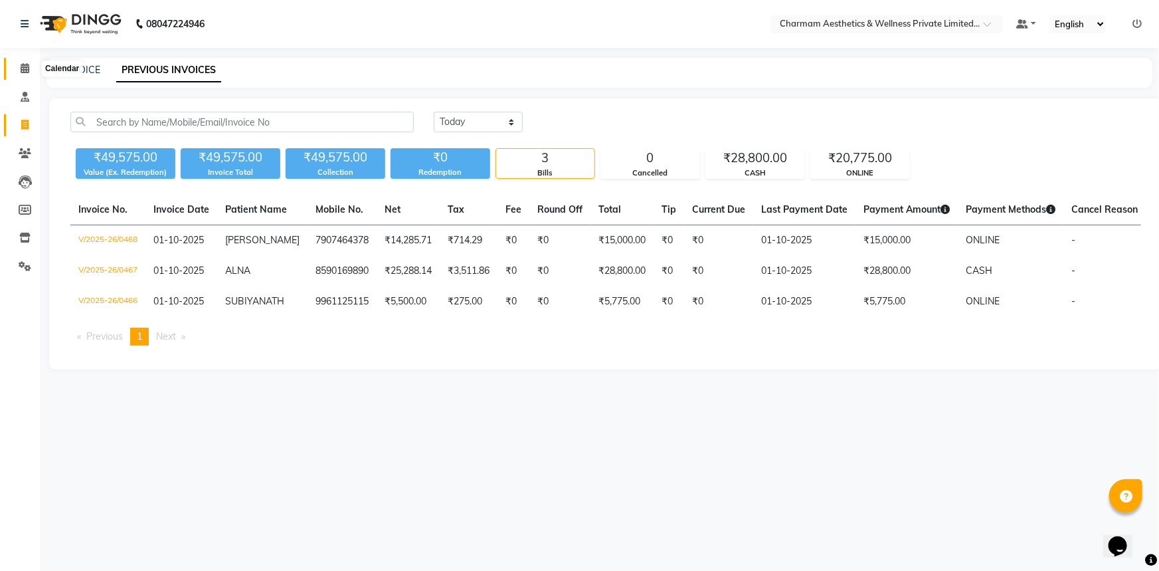
click at [19, 61] on span at bounding box center [24, 68] width 23 height 15
